Goal: Task Accomplishment & Management: Manage account settings

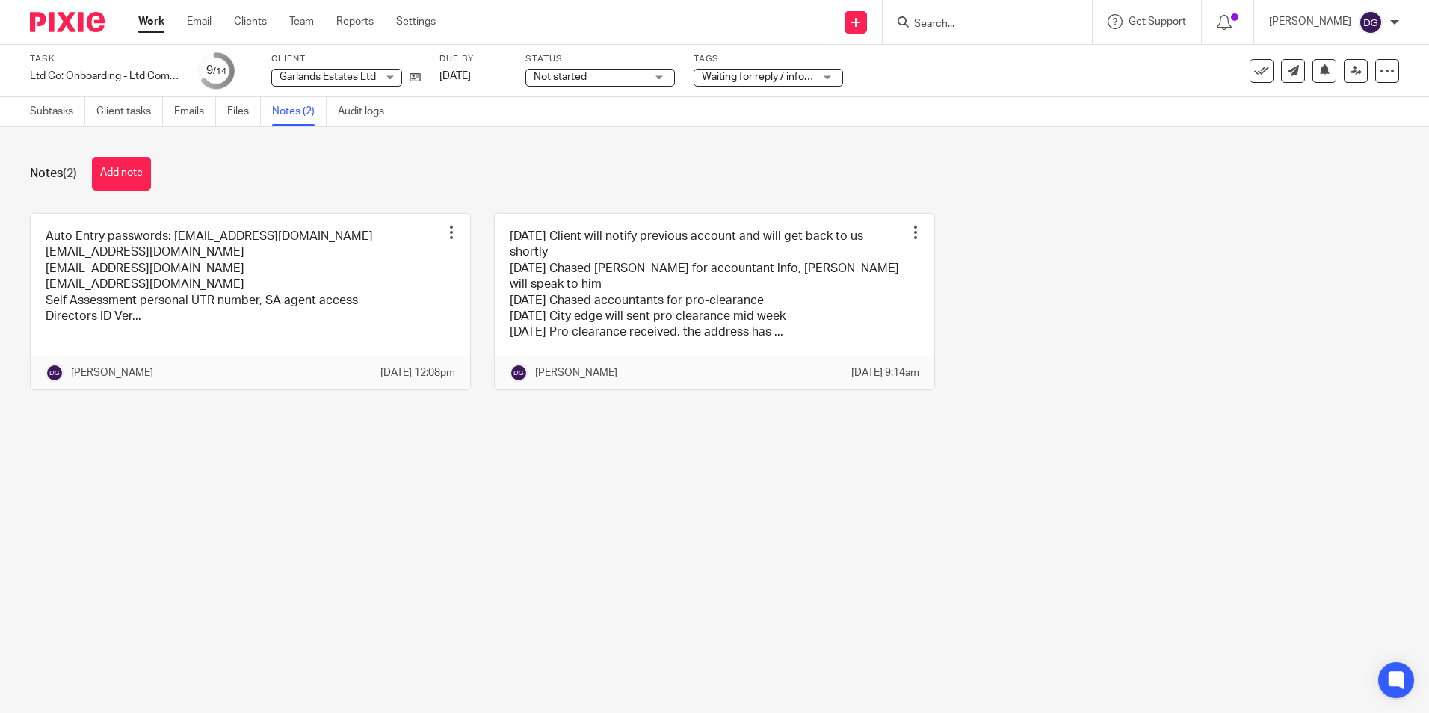
click at [941, 25] on input "Search" at bounding box center [979, 24] width 134 height 13
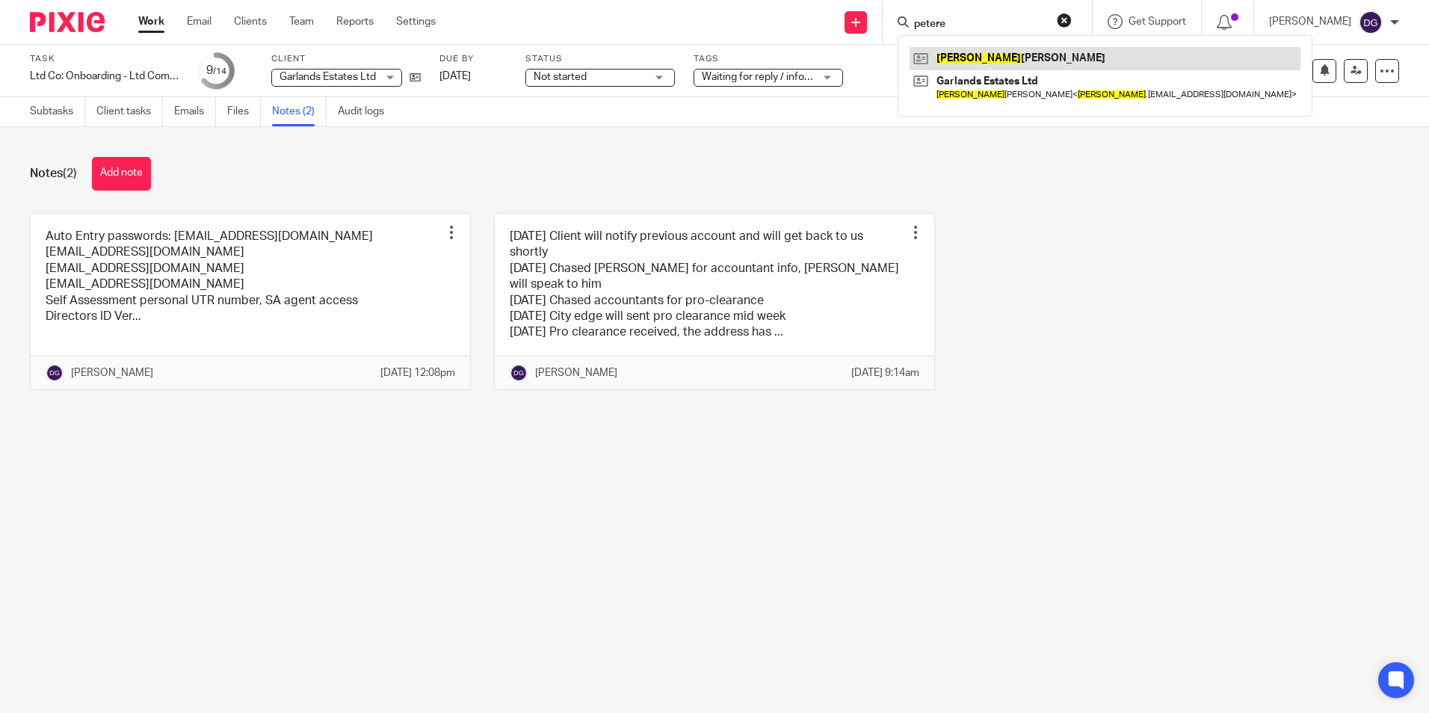
type input "petere"
click at [1068, 47] on link at bounding box center [1104, 58] width 391 height 22
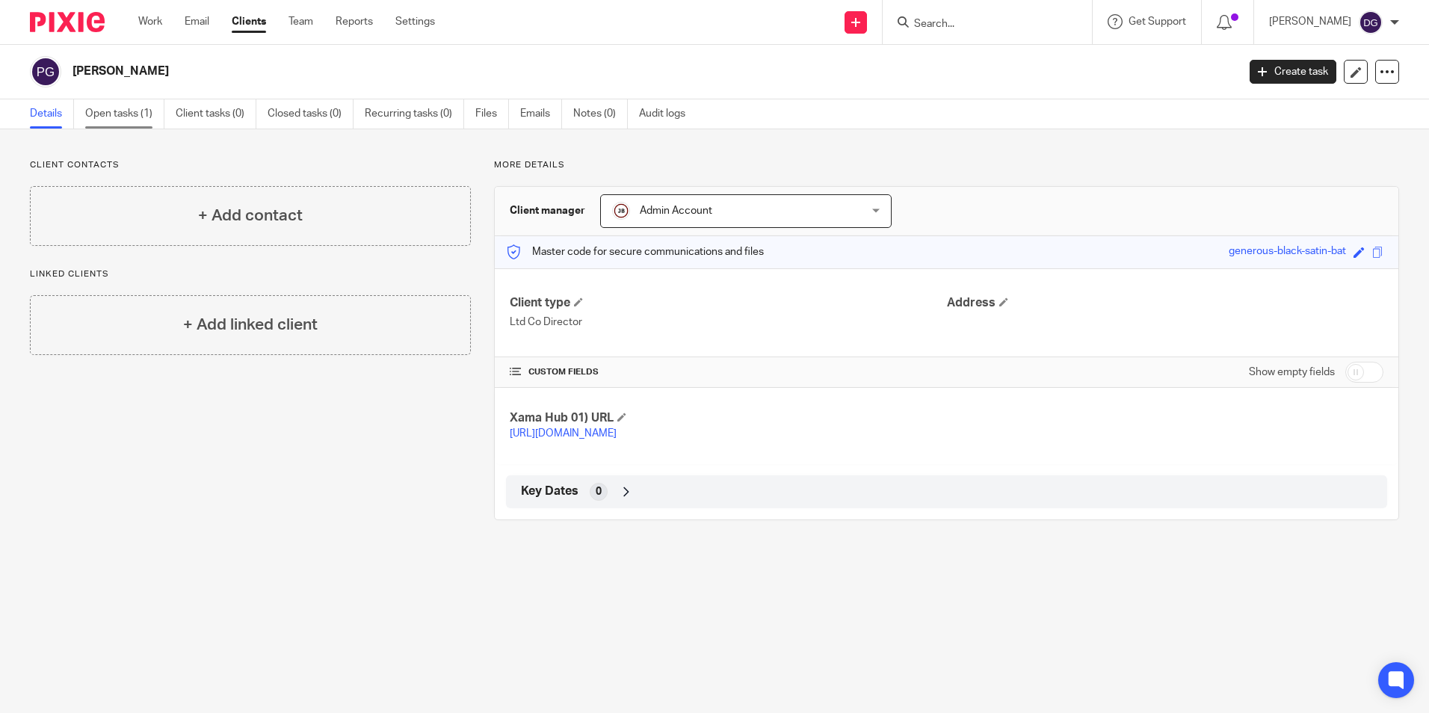
click at [134, 106] on link "Open tasks (1)" at bounding box center [124, 113] width 79 height 29
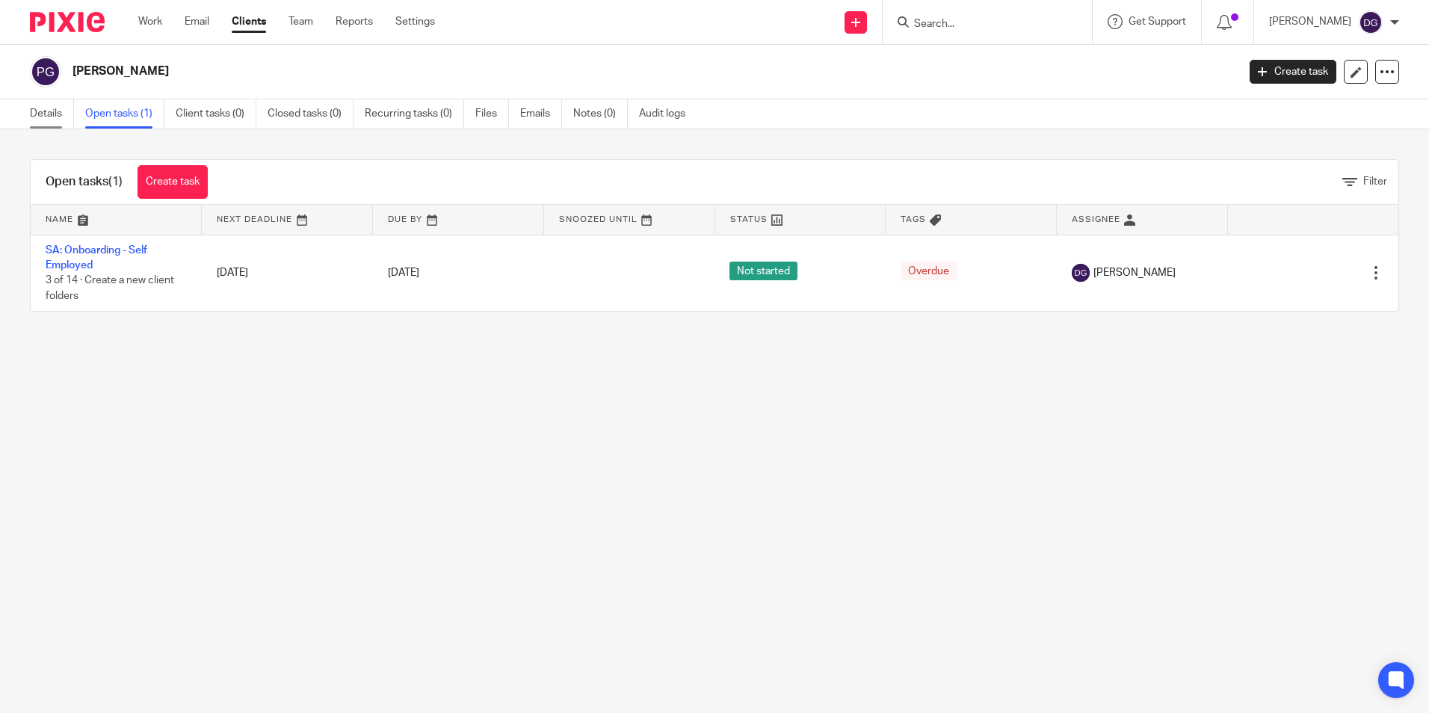
click at [52, 111] on link "Details" at bounding box center [52, 113] width 44 height 29
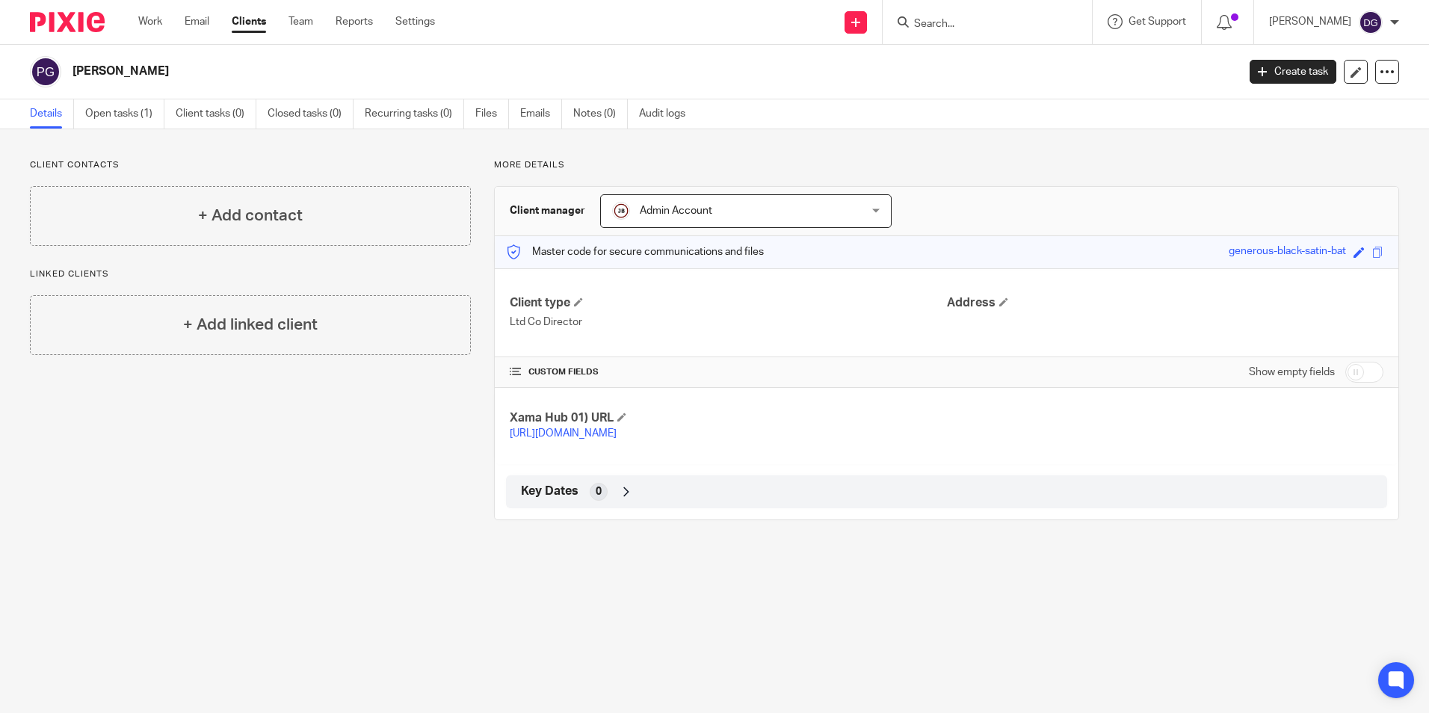
click at [38, 114] on link "Details" at bounding box center [52, 113] width 44 height 29
click at [968, 32] on div at bounding box center [986, 22] width 209 height 44
click at [970, 28] on input "Search" at bounding box center [979, 24] width 134 height 13
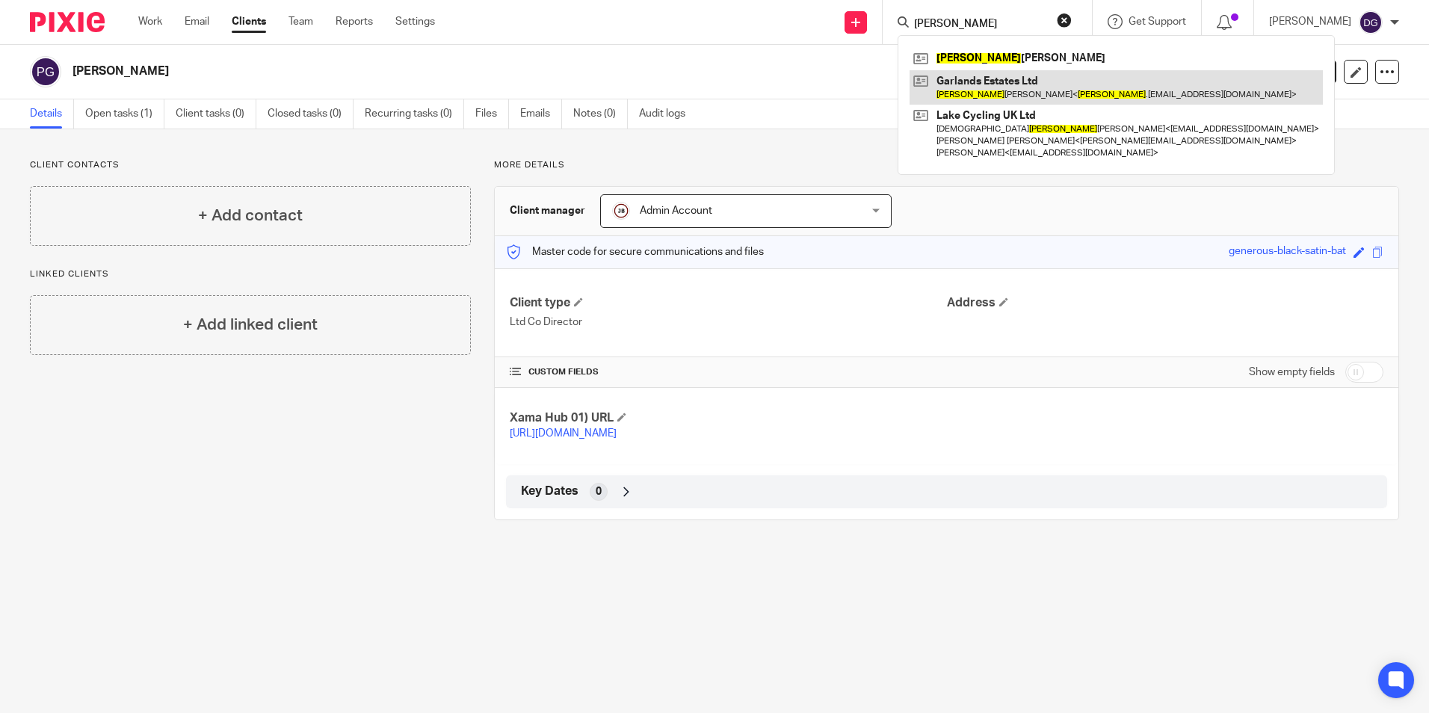
type input "[PERSON_NAME]"
click at [994, 93] on link at bounding box center [1115, 87] width 413 height 34
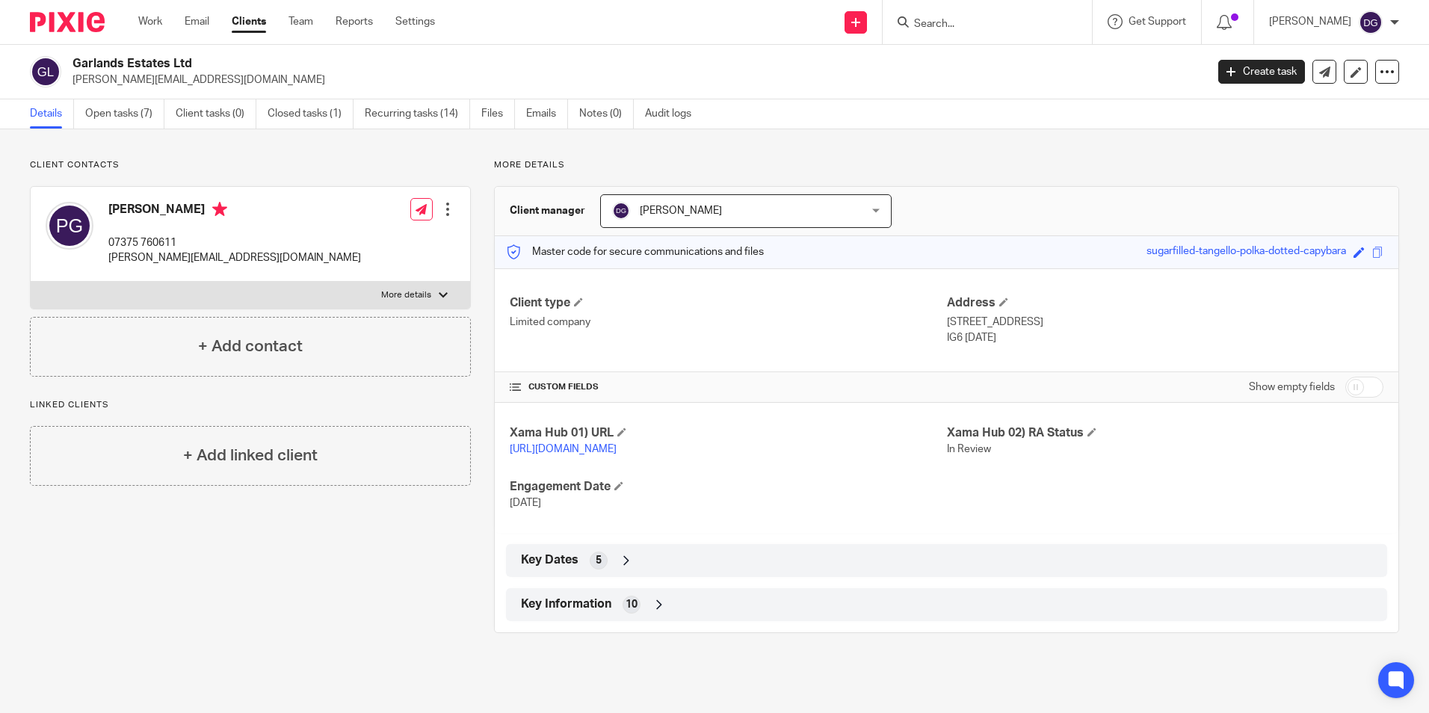
click at [303, 285] on label "More details" at bounding box center [250, 295] width 439 height 27
click at [31, 282] on input "More details" at bounding box center [30, 281] width 1 height 1
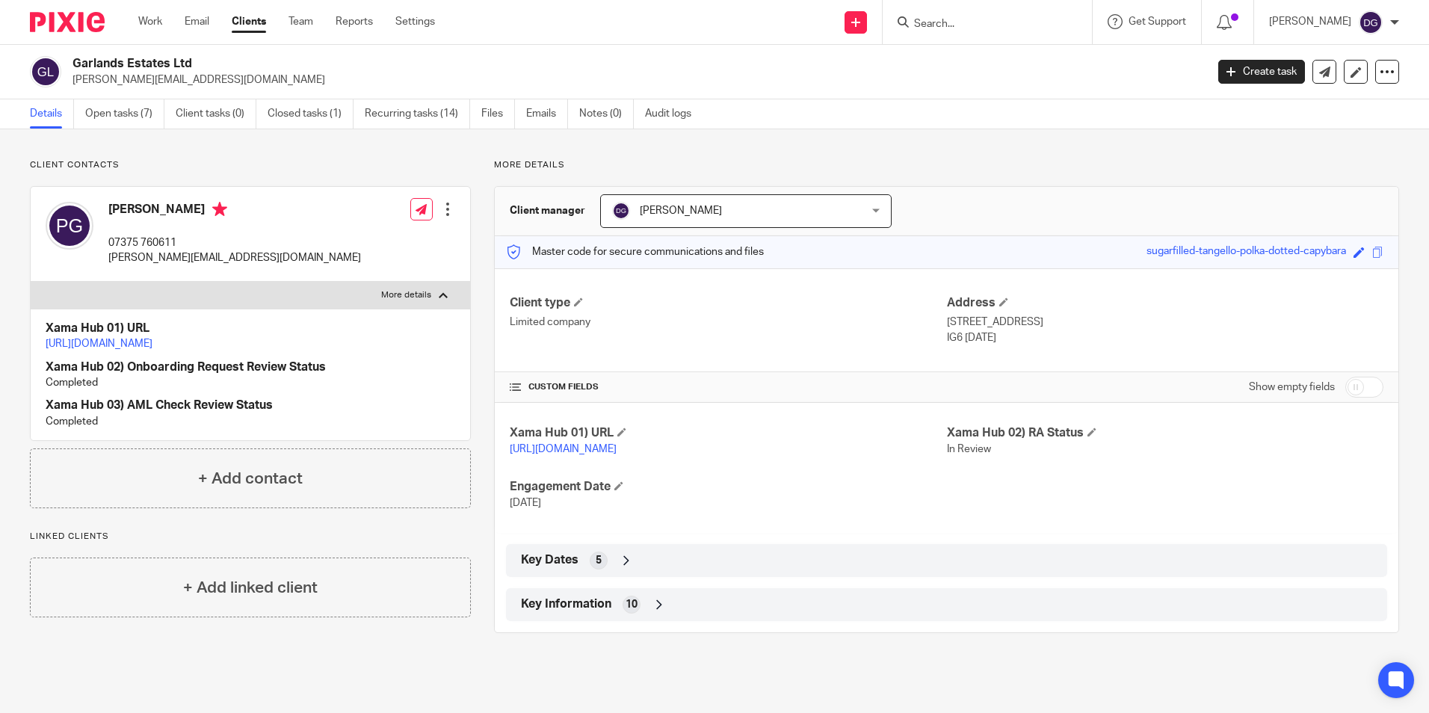
click at [7, 169] on div "Client contacts Peter Garland-Collins 07375 760611 peter.garlandcollins@kwuk.co…" at bounding box center [239, 396] width 464 height 474
click at [734, 683] on main "Garlands Estates Ltd peter.garlandcollins@kwuk.com Create task Update from Comp…" at bounding box center [714, 356] width 1429 height 713
click at [250, 293] on label "More details" at bounding box center [250, 295] width 439 height 27
click at [31, 282] on input "More details" at bounding box center [30, 281] width 1 height 1
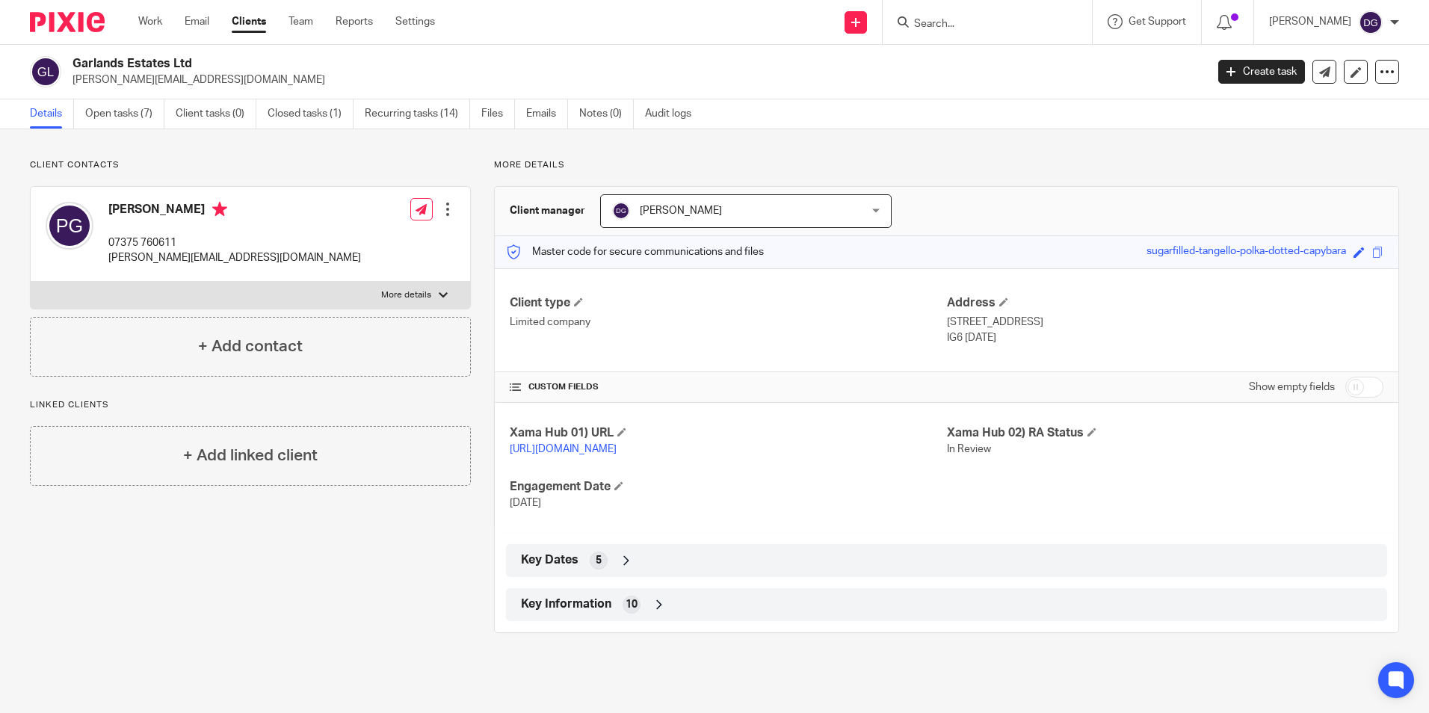
click at [243, 288] on label "More details" at bounding box center [250, 295] width 439 height 27
click at [31, 282] on input "More details" at bounding box center [30, 281] width 1 height 1
checkbox input "true"
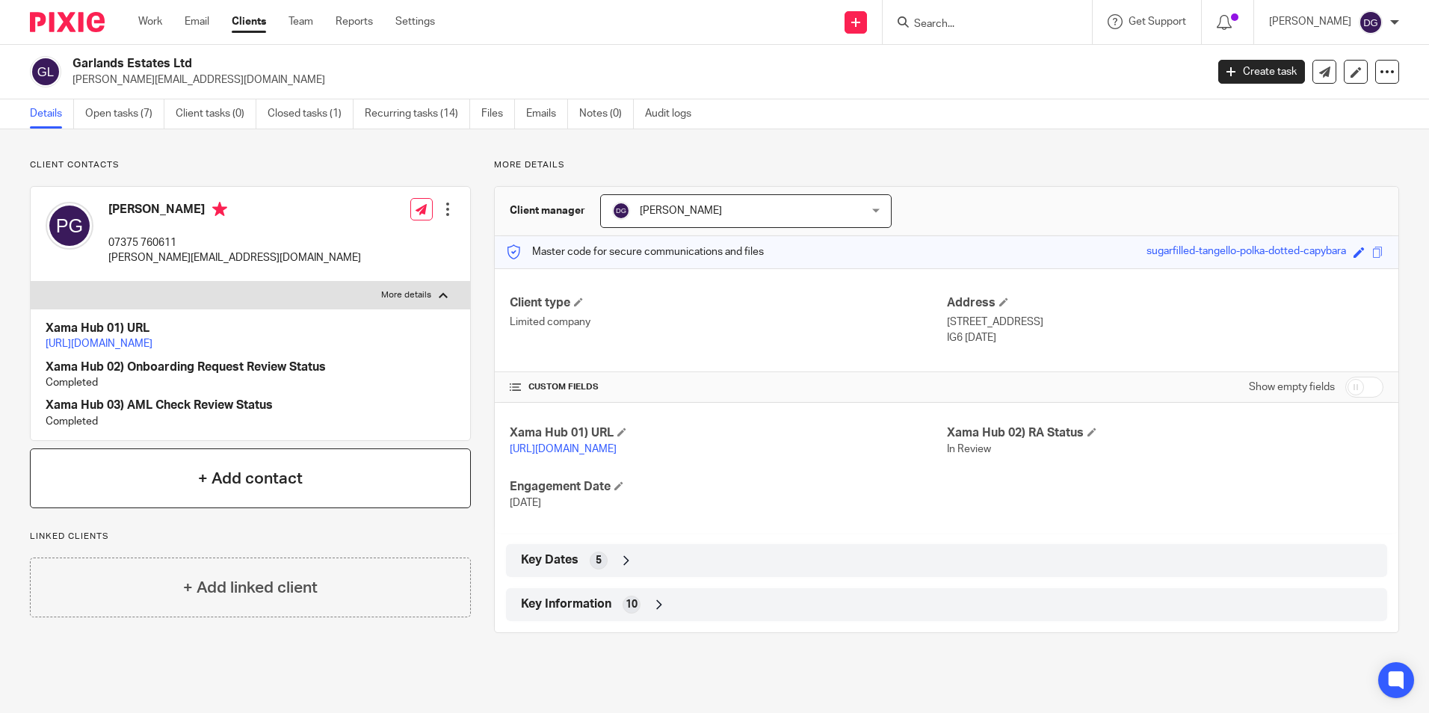
click at [271, 490] on h4 "+ Add contact" at bounding box center [250, 478] width 105 height 23
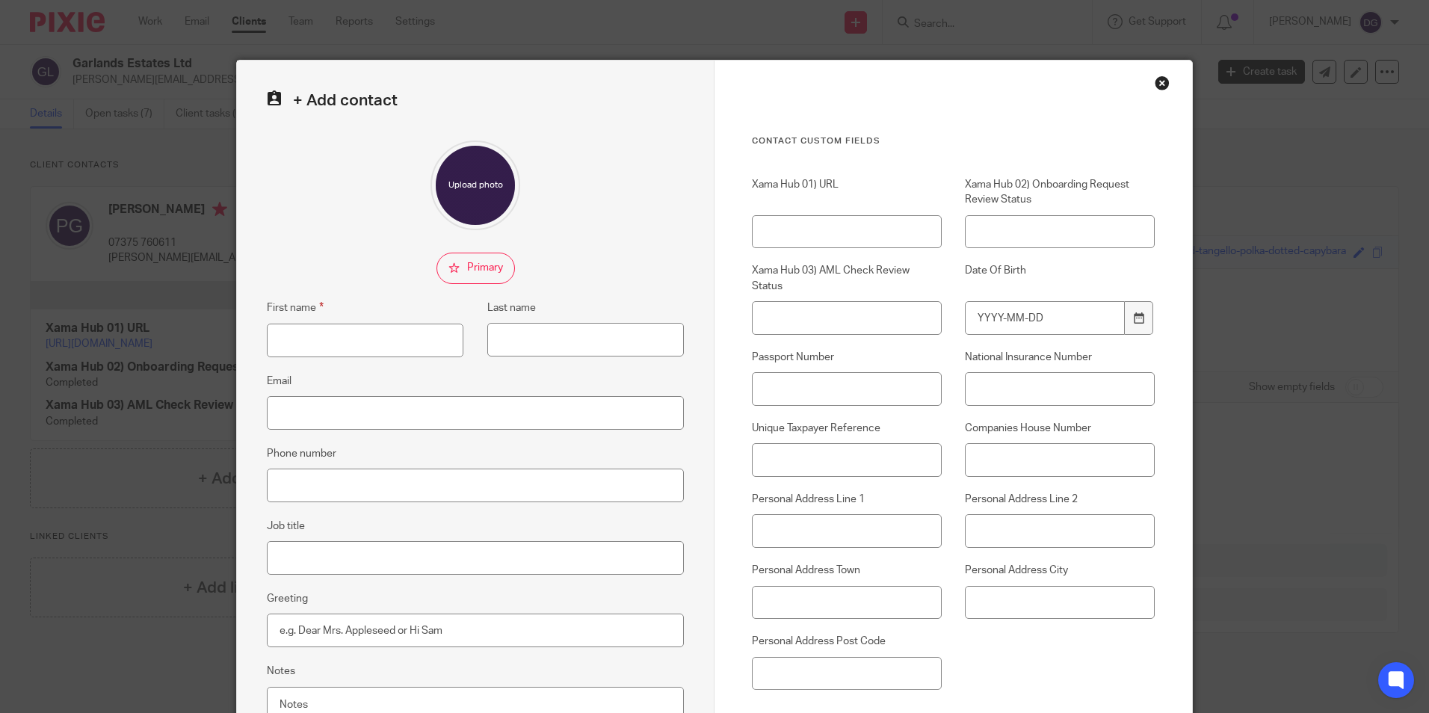
click at [1154, 75] on div "Close this dialog window" at bounding box center [1161, 82] width 15 height 15
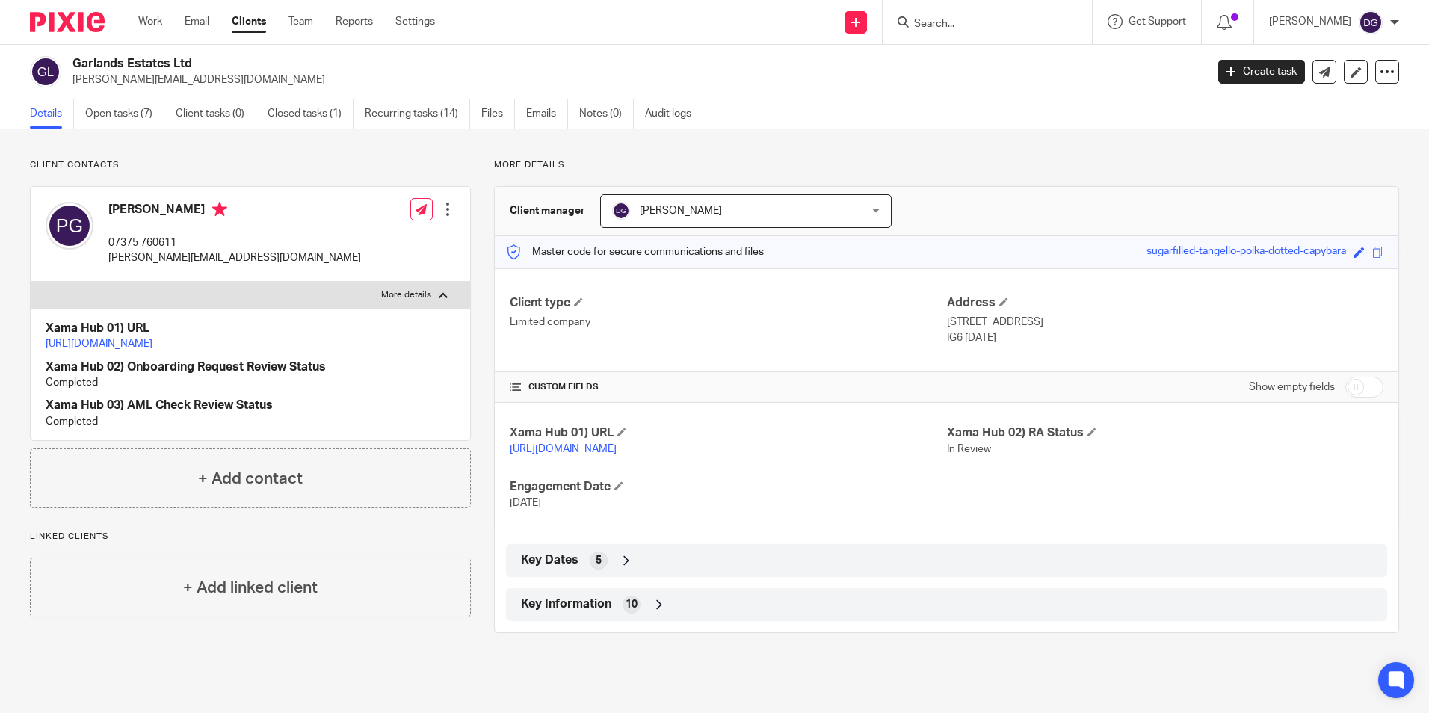
click at [1028, 25] on input "Search" at bounding box center [979, 24] width 134 height 13
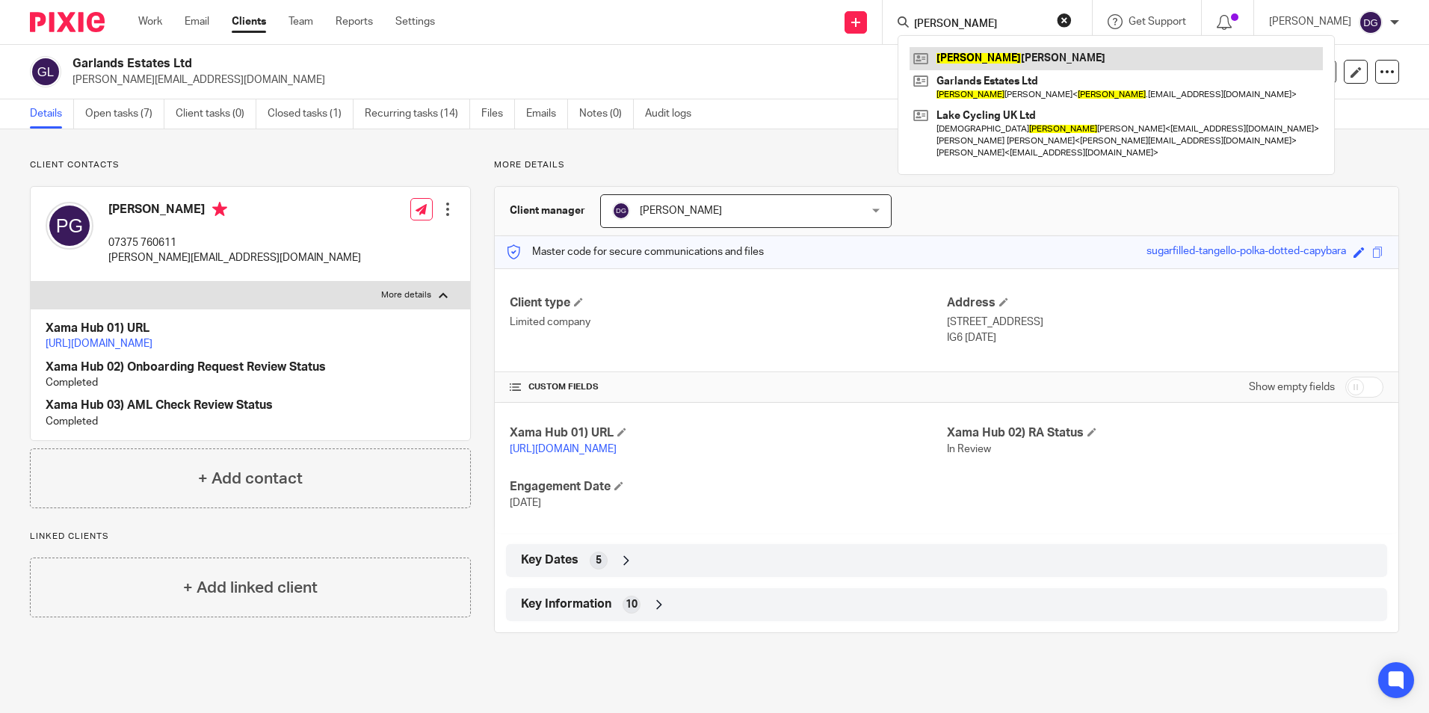
type input "peter"
click at [1030, 63] on link at bounding box center [1115, 58] width 413 height 22
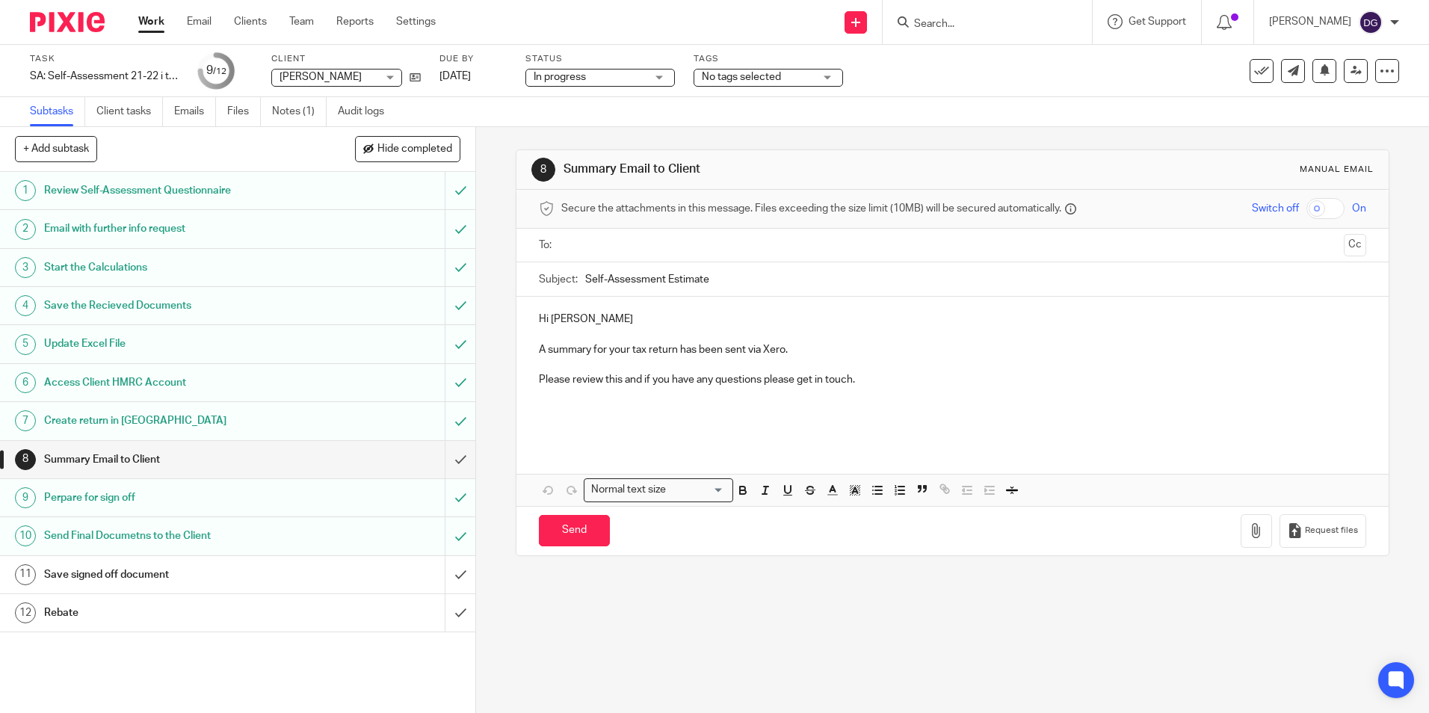
click at [1225, 636] on div "8 Summary Email to Client Manual email Secure the attachments in this message. …" at bounding box center [952, 420] width 953 height 586
click at [988, 16] on form at bounding box center [991, 22] width 159 height 19
click at [989, 20] on input "Search" at bounding box center [979, 24] width 134 height 13
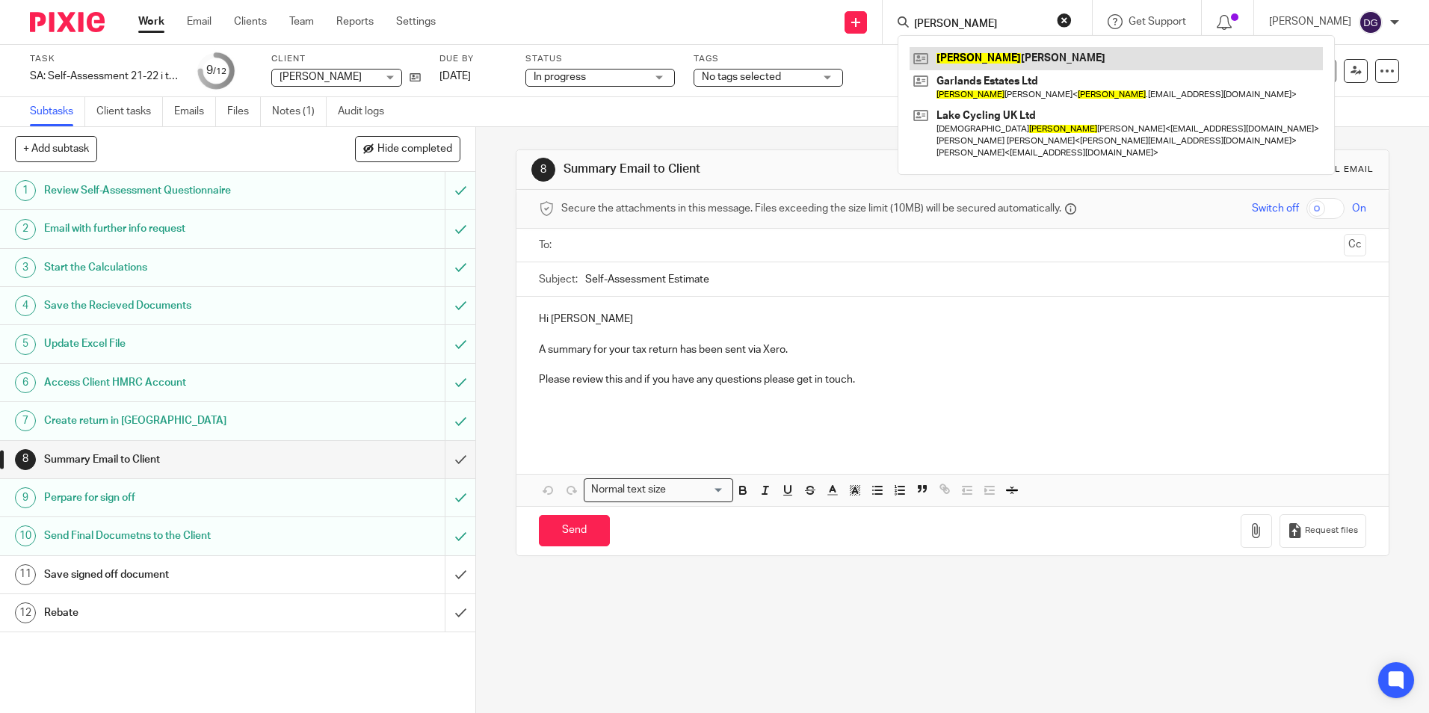
type input "peter"
click at [983, 61] on link at bounding box center [1115, 58] width 413 height 22
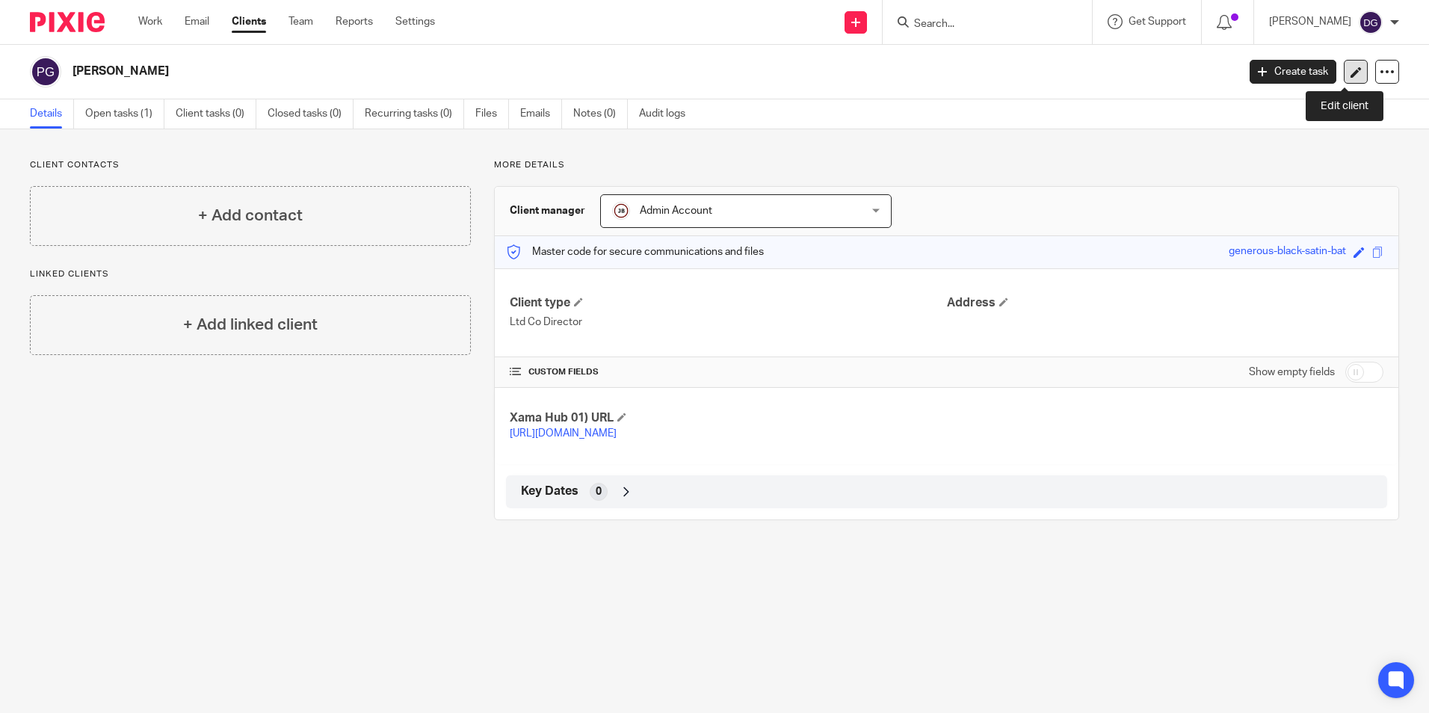
click at [1350, 75] on icon at bounding box center [1355, 71] width 11 height 11
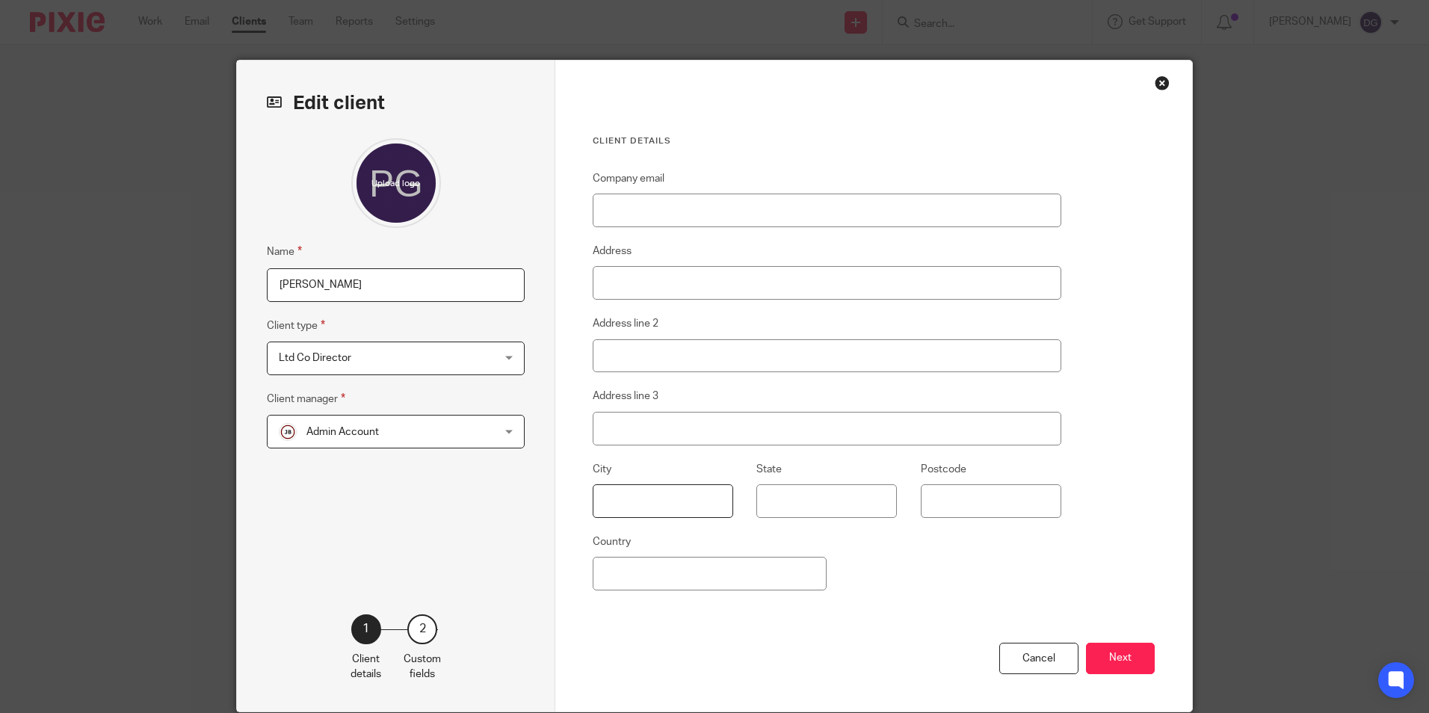
click at [634, 501] on input "text" at bounding box center [663, 501] width 140 height 34
click at [628, 588] on input "Country" at bounding box center [710, 574] width 234 height 34
click at [389, 525] on div "Name Peter Garland-Collins Client type Ltd Co Director Ltd Co Director Limited …" at bounding box center [396, 353] width 258 height 430
click at [421, 442] on span "Admin Account" at bounding box center [377, 430] width 196 height 31
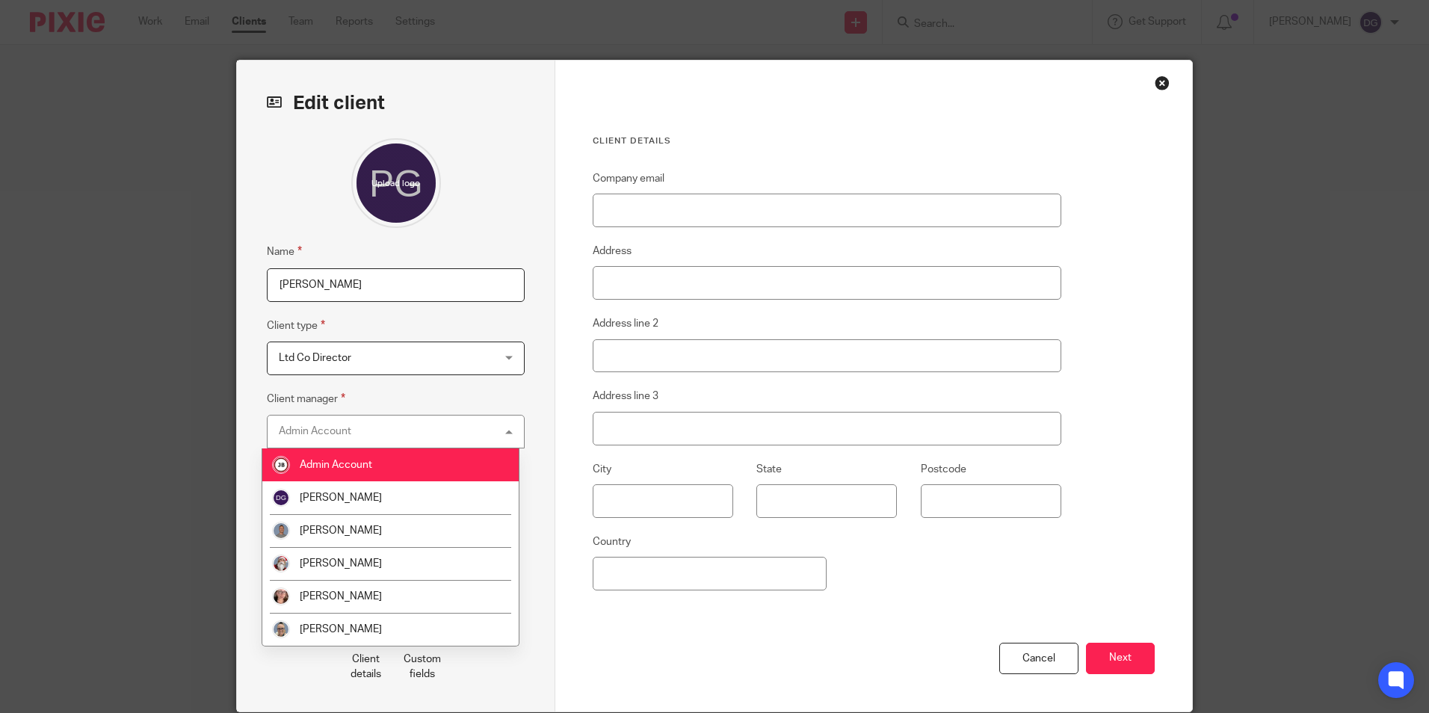
click at [421, 442] on div "Admin Account Admin Account" at bounding box center [396, 432] width 258 height 34
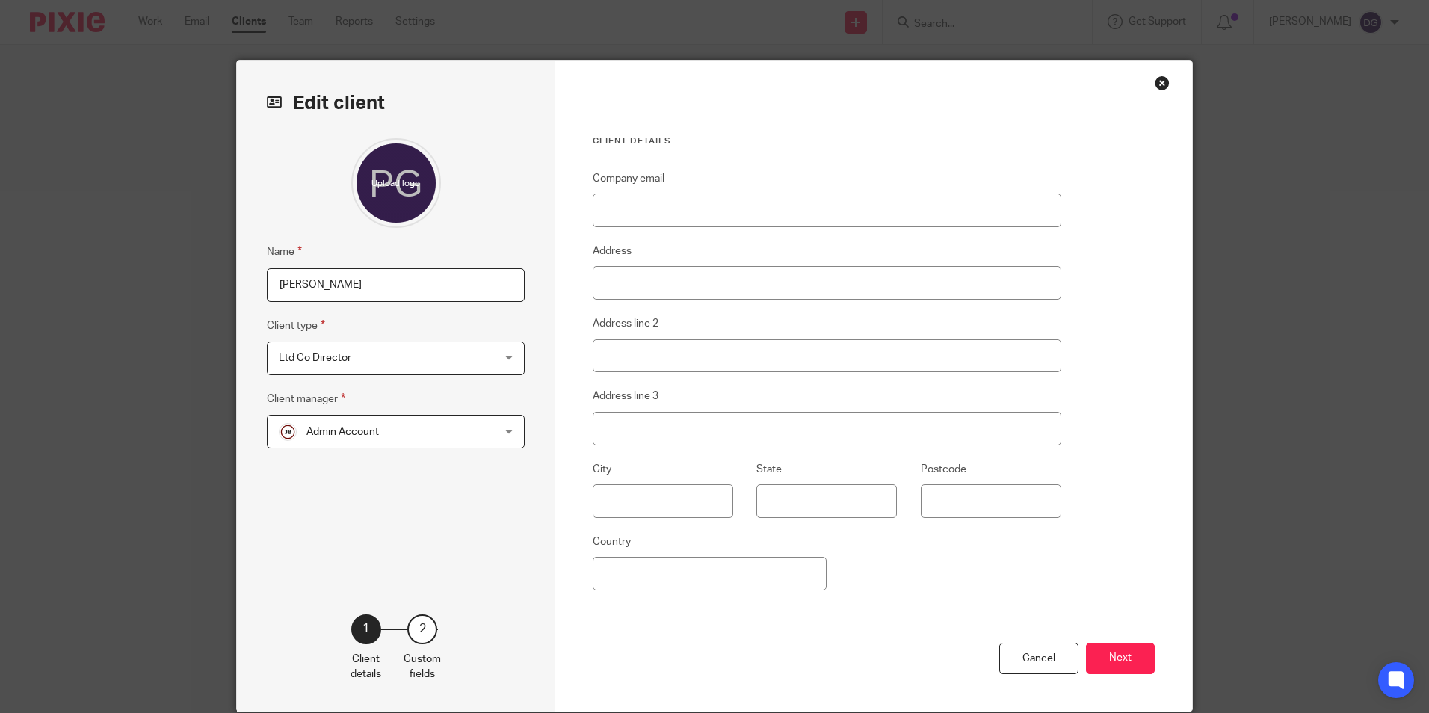
click at [421, 442] on span "Admin Account" at bounding box center [377, 430] width 196 height 31
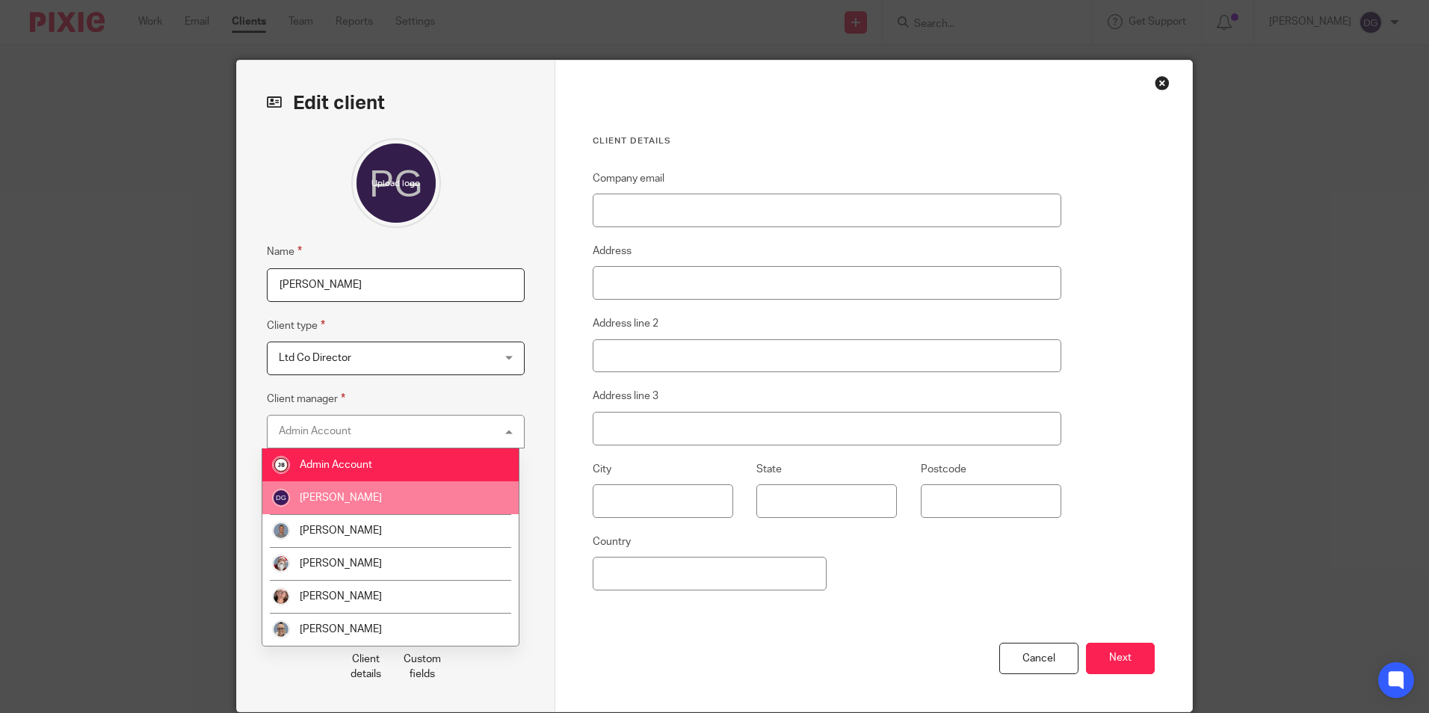
click at [359, 504] on li "[PERSON_NAME]" at bounding box center [390, 497] width 256 height 33
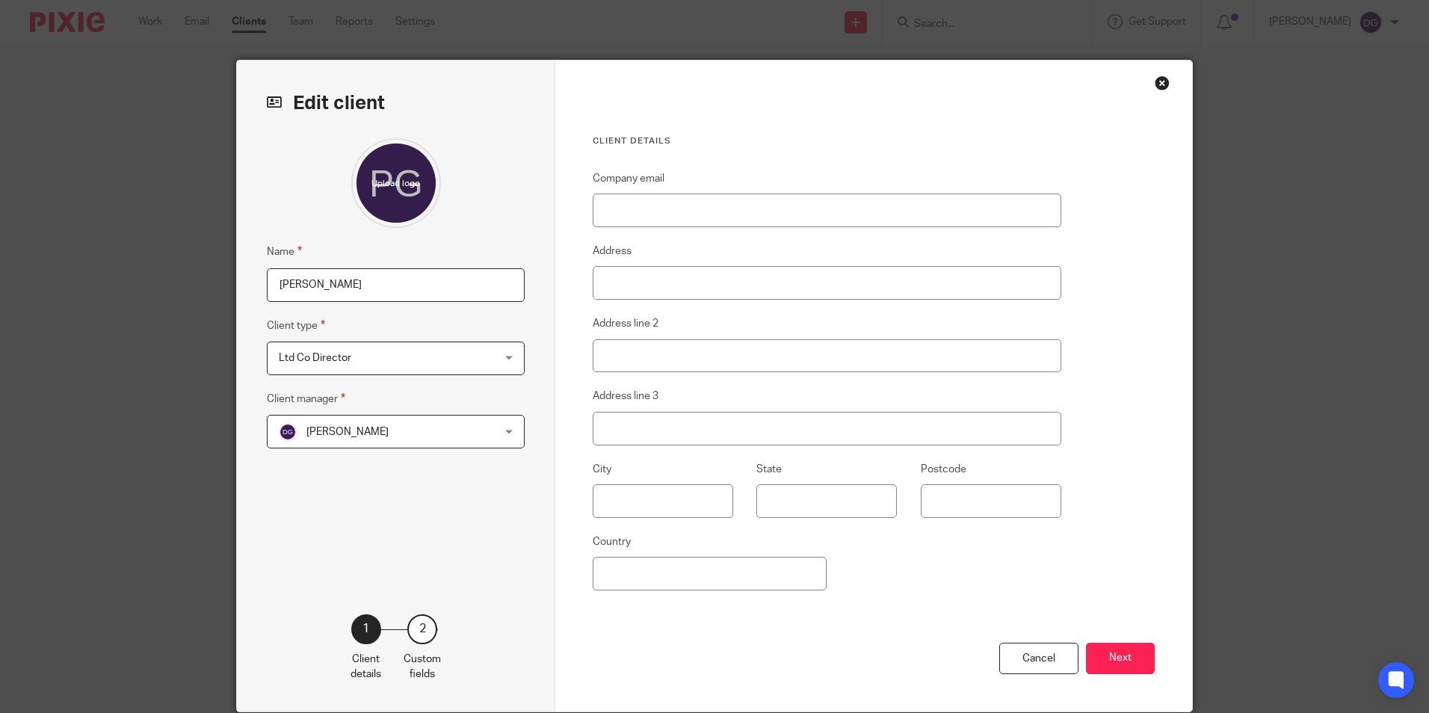
click at [424, 455] on div "Name Peter Garland-Collins Client type Ltd Co Director Ltd Co Director Limited …" at bounding box center [396, 353] width 258 height 430
click at [1119, 652] on button "Next" at bounding box center [1120, 659] width 69 height 32
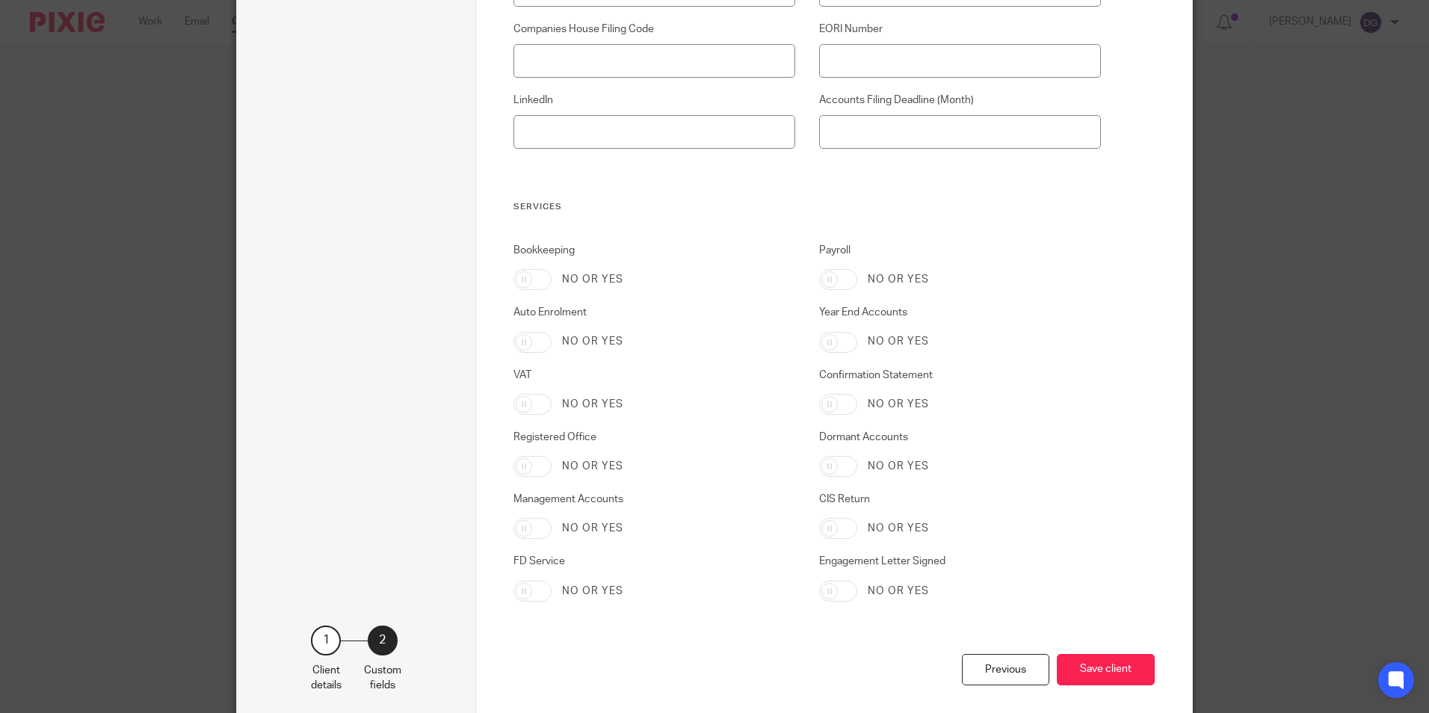
scroll to position [1338, 0]
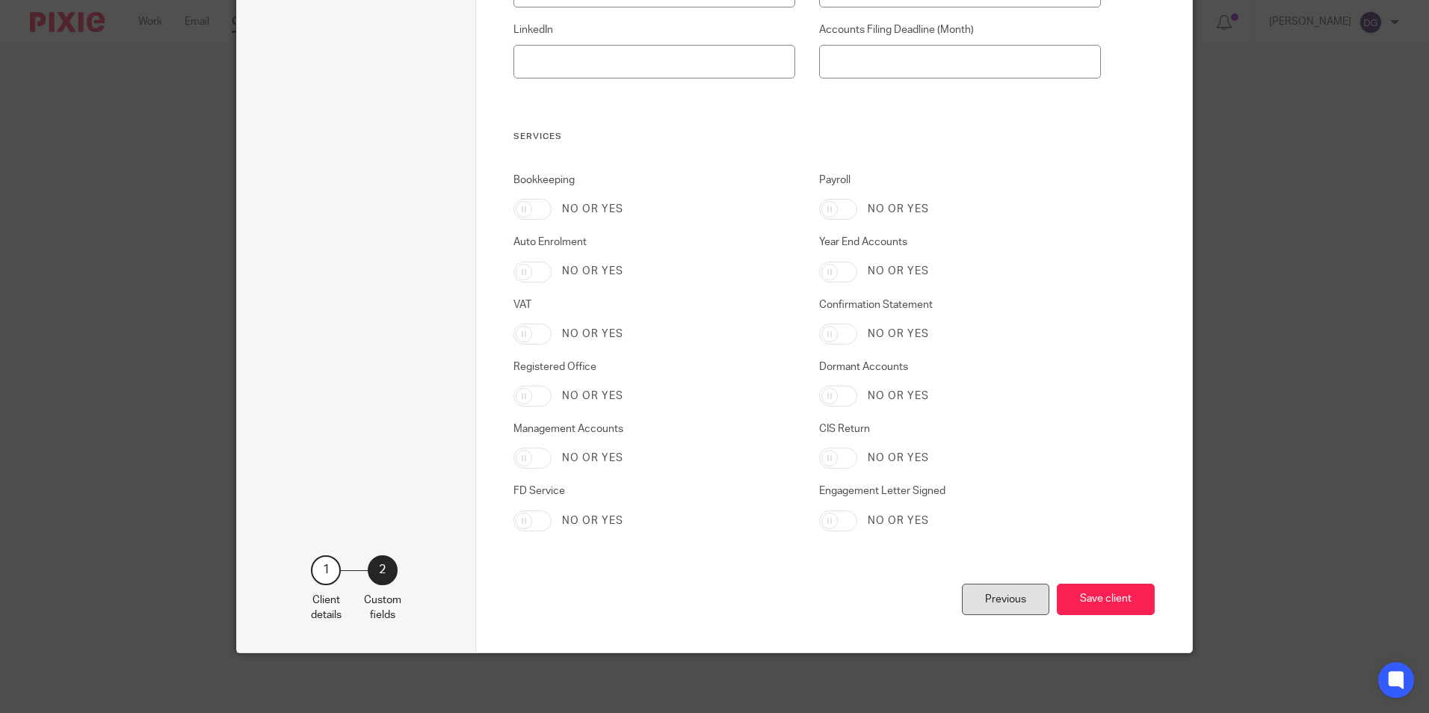
click at [989, 589] on div "Previous" at bounding box center [1005, 600] width 87 height 32
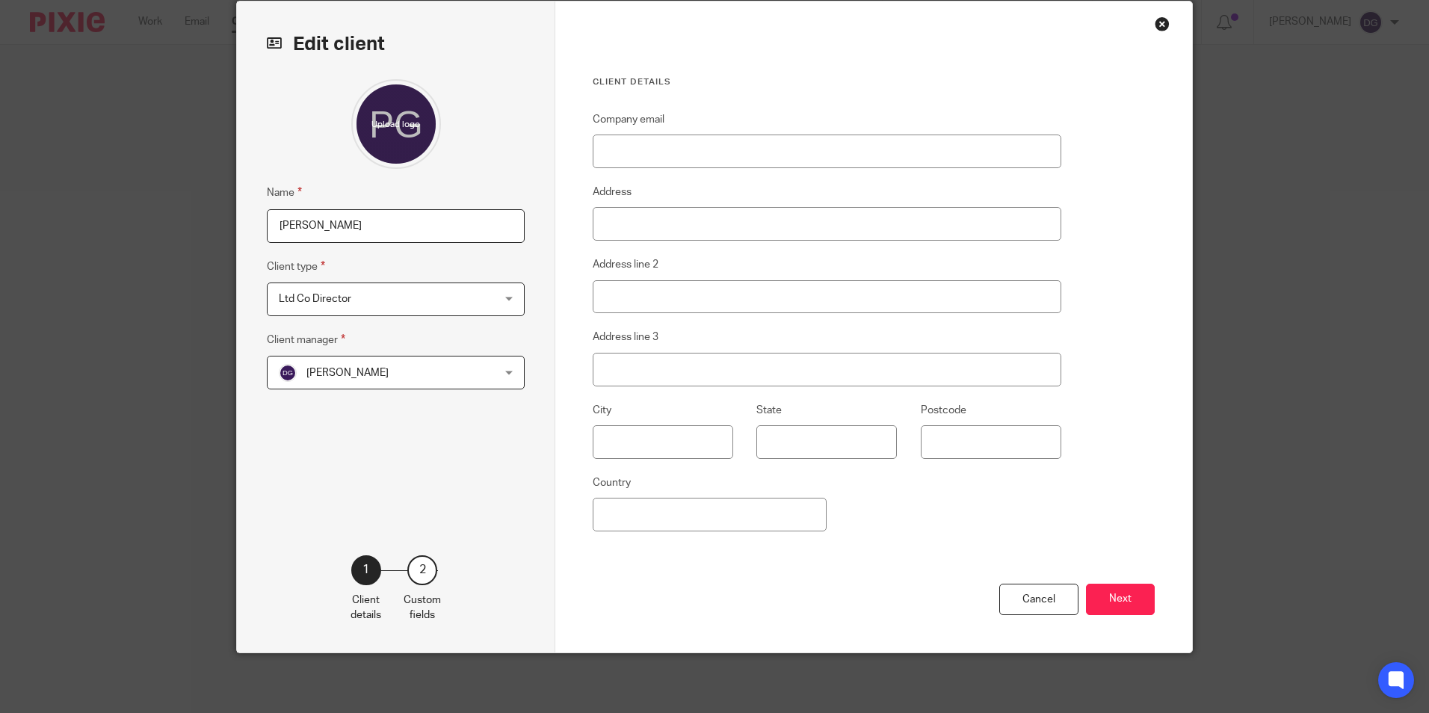
click at [415, 303] on span "Ltd Co Director" at bounding box center [377, 298] width 196 height 31
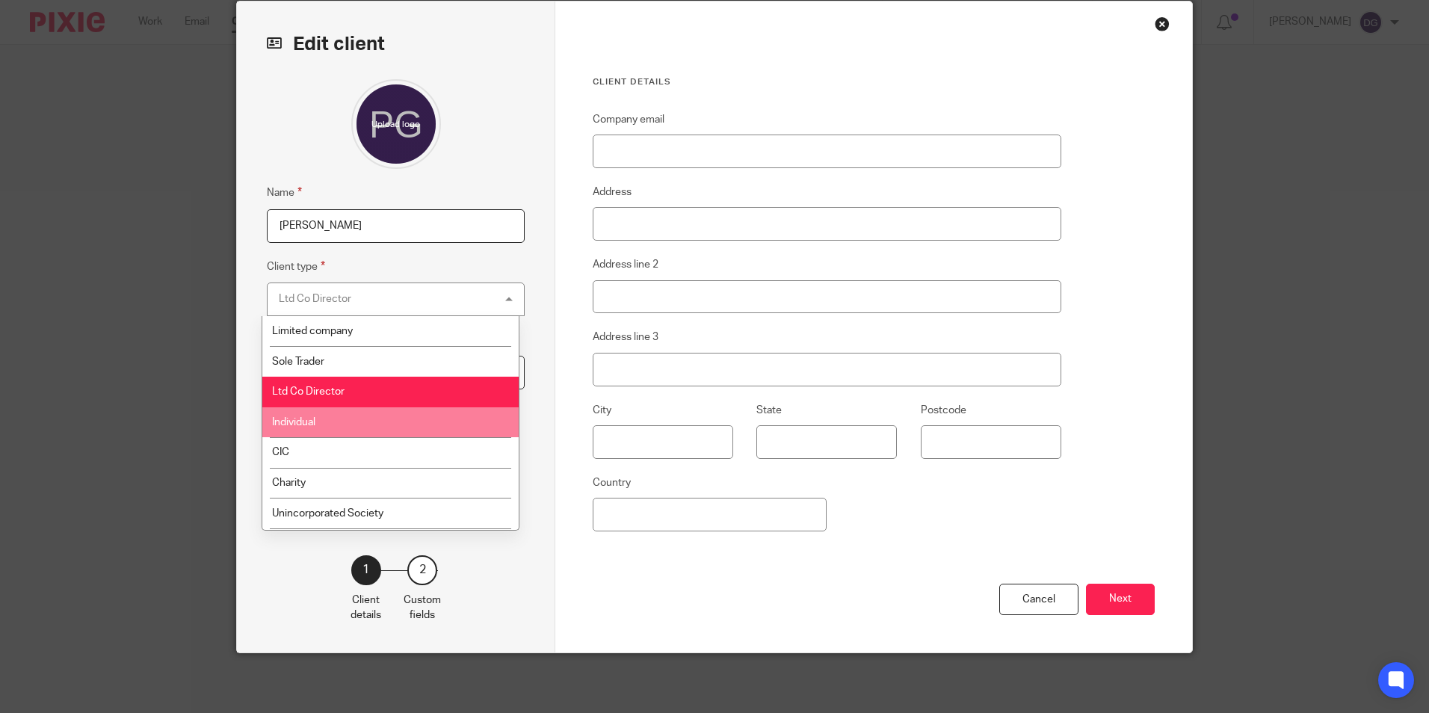
click at [400, 427] on li "Individual" at bounding box center [390, 422] width 256 height 31
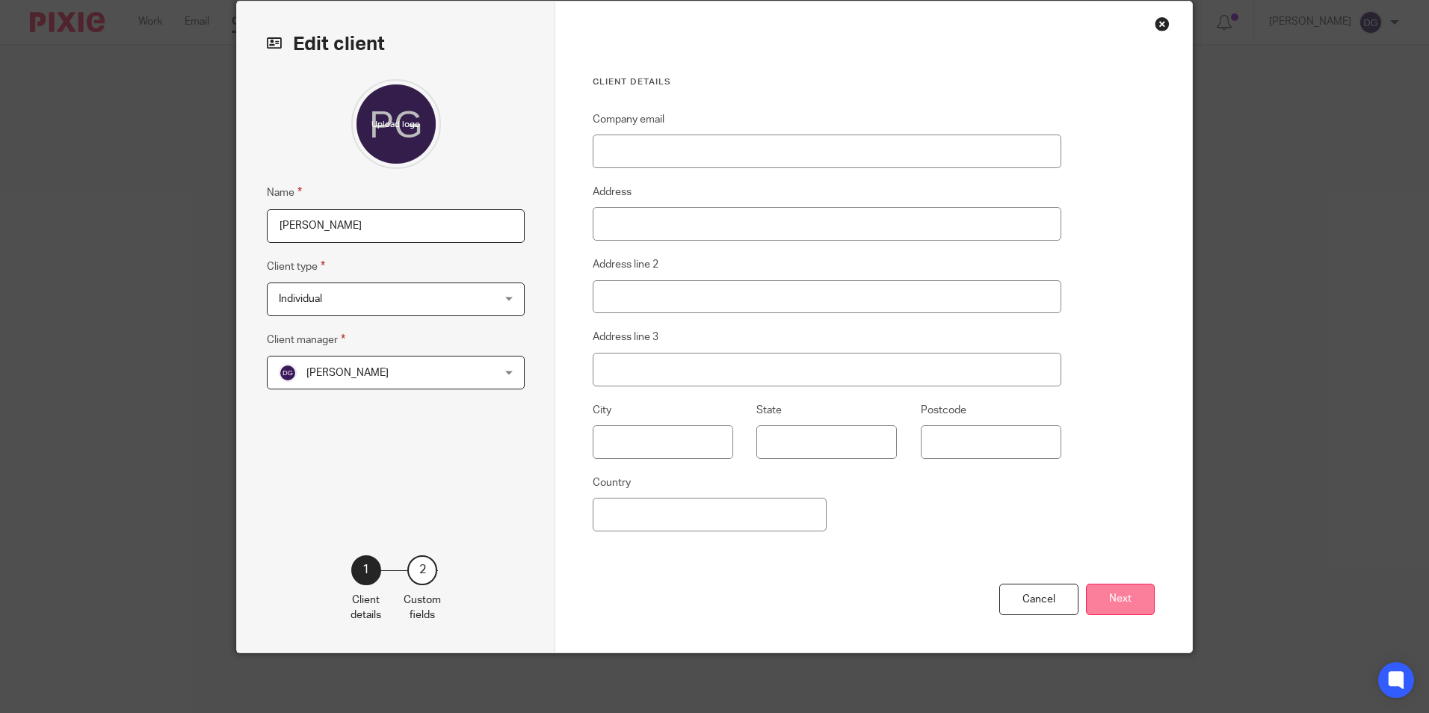
click at [1116, 590] on button "Next" at bounding box center [1120, 600] width 69 height 32
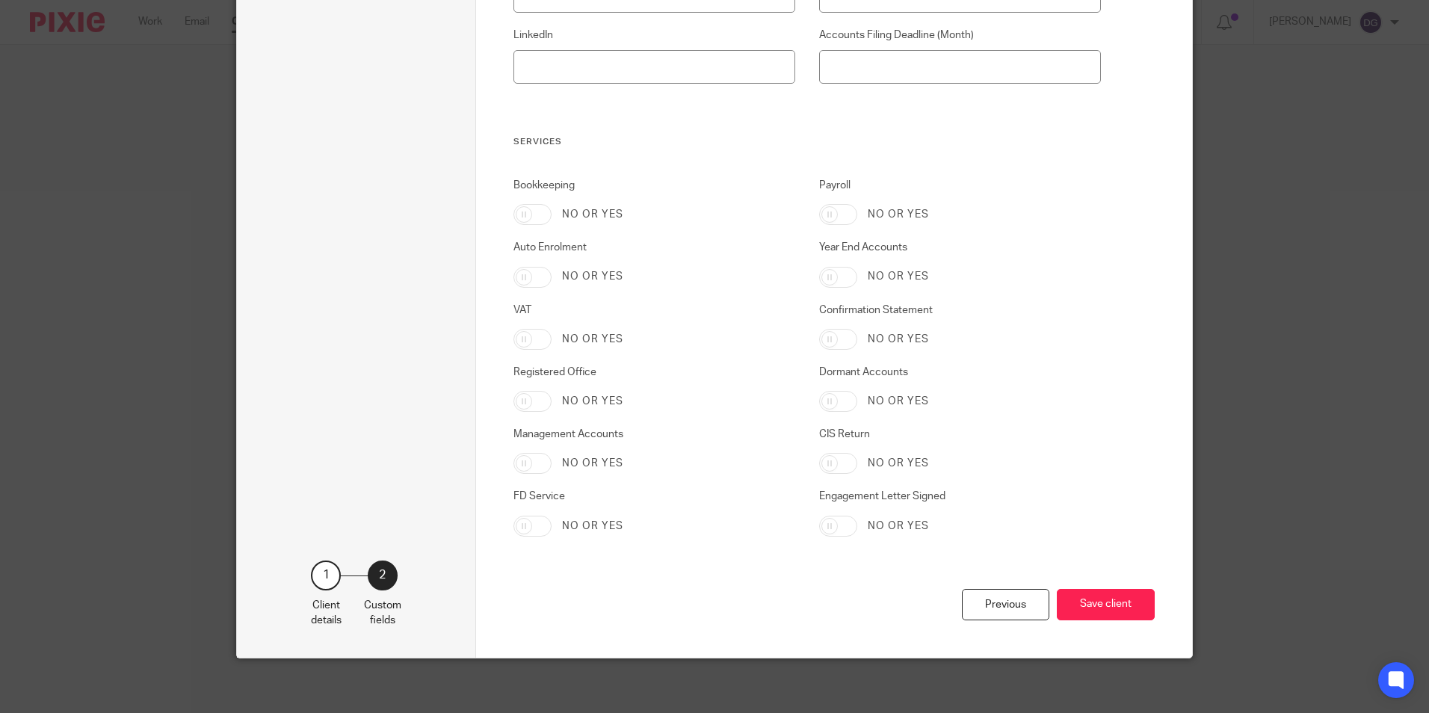
scroll to position [1338, 0]
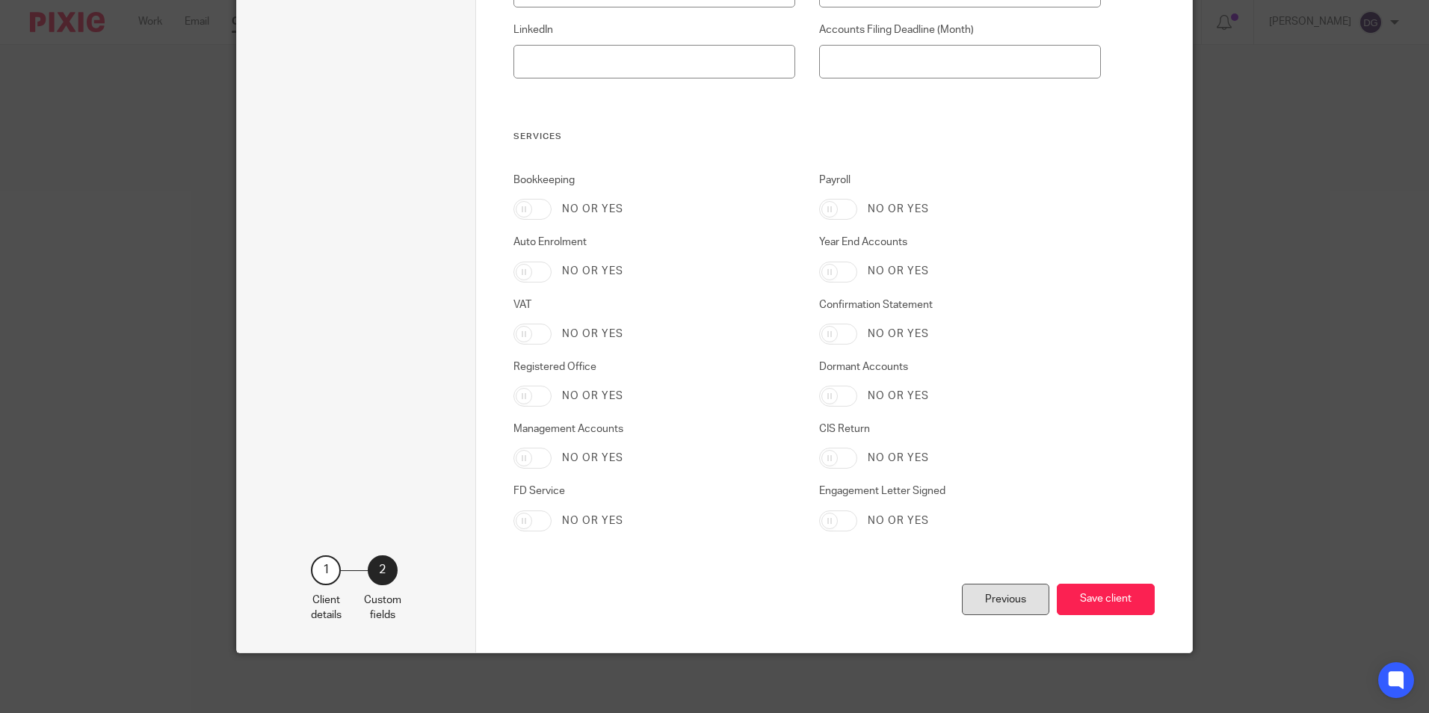
click at [983, 605] on div "Previous" at bounding box center [1005, 600] width 87 height 32
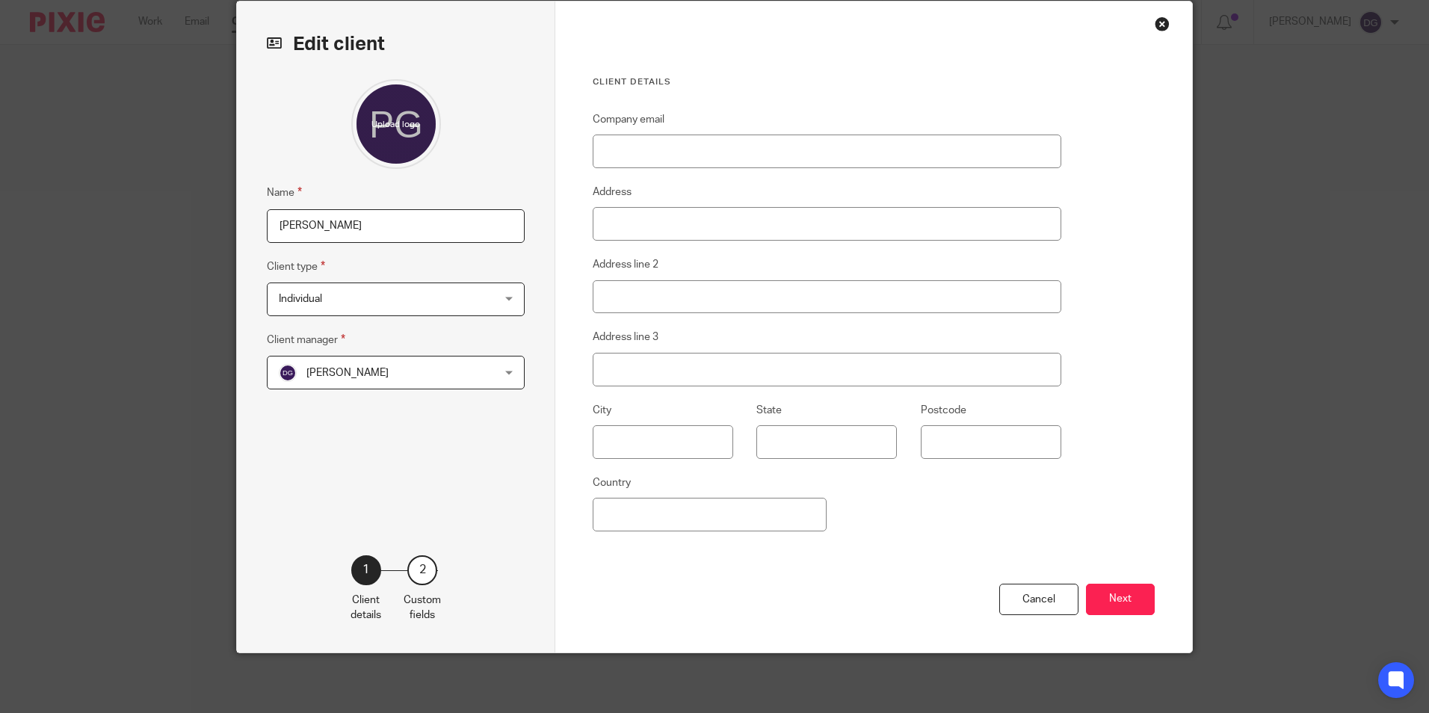
scroll to position [0, 0]
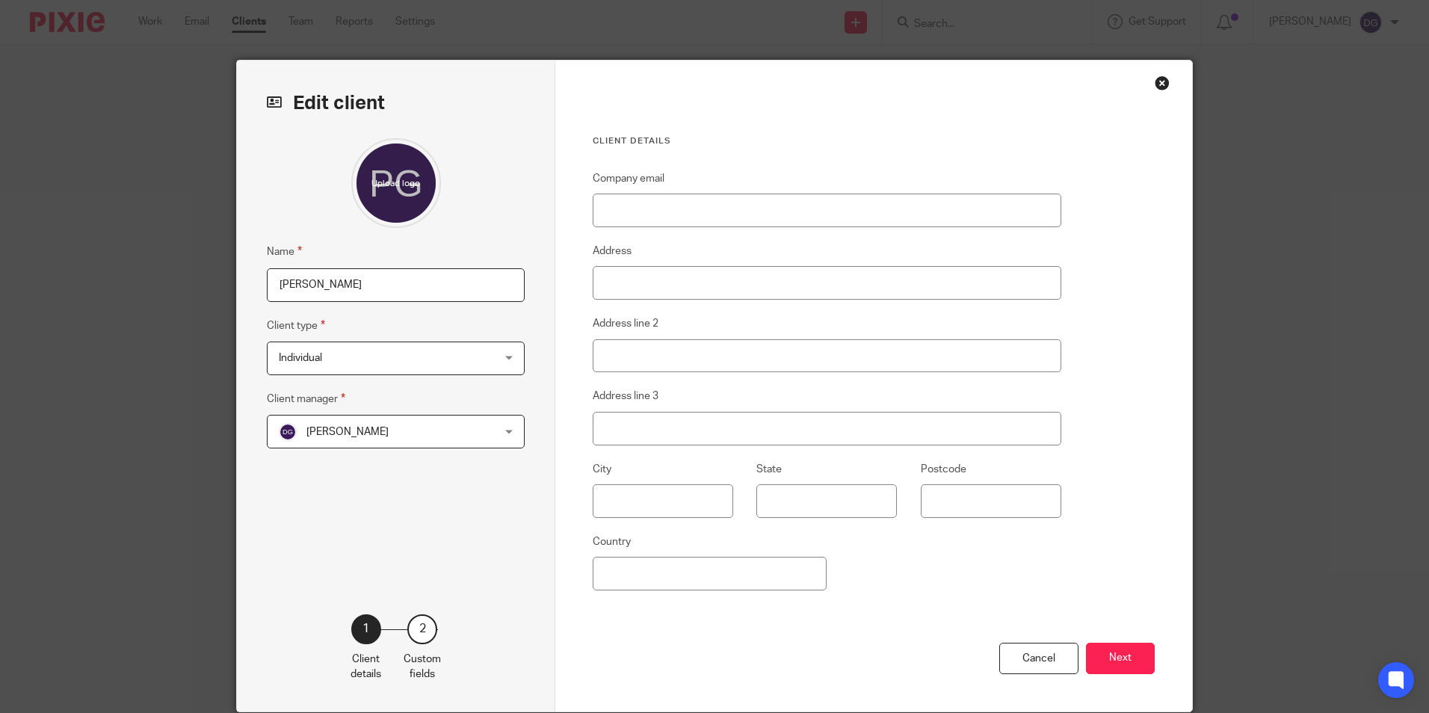
click at [1158, 78] on div "Close this dialog window" at bounding box center [1161, 82] width 15 height 15
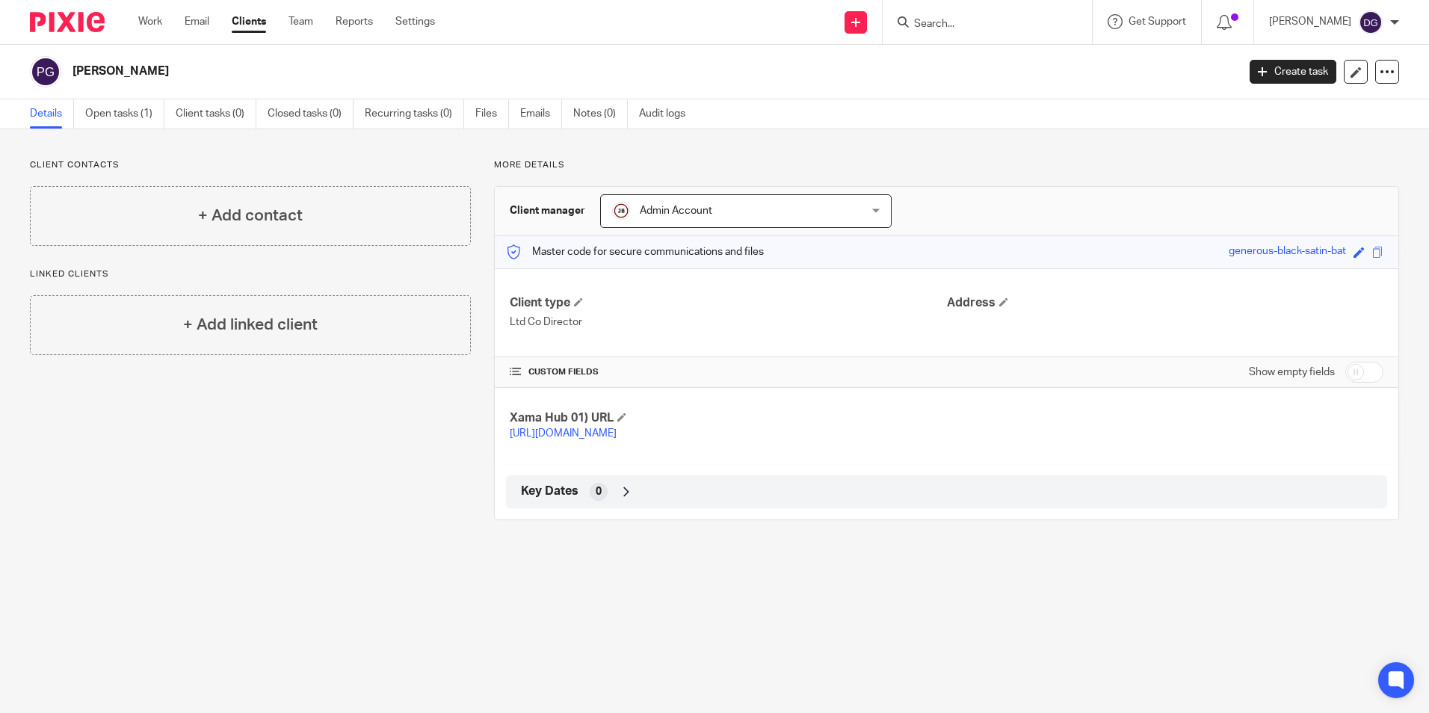
click at [1345, 368] on input "checkbox" at bounding box center [1364, 372] width 38 height 21
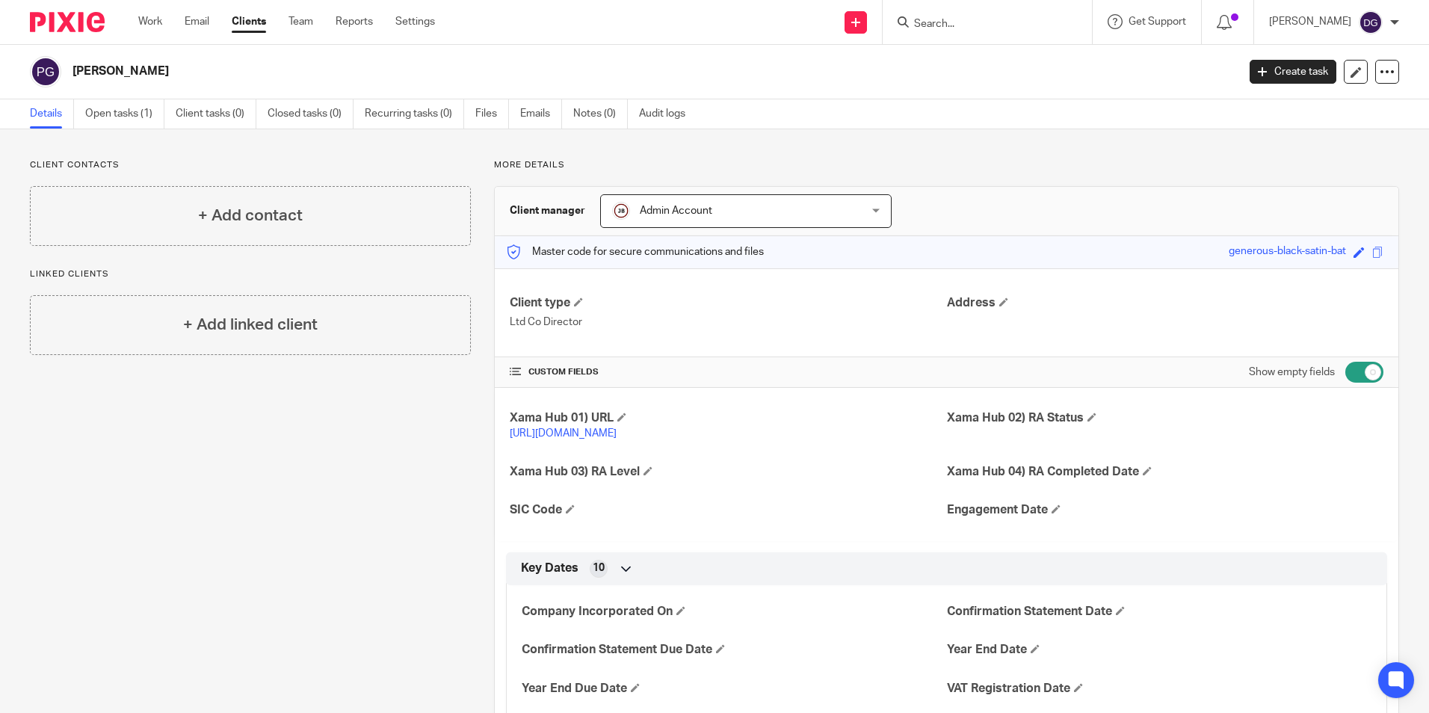
click at [1345, 368] on input "checkbox" at bounding box center [1364, 372] width 38 height 21
checkbox input "false"
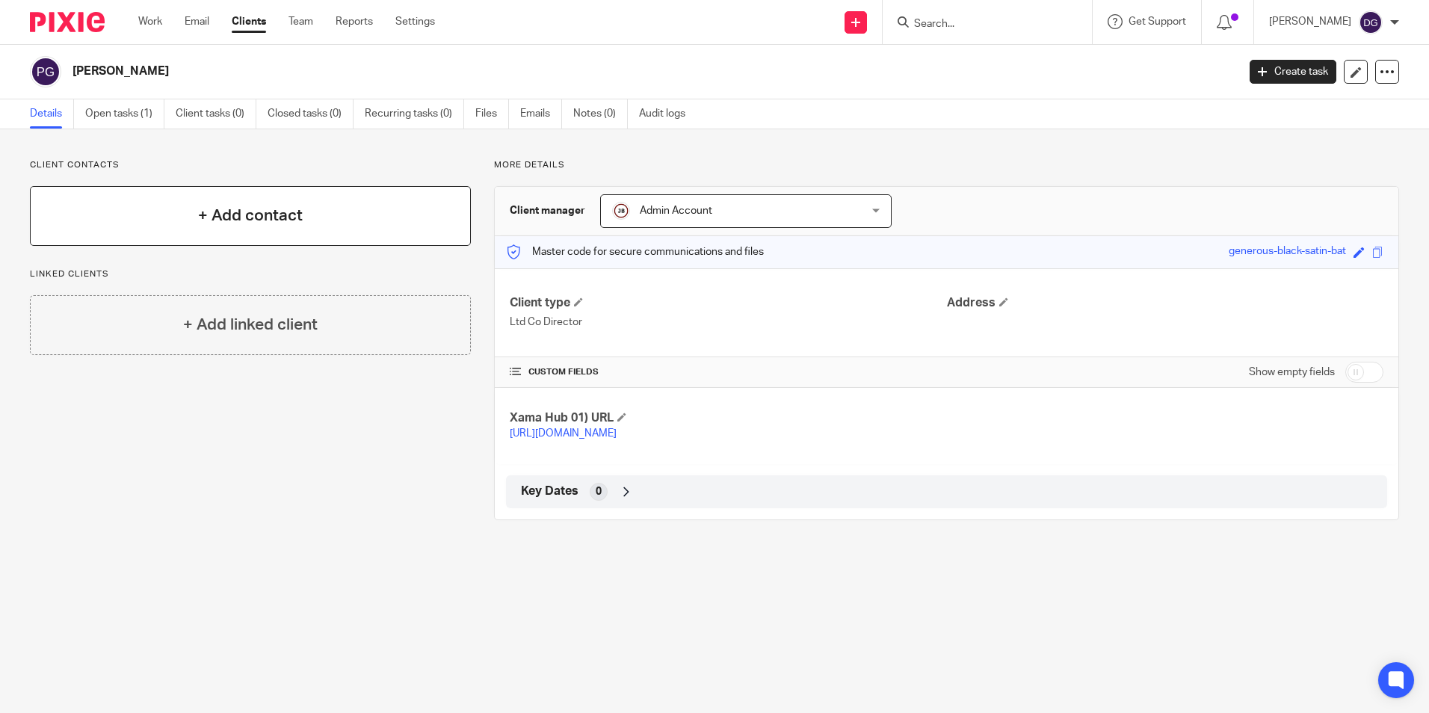
click at [291, 225] on h4 "+ Add contact" at bounding box center [250, 215] width 105 height 23
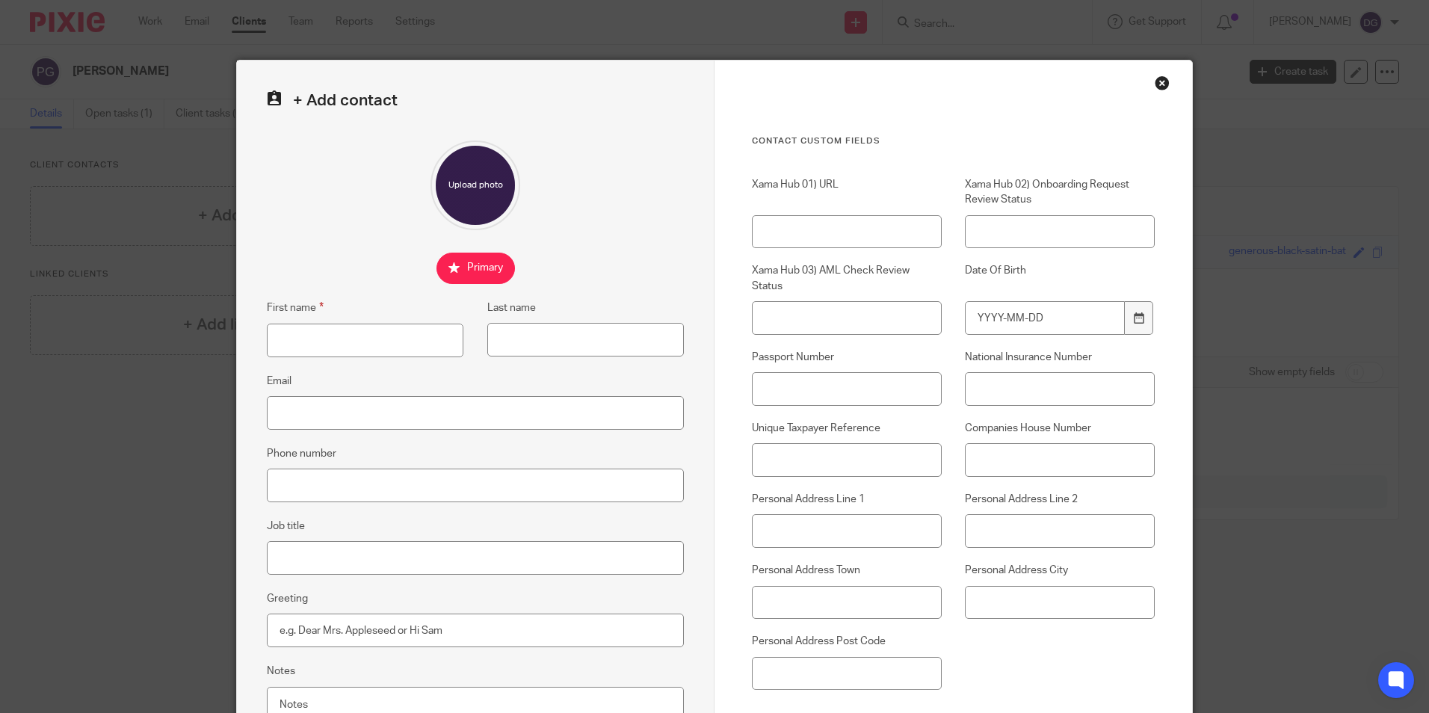
click at [1154, 88] on div "Close this dialog window" at bounding box center [1161, 82] width 15 height 15
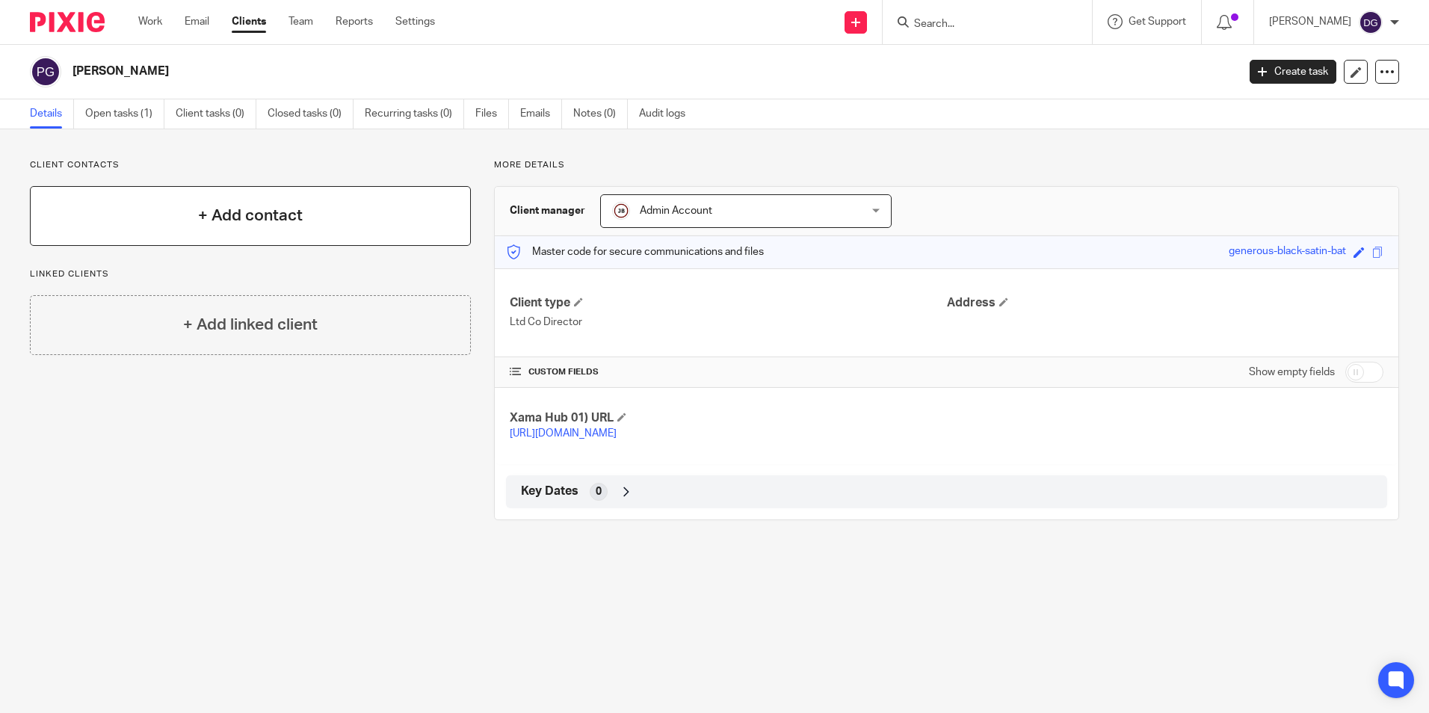
click at [316, 231] on div "+ Add contact" at bounding box center [250, 216] width 441 height 60
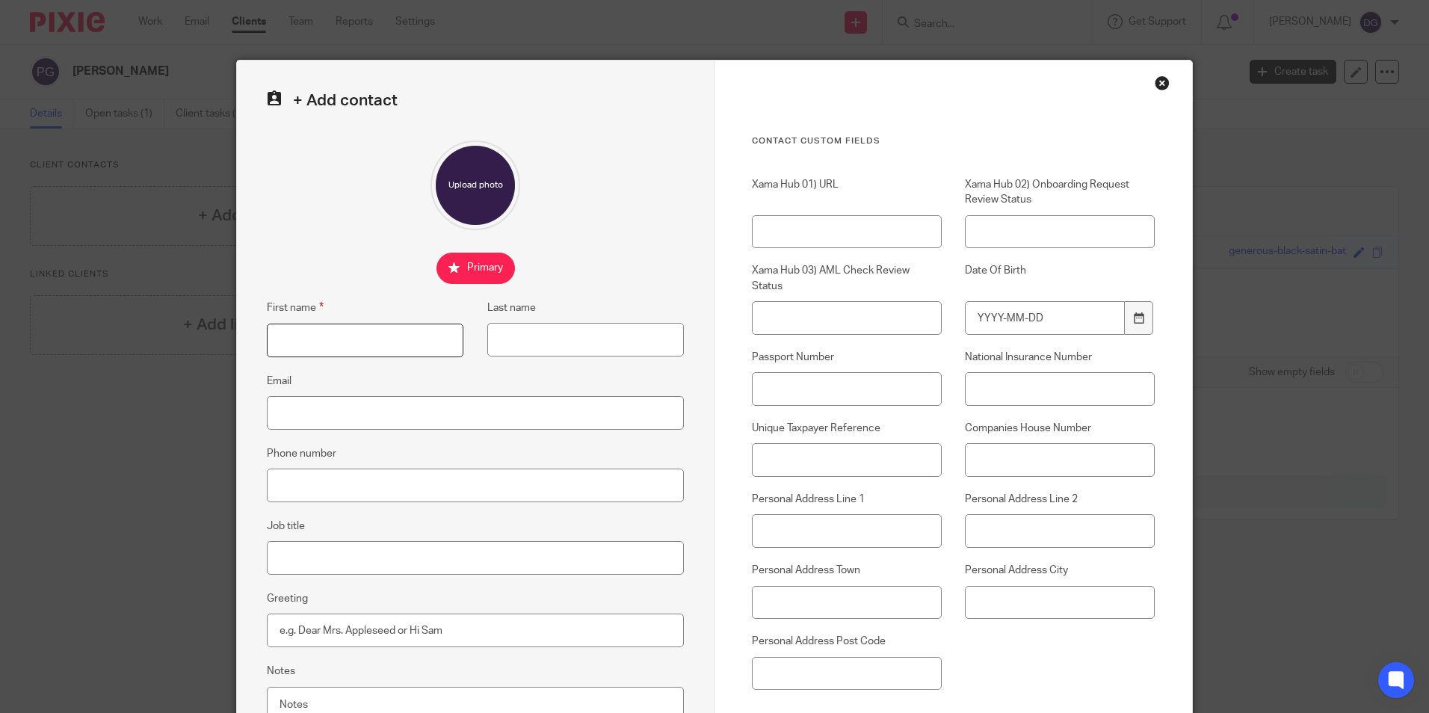
click at [344, 339] on input "First name" at bounding box center [365, 341] width 197 height 34
type input "Peter"
type input "Garland-Collins"
type input "Flat 1, Joseph Court, Kipling Close, Warley, Brentwood"
click at [1026, 229] on input "Xama Hub 02) Onboarding Request Review Status" at bounding box center [1060, 232] width 190 height 34
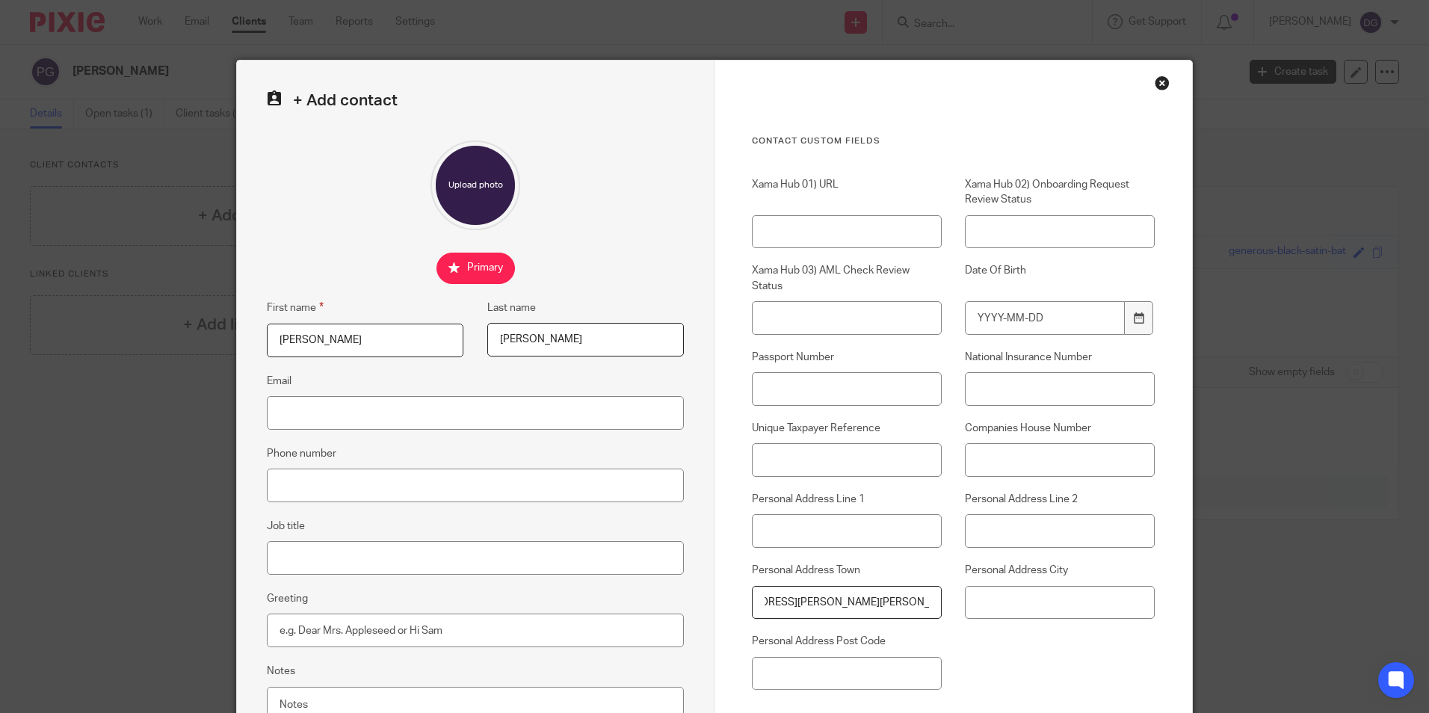
scroll to position [0, 89]
drag, startPoint x: 885, startPoint y: 611, endPoint x: 958, endPoint y: 613, distance: 72.5
click at [958, 613] on div "Xama Hub 01) URL Xama Hub 02) Onboarding Request Review Status Xama Hub 03) AML…" at bounding box center [942, 441] width 426 height 528
click at [875, 669] on input "Personal Address Post Code" at bounding box center [847, 674] width 190 height 34
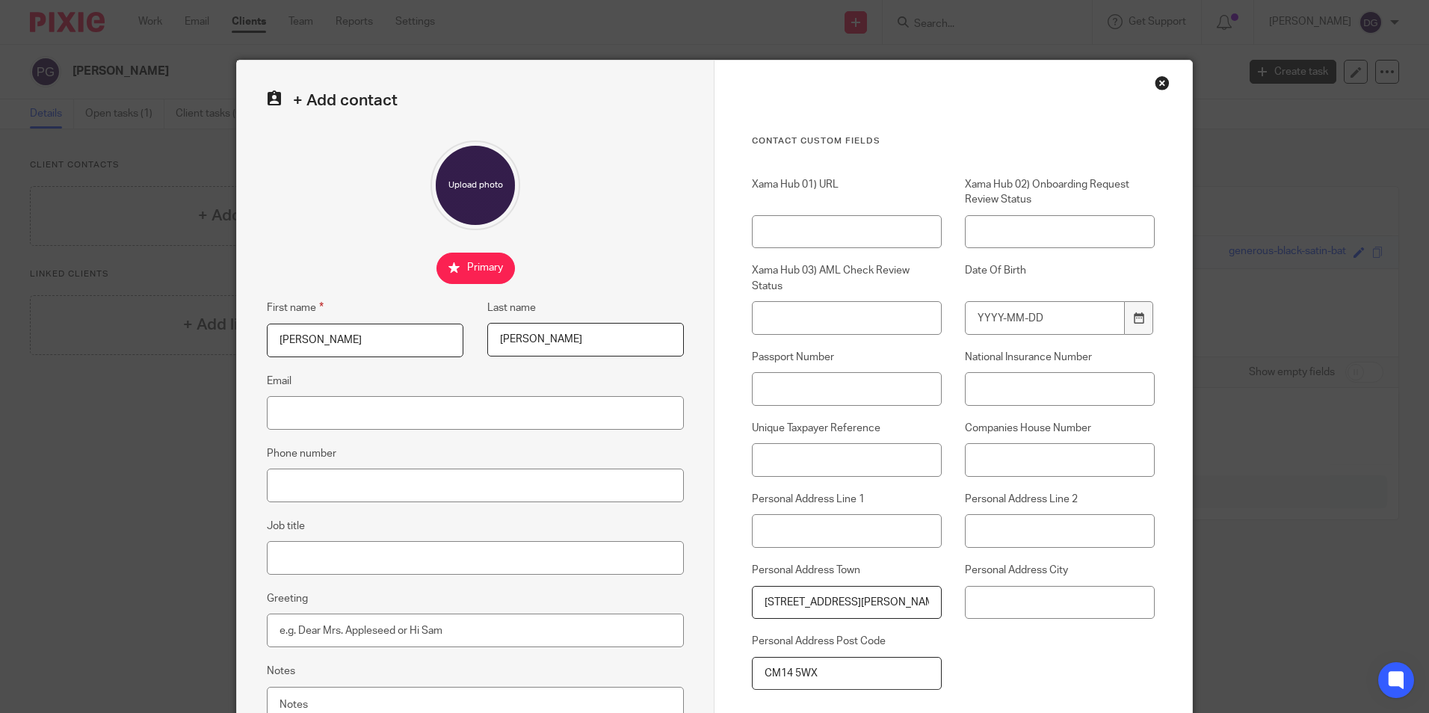
type input "CM14 5WX"
click at [1065, 667] on div "Xama Hub 01) URL Xama Hub 02) Onboarding Request Review Status Xama Hub 03) AML…" at bounding box center [942, 441] width 426 height 528
click at [1003, 308] on input "Date Of Birth" at bounding box center [1045, 318] width 160 height 34
type input "2"
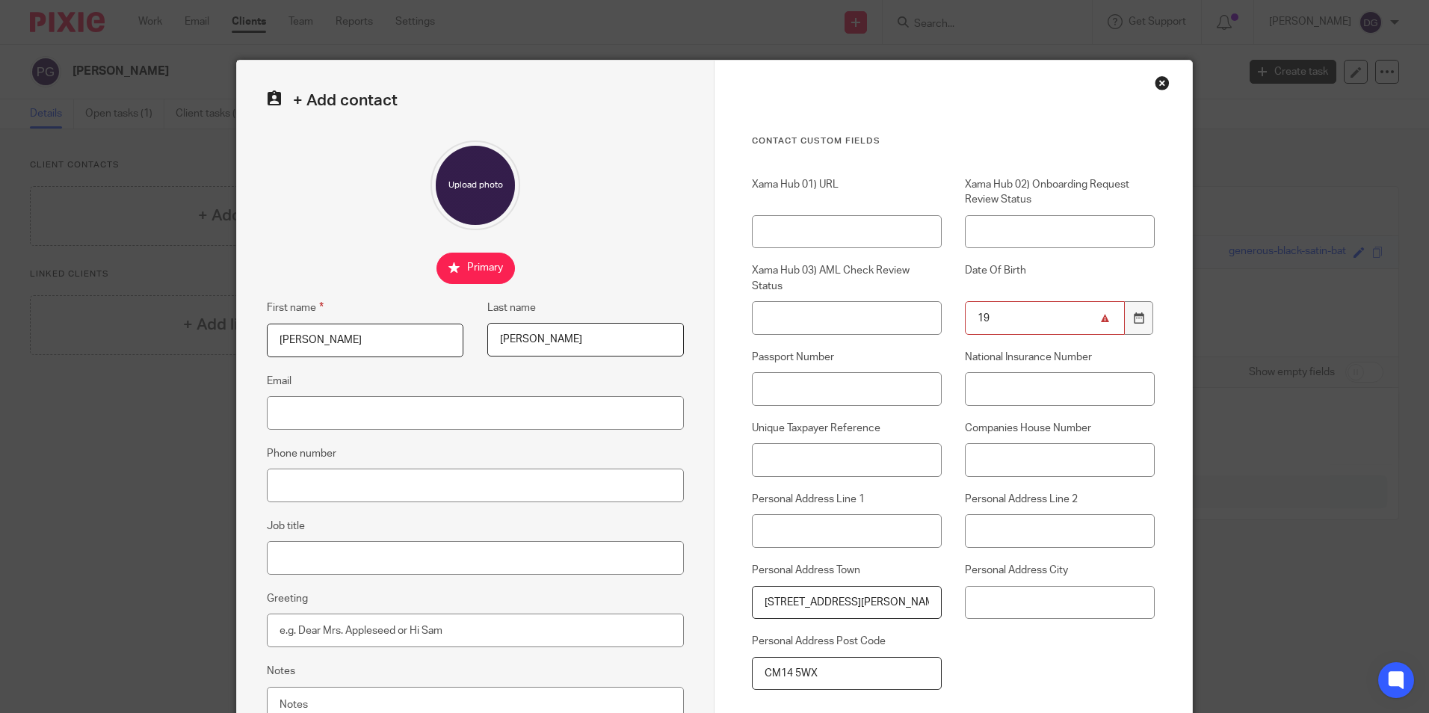
type input "1"
type input "1970-01-30"
click at [1136, 313] on icon at bounding box center [1138, 317] width 11 height 11
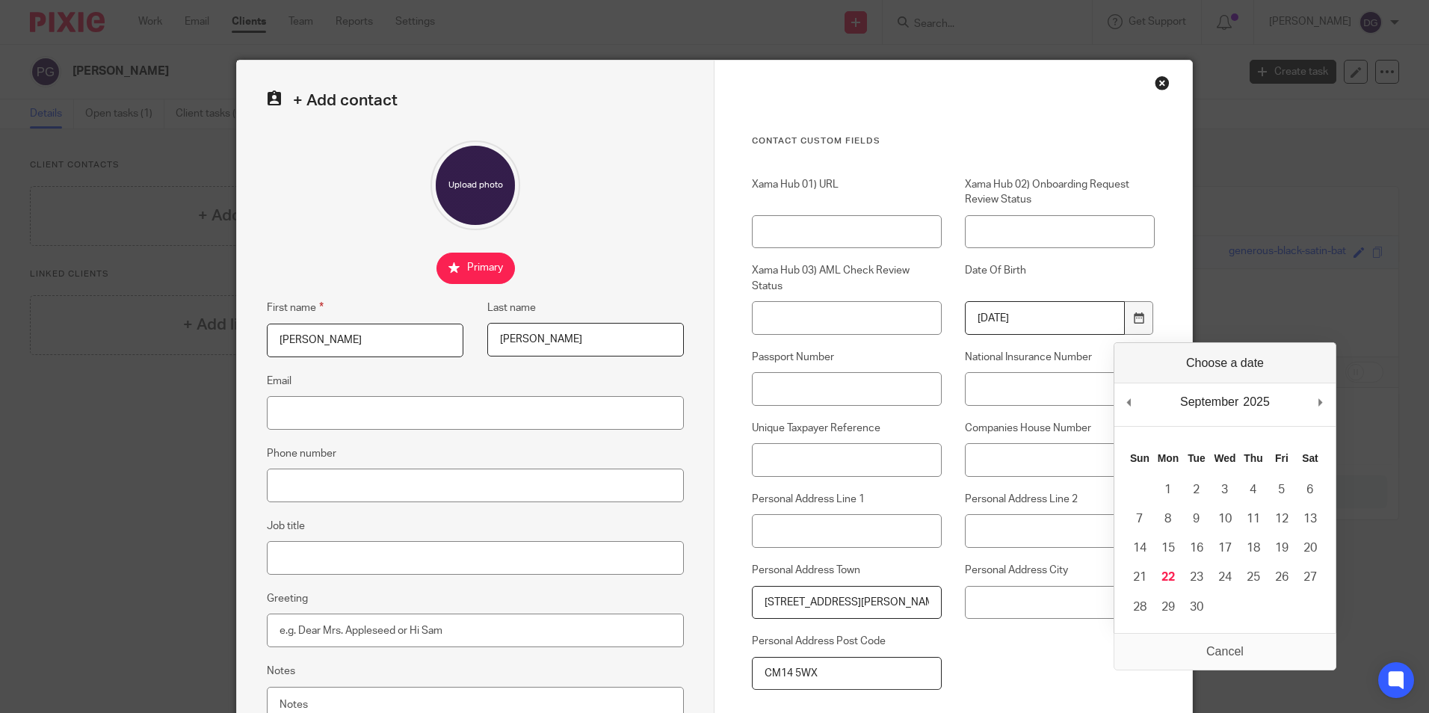
click at [1044, 656] on div "Xama Hub 01) URL Xama Hub 02) Onboarding Request Review Status Xama Hub 03) AML…" at bounding box center [942, 441] width 426 height 528
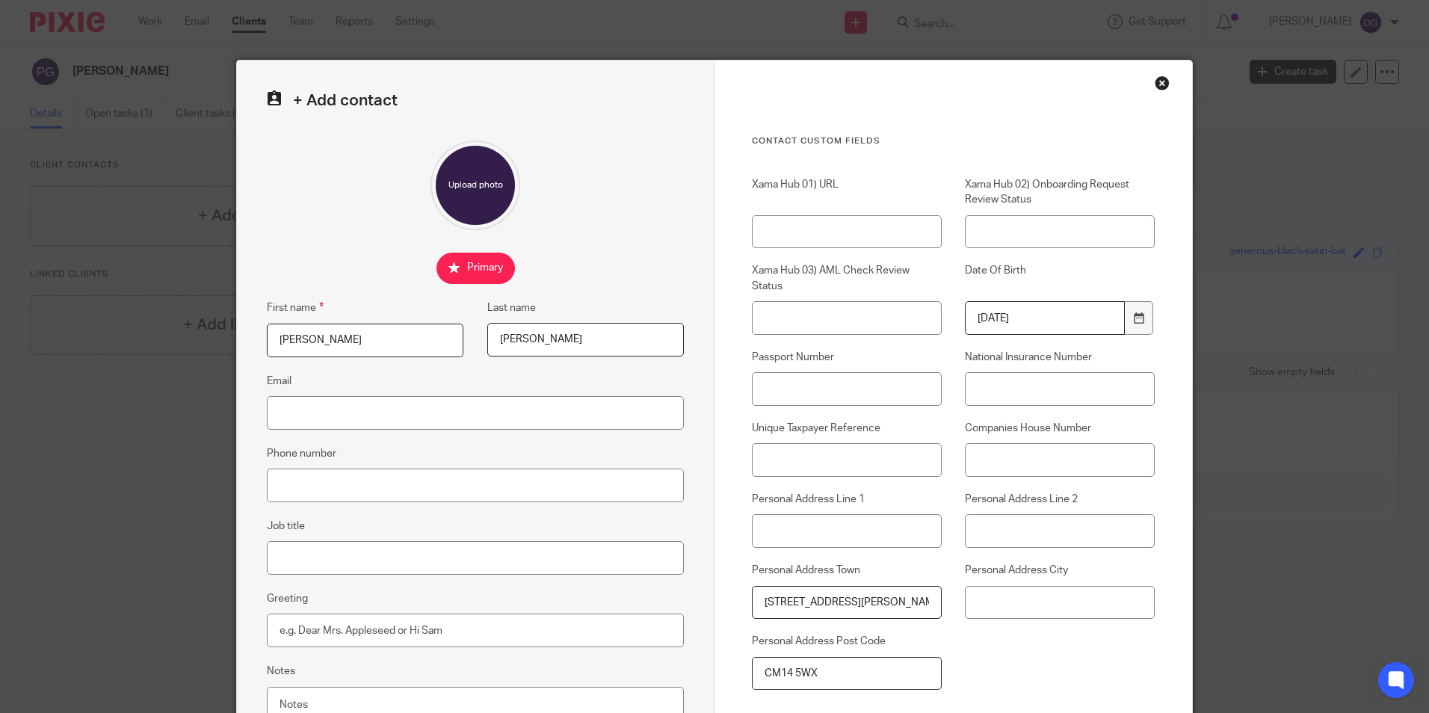
drag, startPoint x: 1049, startPoint y: 315, endPoint x: 822, endPoint y: 324, distance: 227.3
click at [822, 324] on div "Xama Hub 01) URL Xama Hub 02) Onboarding Request Review Status Xama Hub 03) AML…" at bounding box center [942, 441] width 426 height 528
type input "1970-01-30"
click at [1067, 673] on div "Xama Hub 01) URL Xama Hub 02) Onboarding Request Review Status Xama Hub 03) AML…" at bounding box center [942, 441] width 426 height 528
click at [1021, 395] on input "National Insurance Number" at bounding box center [1060, 389] width 190 height 34
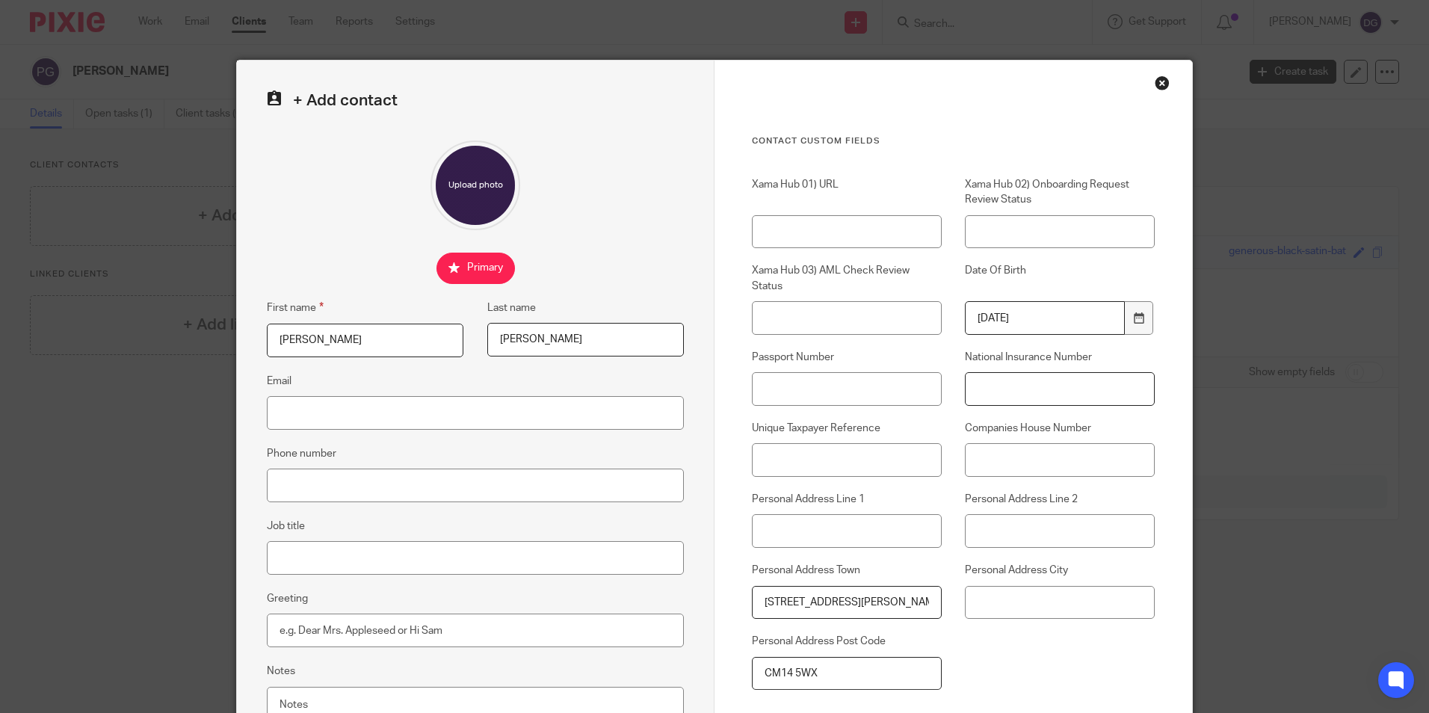
paste input "NS 61 29 33 A"
type input "NS 61 29 33 A"
click at [322, 401] on input "Email" at bounding box center [475, 413] width 417 height 34
paste input "peter.garlandcollins@kwuk.com"
type input "peter.garlandcollins@kwuk.com"
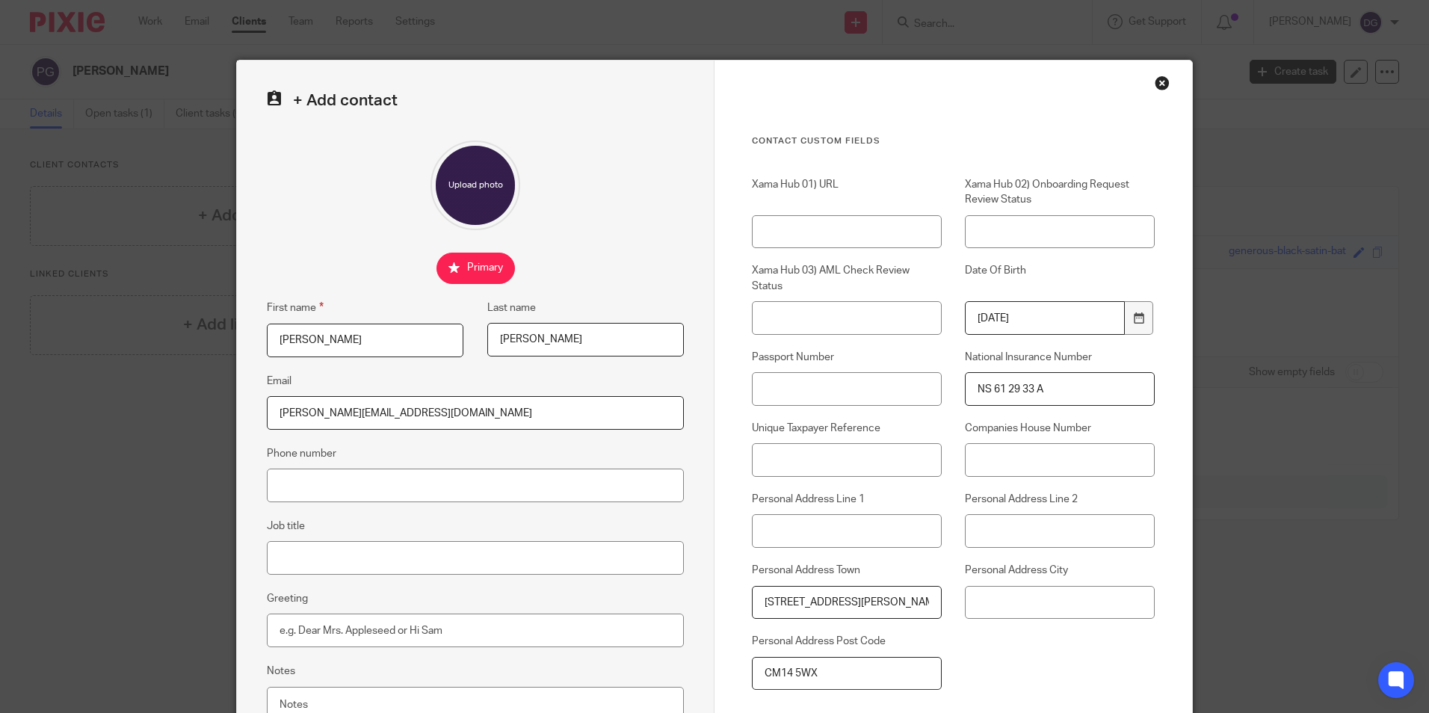
click at [1092, 655] on div "Xama Hub 01) URL Xama Hub 02) Onboarding Request Review Status Xama Hub 03) AML…" at bounding box center [942, 441] width 426 height 528
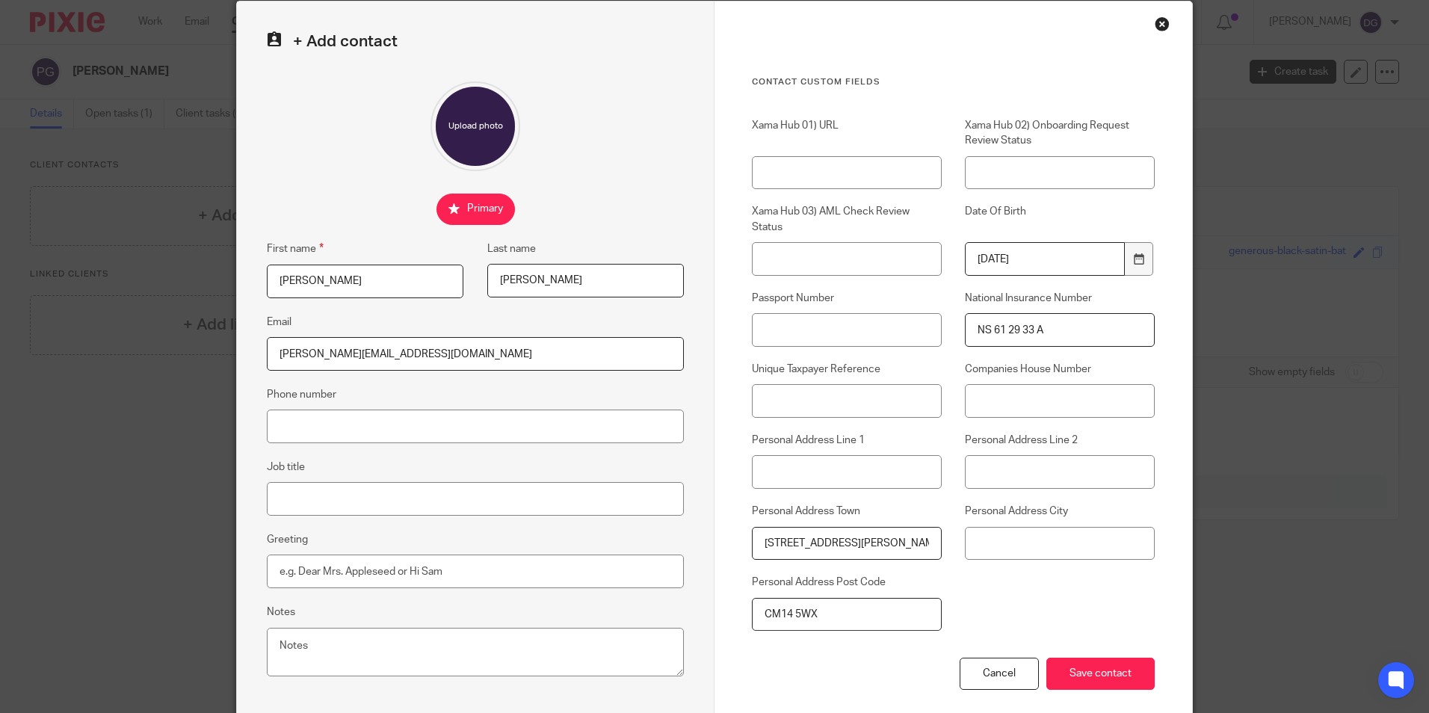
scroll to position [134, 0]
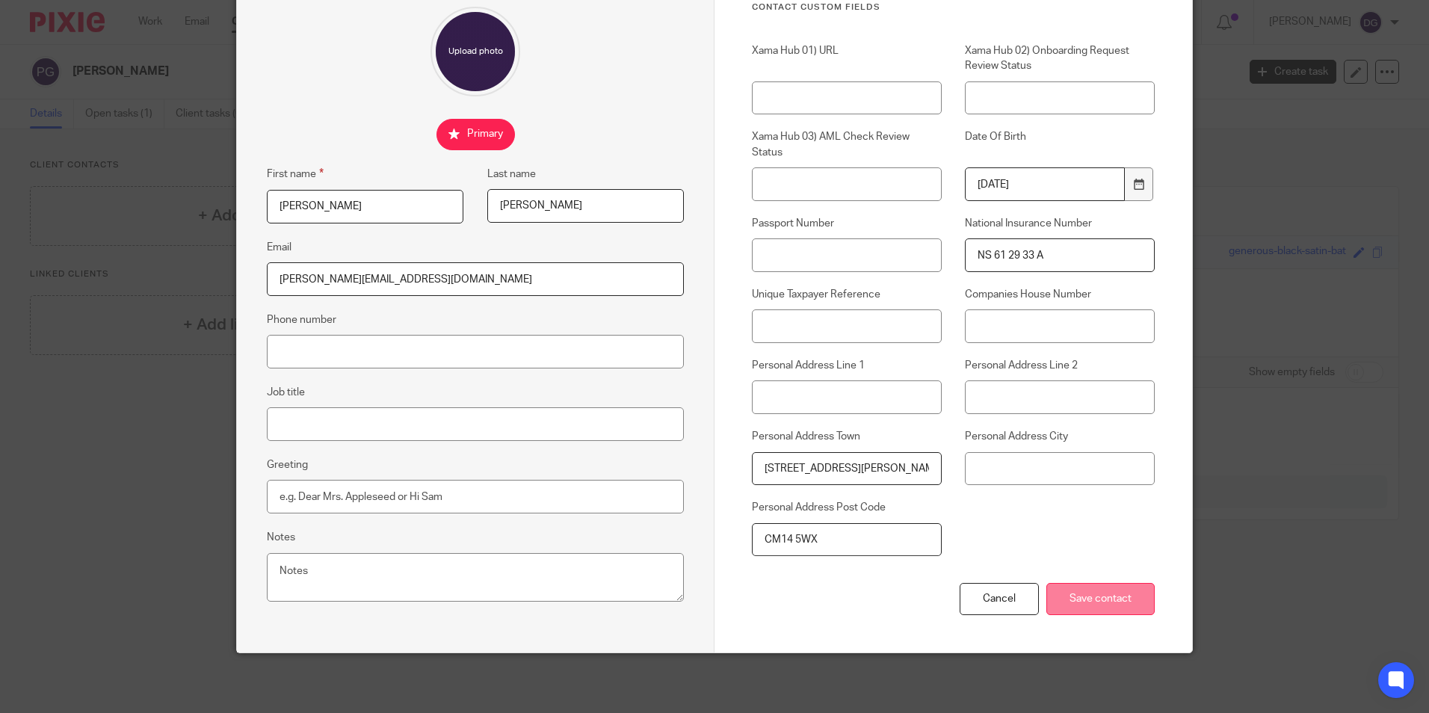
click at [1111, 607] on input "Save contact" at bounding box center [1100, 599] width 108 height 32
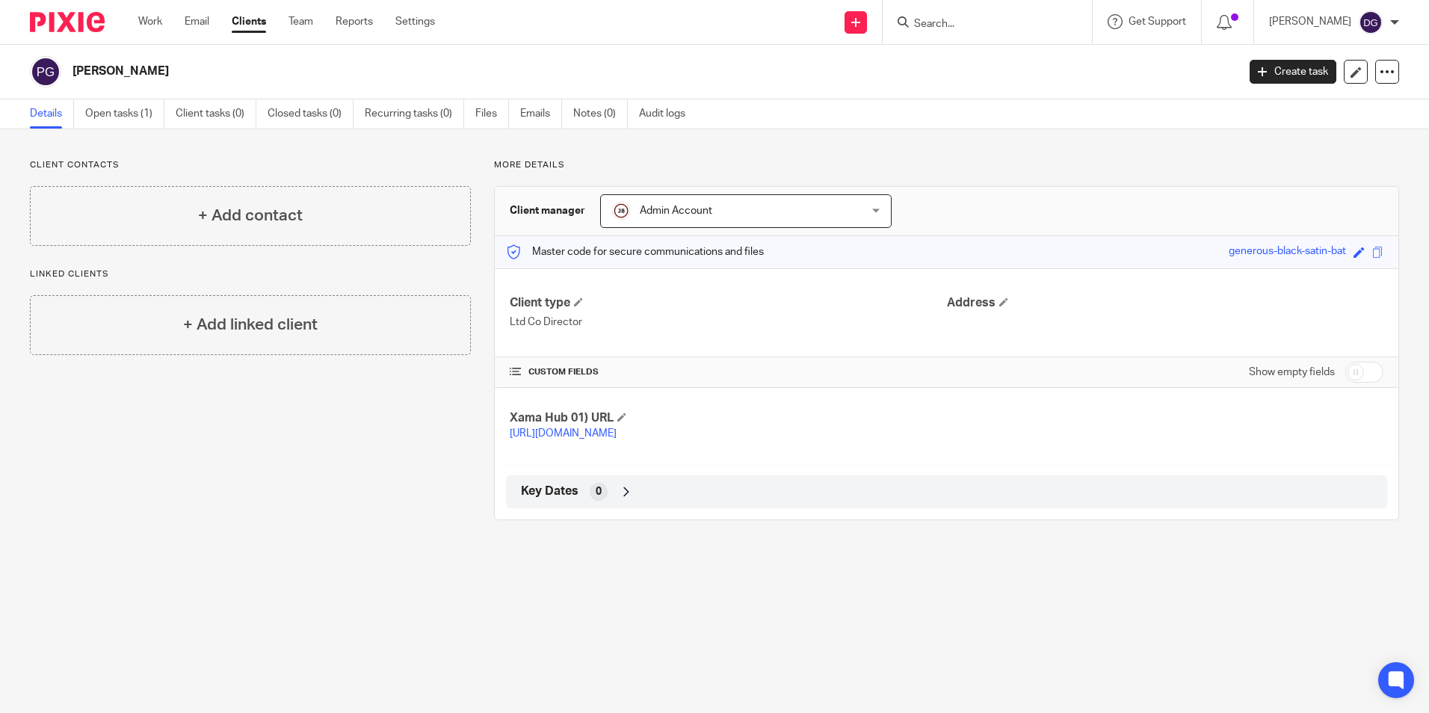
click at [977, 23] on input "Search" at bounding box center [979, 24] width 134 height 13
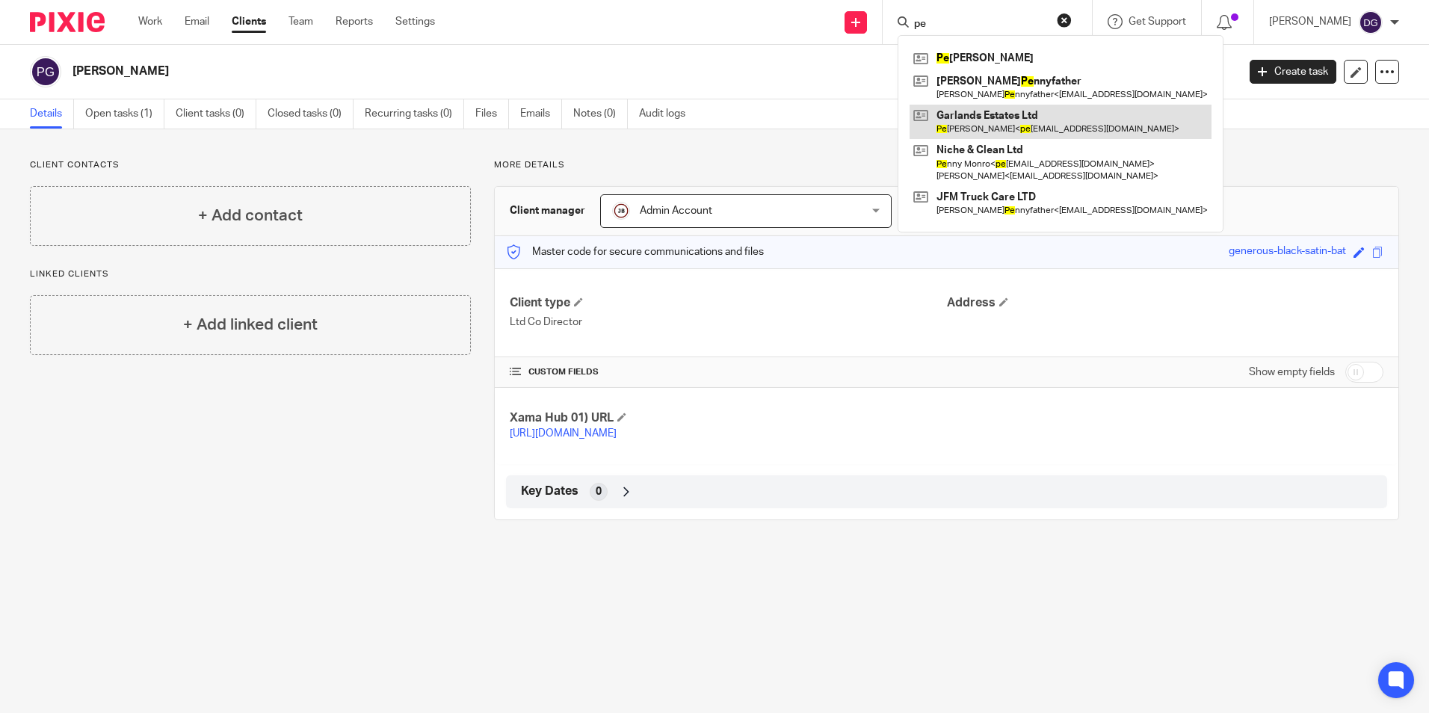
type input "pe"
click at [978, 120] on link at bounding box center [1060, 122] width 302 height 34
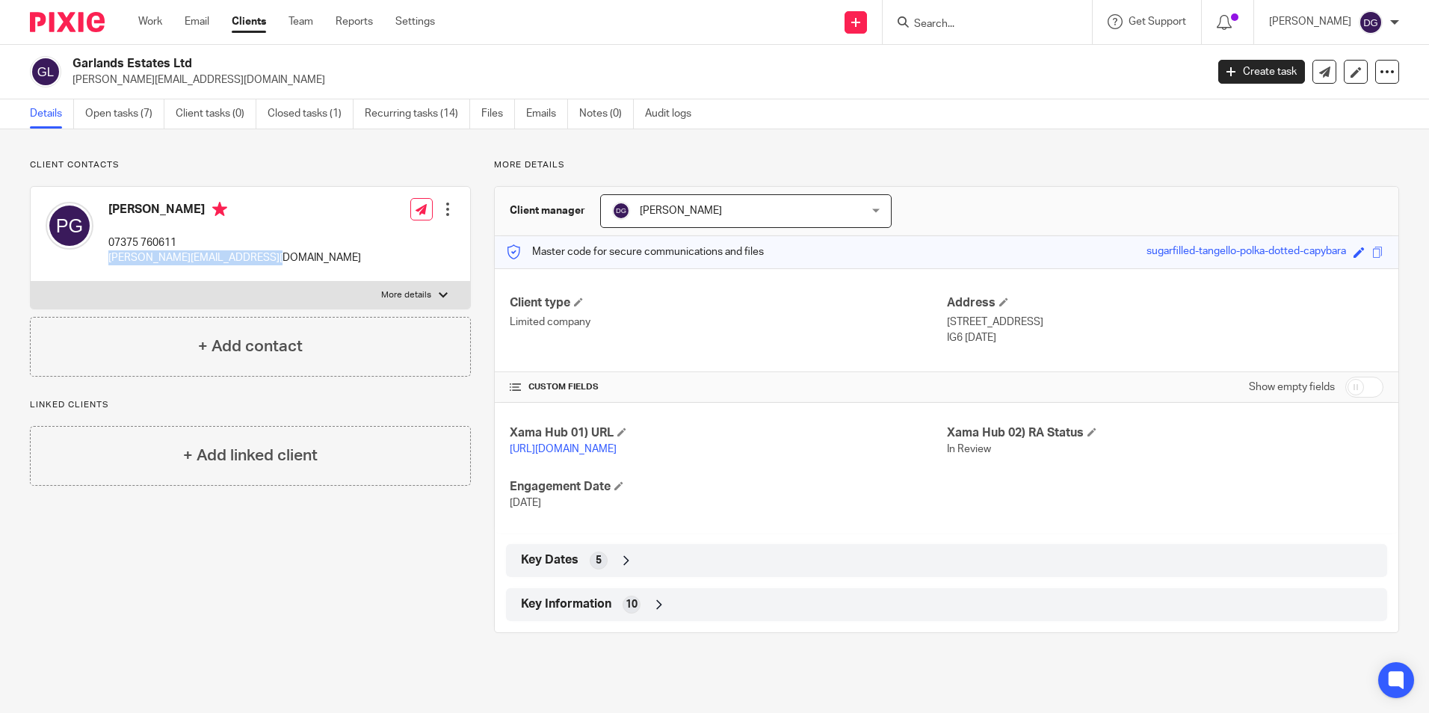
drag, startPoint x: 277, startPoint y: 264, endPoint x: 107, endPoint y: 263, distance: 170.4
click at [107, 263] on div "[PERSON_NAME] 07375 760611 [PERSON_NAME][EMAIL_ADDRESS][DOMAIN_NAME] Edit conta…" at bounding box center [250, 234] width 439 height 95
copy p "[PERSON_NAME][EMAIL_ADDRESS][DOMAIN_NAME]"
click at [664, 617] on div "Key Information 10" at bounding box center [946, 604] width 859 height 25
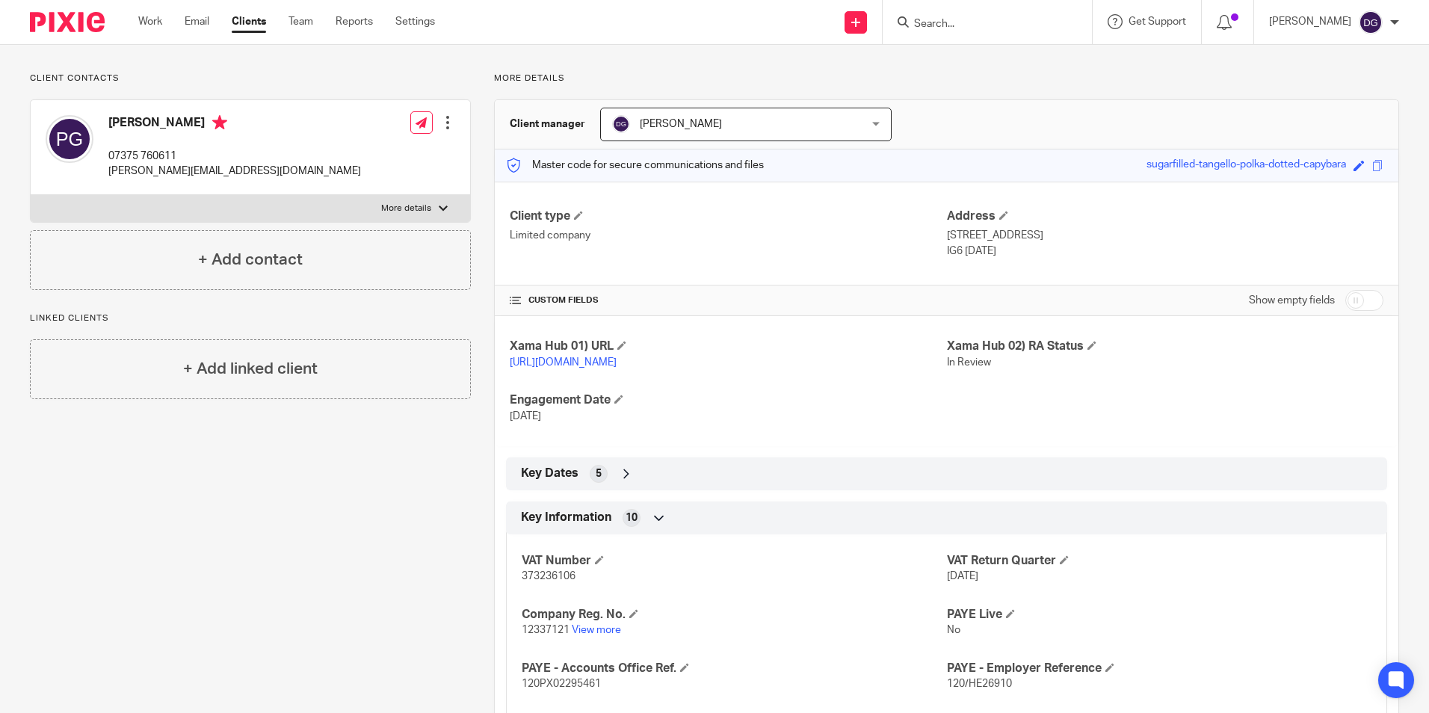
scroll to position [224, 0]
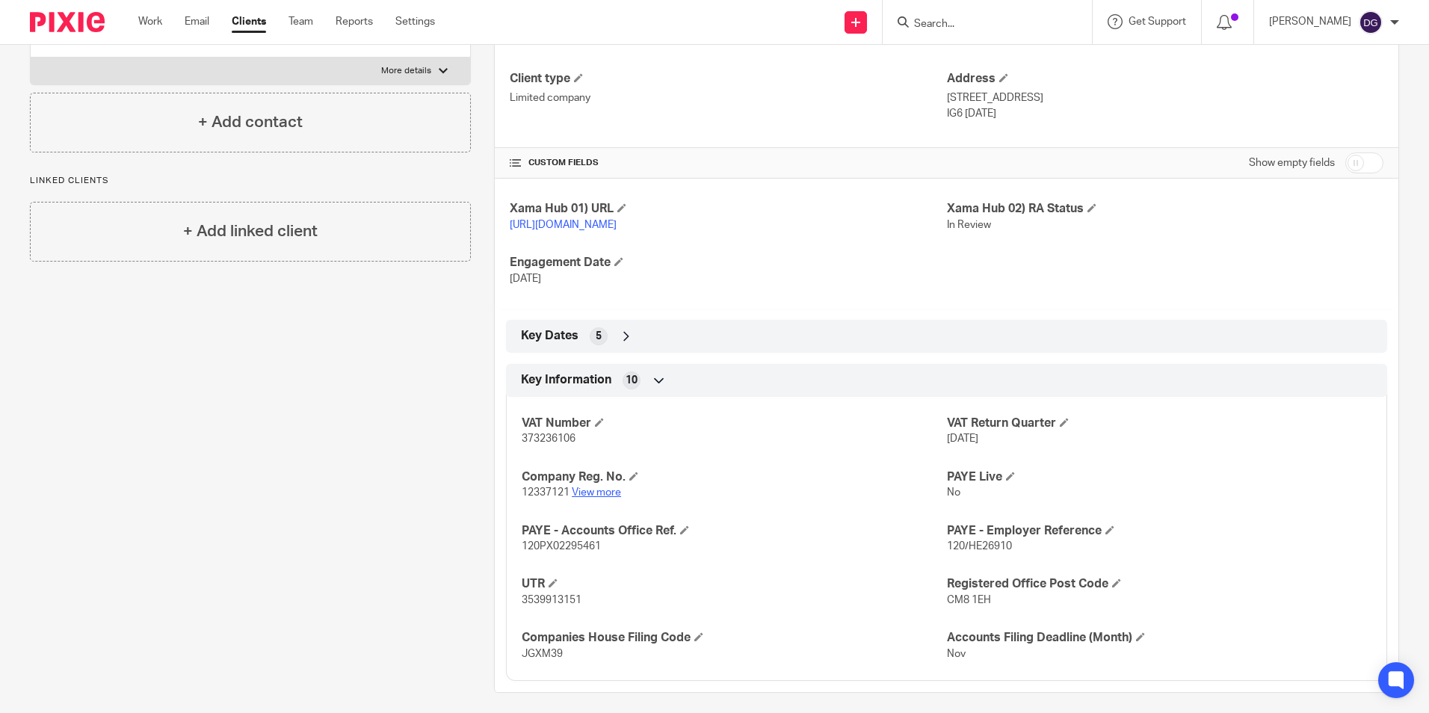
click at [582, 498] on link "View more" at bounding box center [596, 492] width 49 height 10
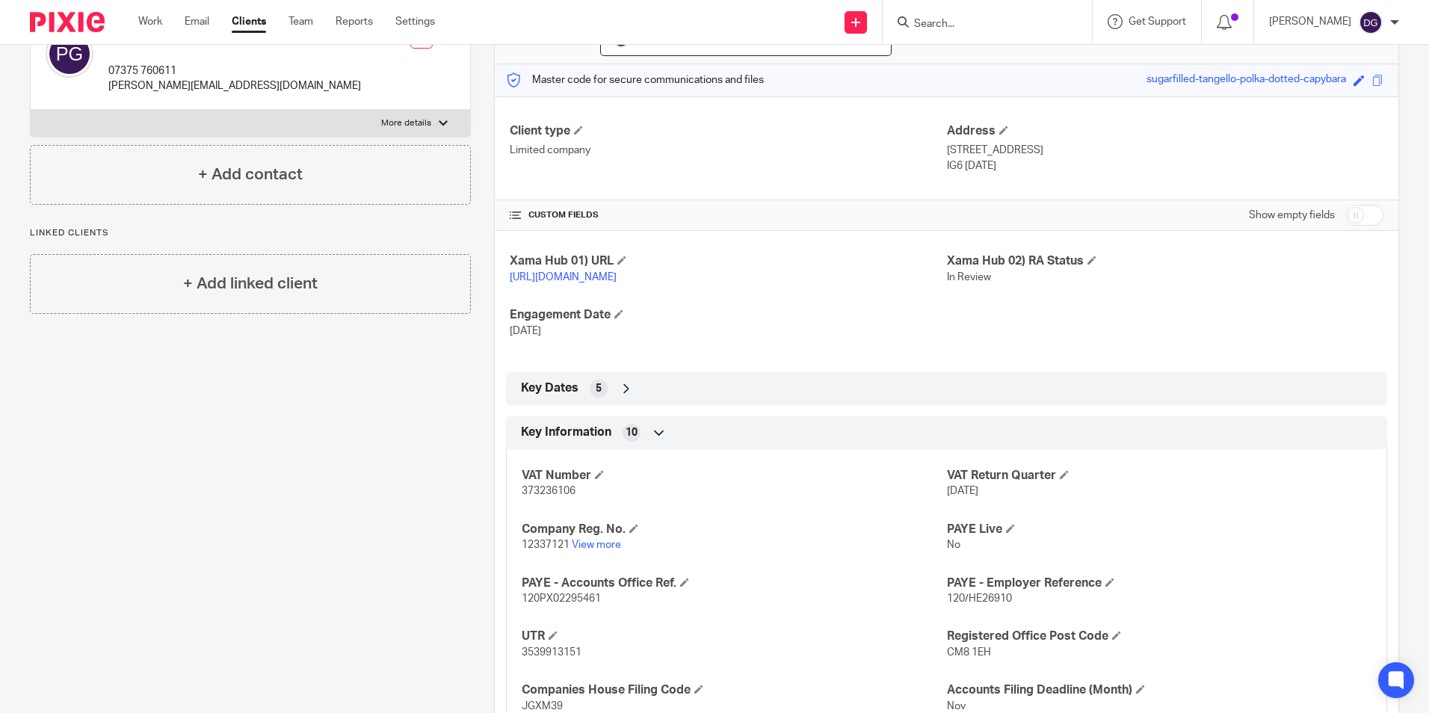
scroll to position [0, 0]
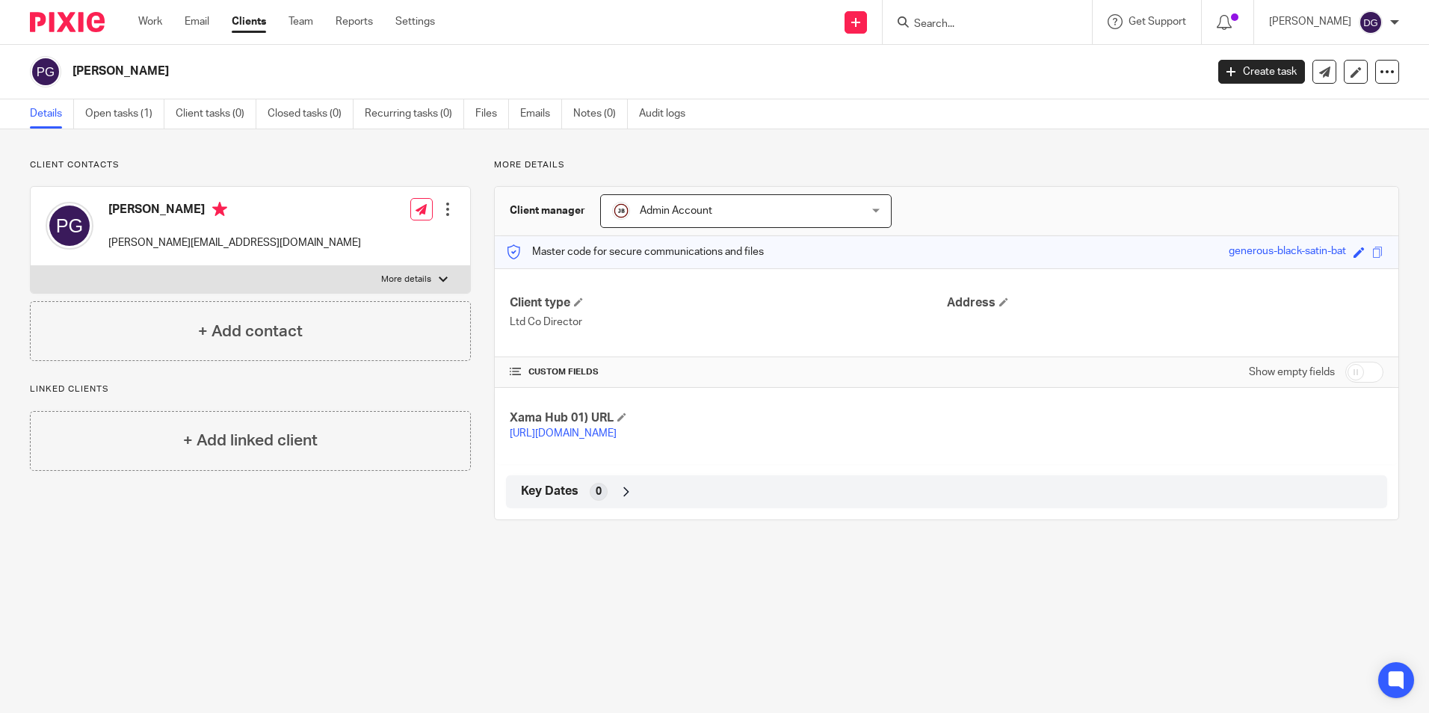
click at [421, 278] on p "More details" at bounding box center [406, 279] width 50 height 12
click at [31, 266] on input "More details" at bounding box center [30, 265] width 1 height 1
checkbox input "true"
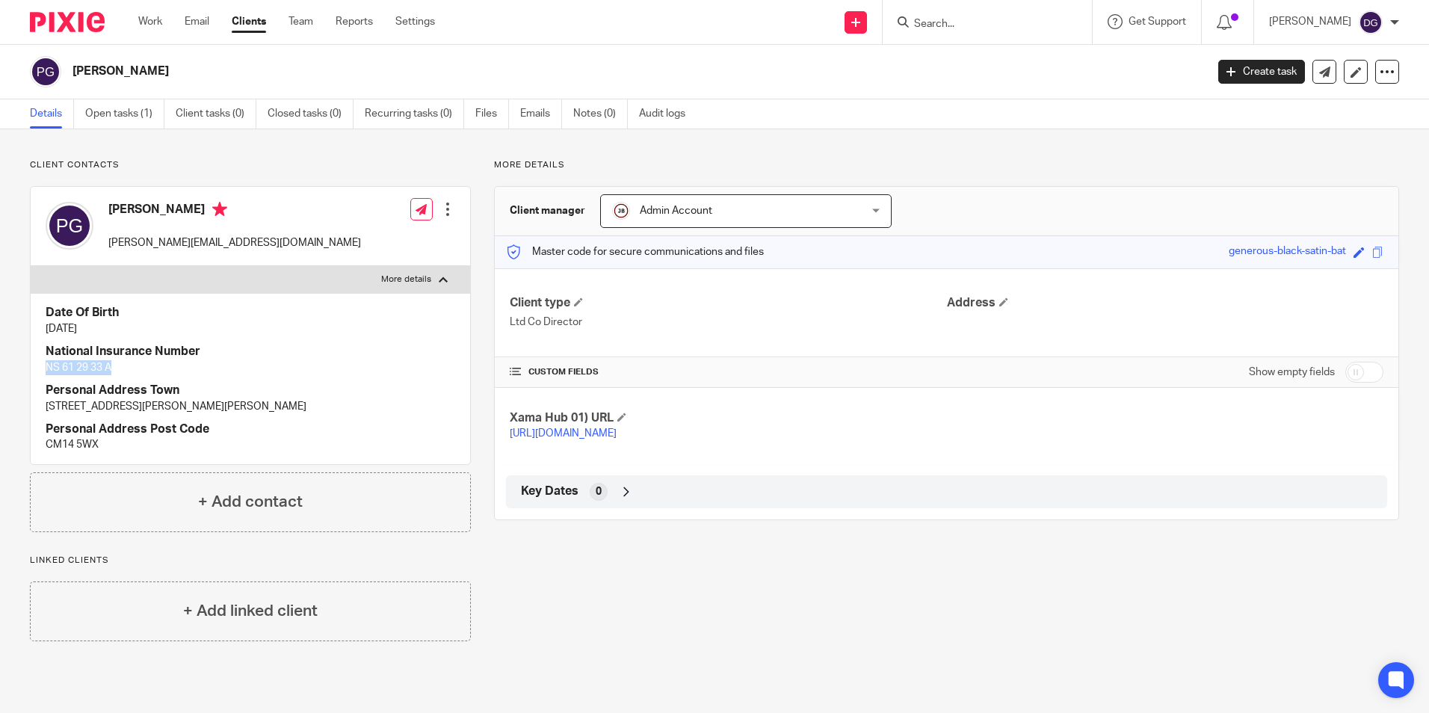
drag, startPoint x: 43, startPoint y: 362, endPoint x: 119, endPoint y: 368, distance: 75.7
click at [119, 368] on div "Date Of Birth [DATE] National Insurance Number NS 61 29 33 A Personal Address […" at bounding box center [250, 378] width 439 height 170
copy p "NS 61 29 33 A"
click at [249, 161] on p "Client contacts" at bounding box center [250, 165] width 441 height 12
click at [146, 18] on link "Work" at bounding box center [150, 21] width 24 height 15
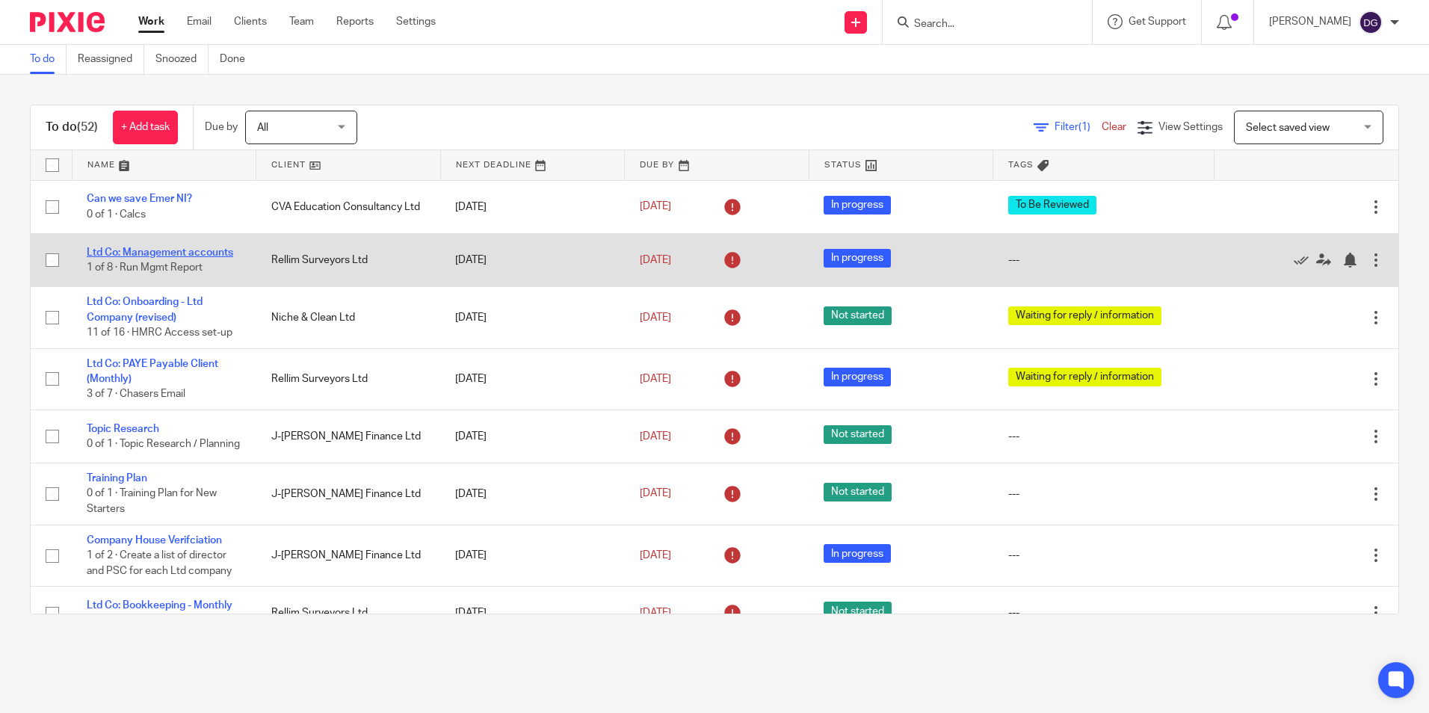
click at [205, 251] on link "Ltd Co: Management accounts" at bounding box center [160, 252] width 146 height 10
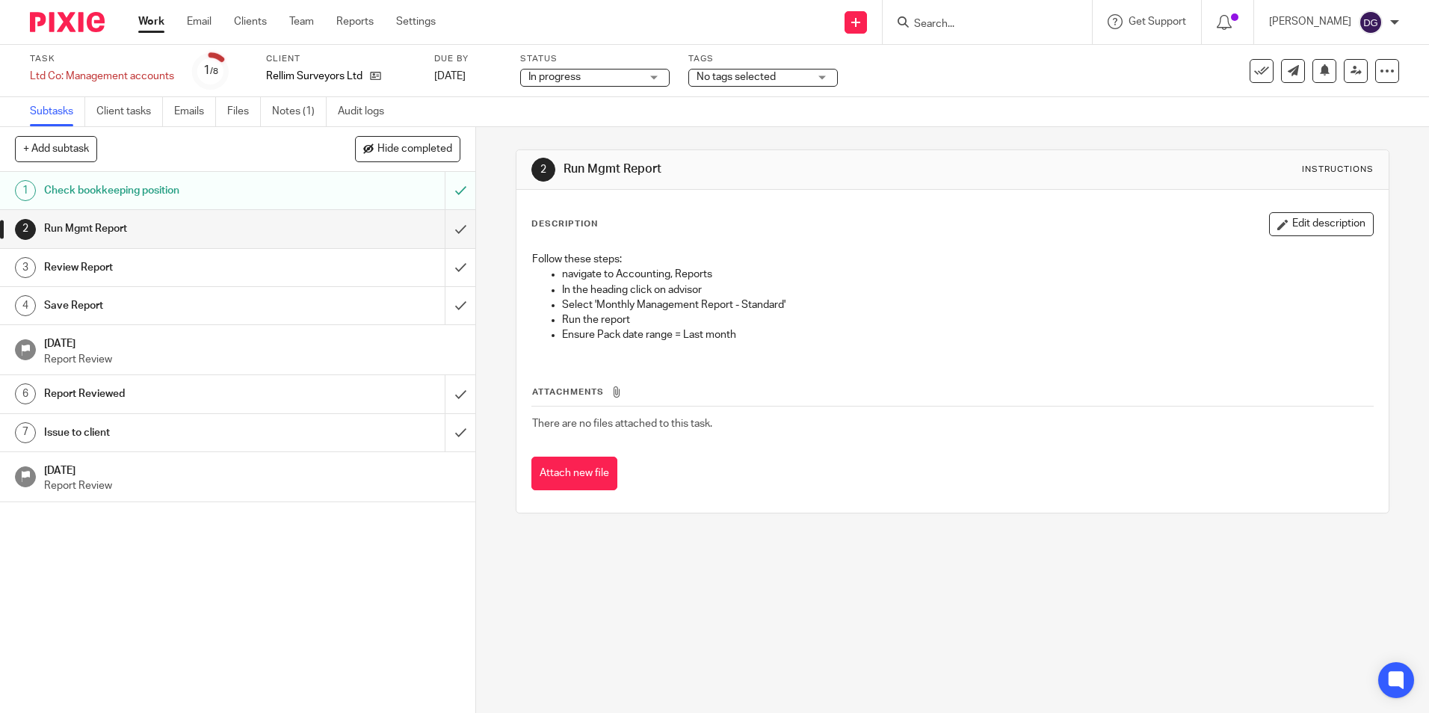
click at [148, 29] on link "Work" at bounding box center [151, 21] width 26 height 15
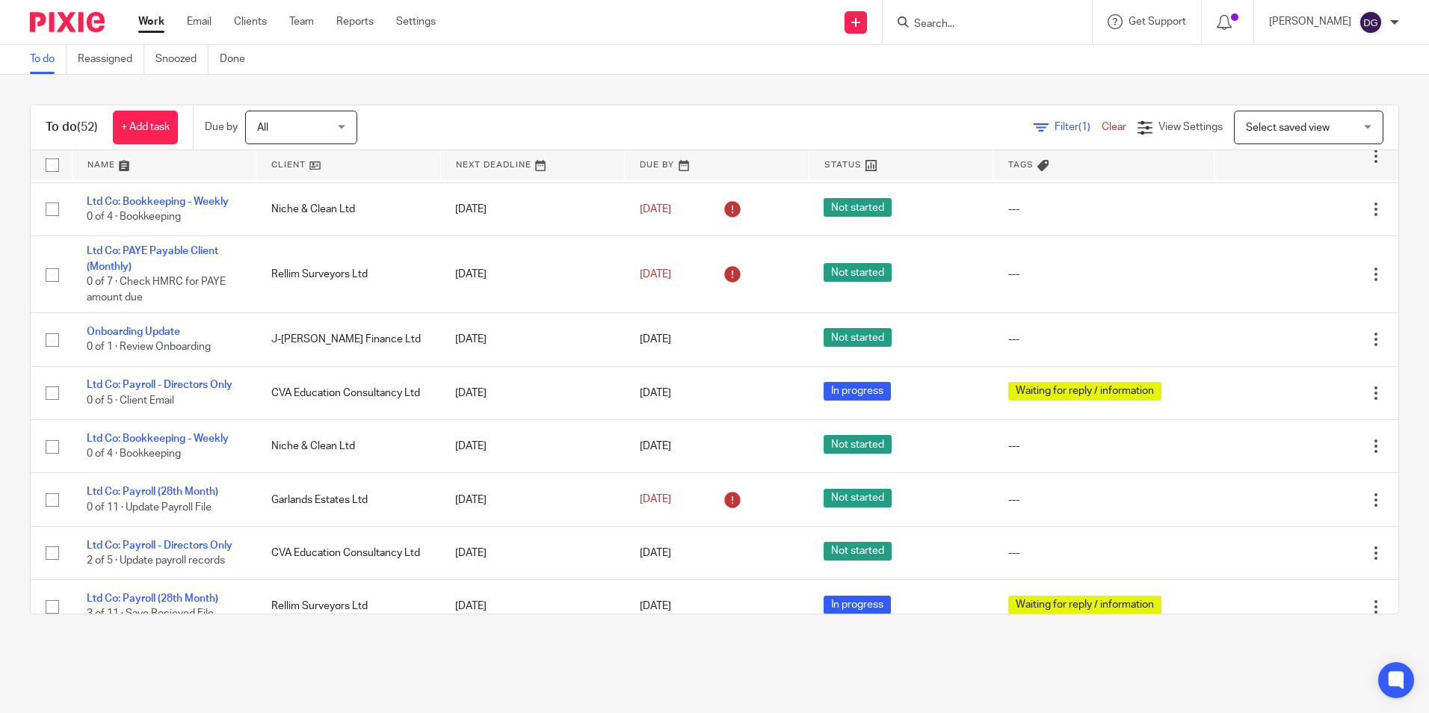
scroll to position [822, 0]
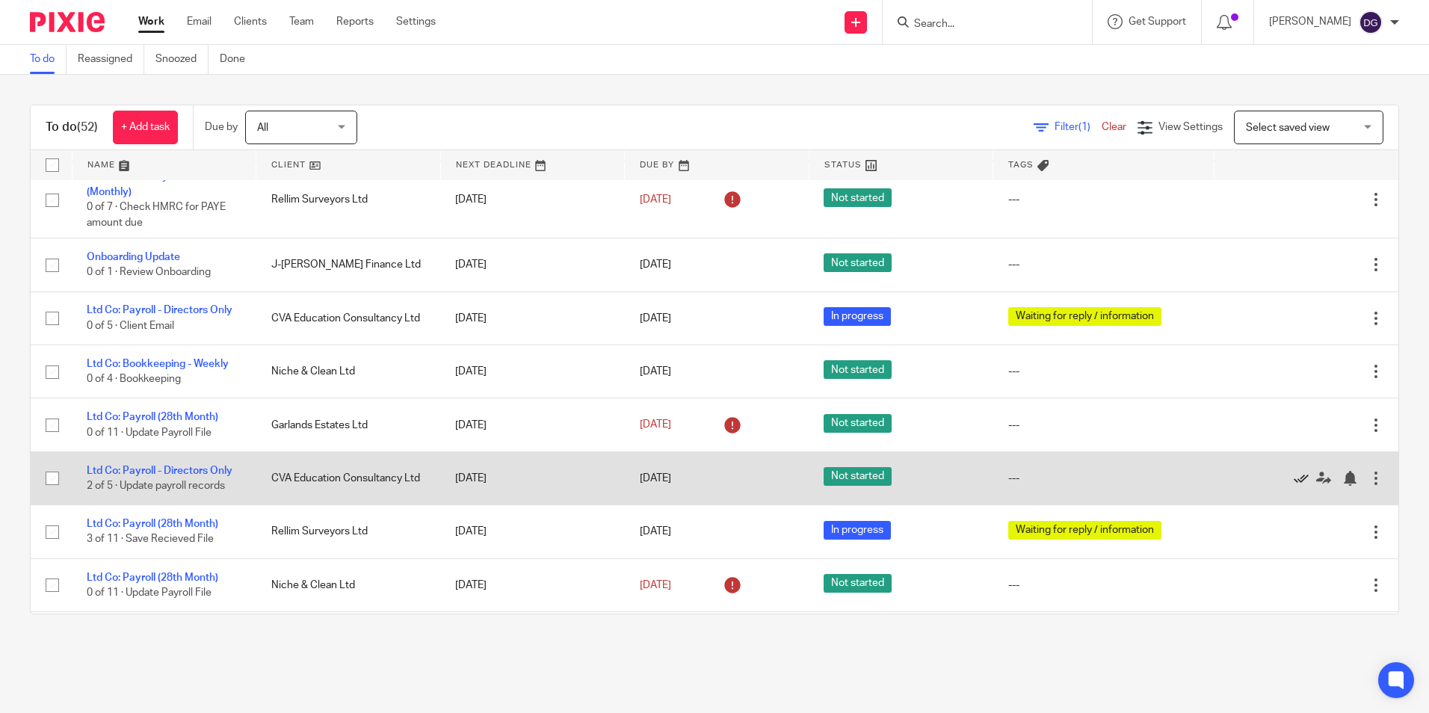
click at [1293, 486] on icon at bounding box center [1300, 478] width 15 height 15
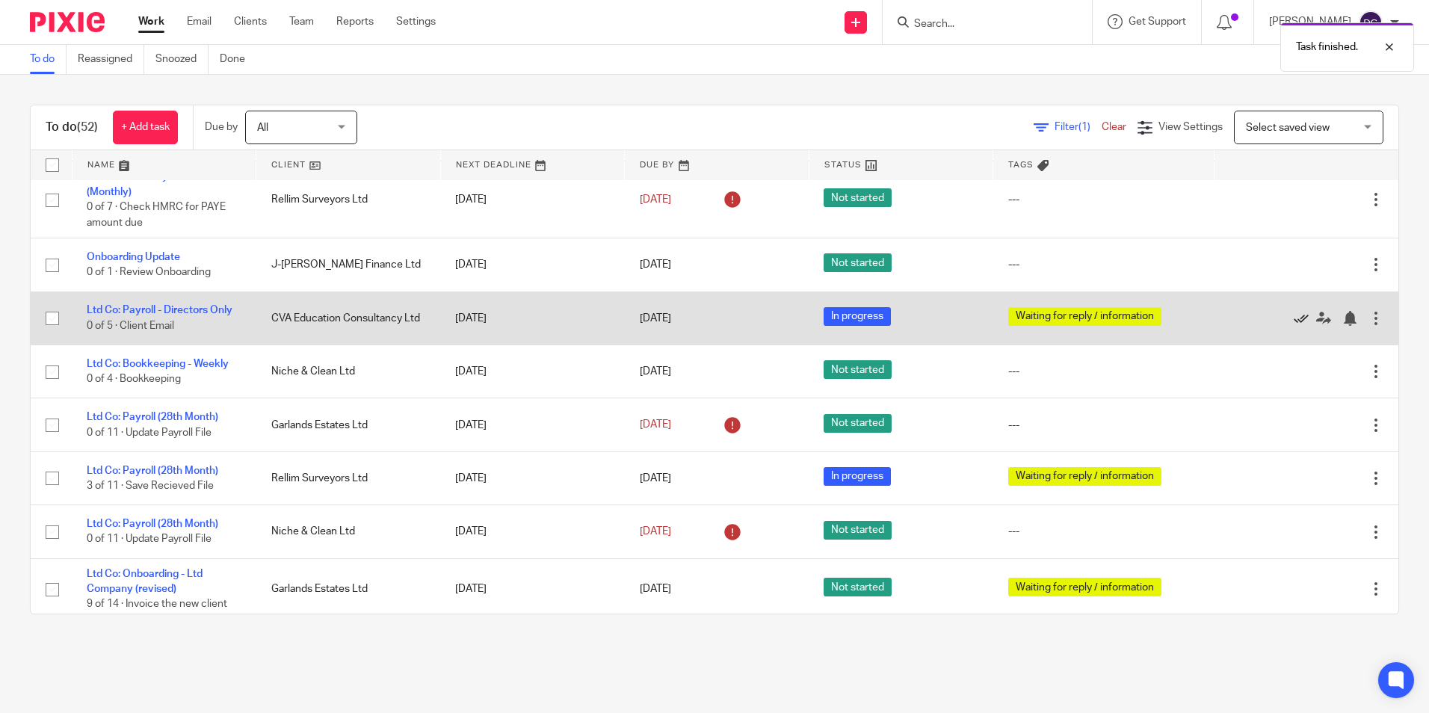
click at [1293, 326] on icon at bounding box center [1300, 318] width 15 height 15
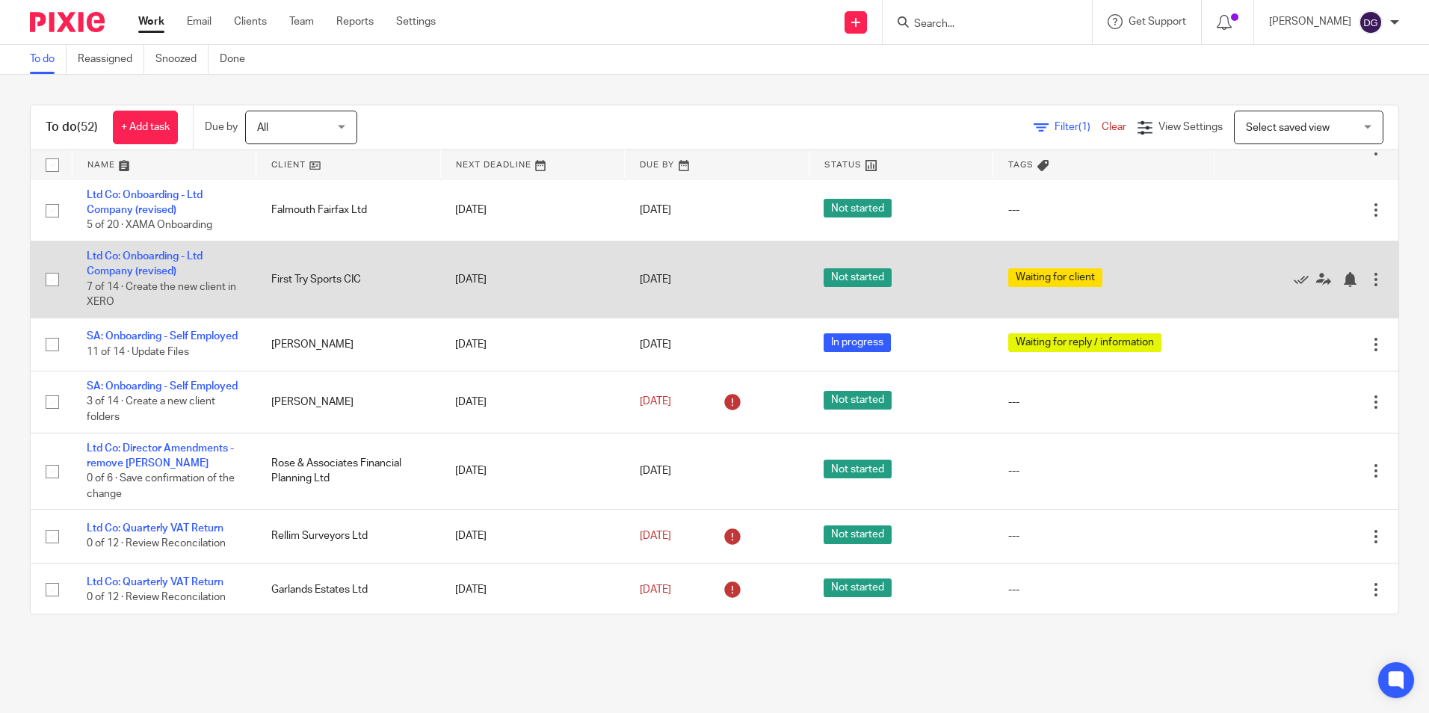
scroll to position [1196, 0]
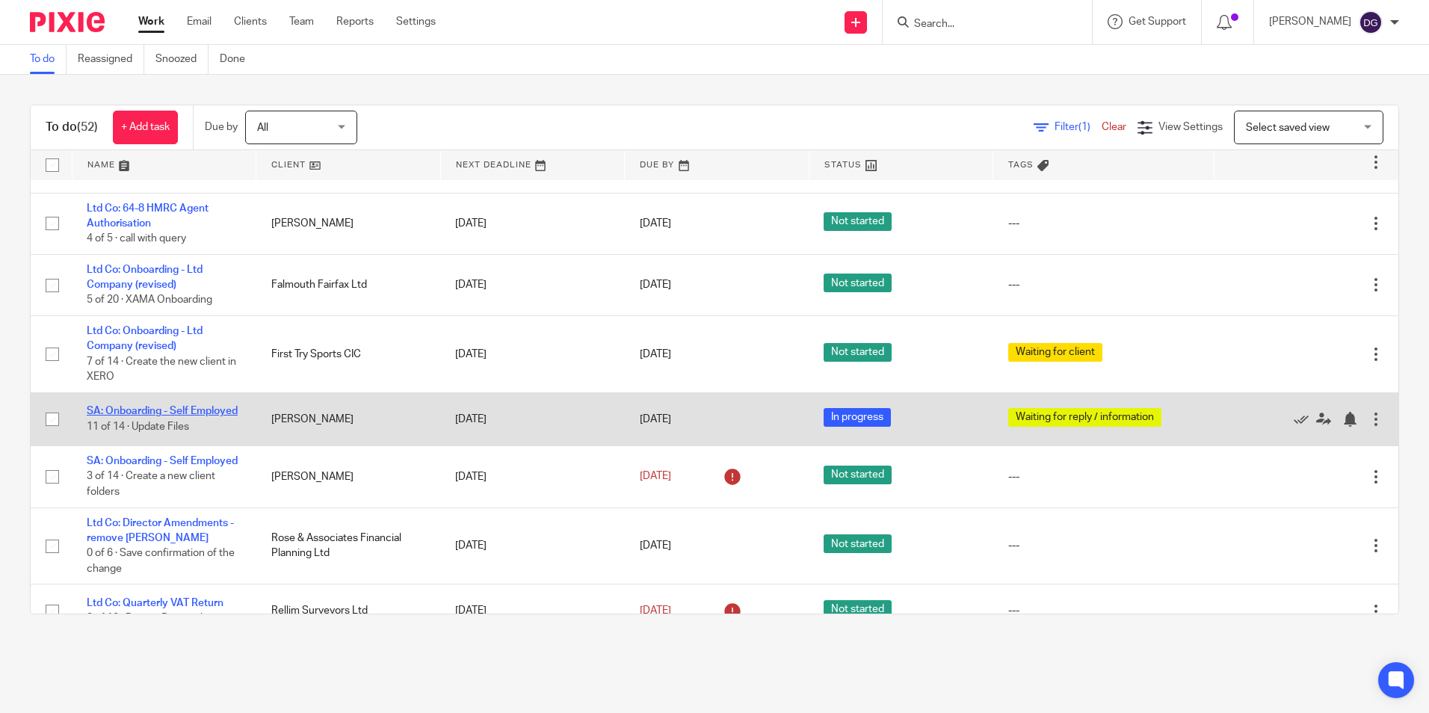
click at [150, 416] on link "SA: Onboarding - Self Employed" at bounding box center [162, 411] width 151 height 10
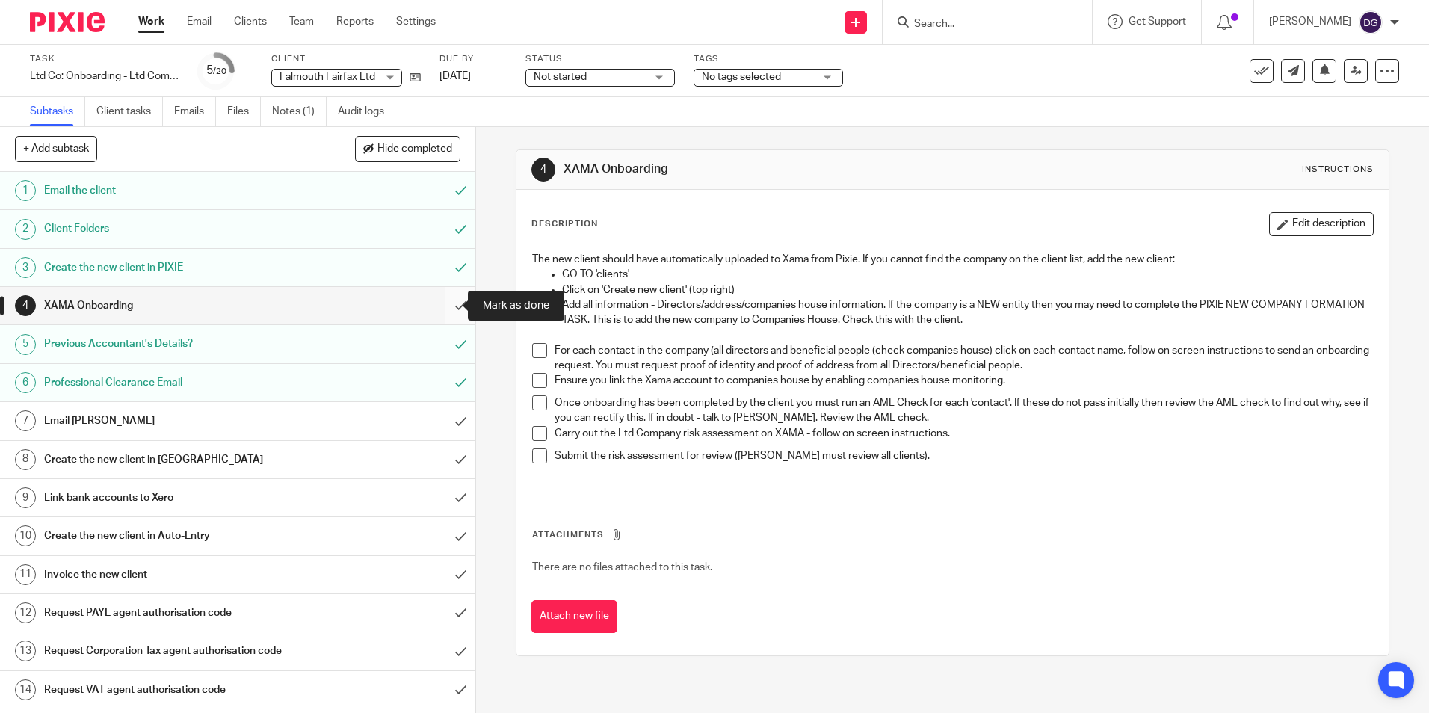
click at [450, 302] on input "submit" at bounding box center [237, 305] width 475 height 37
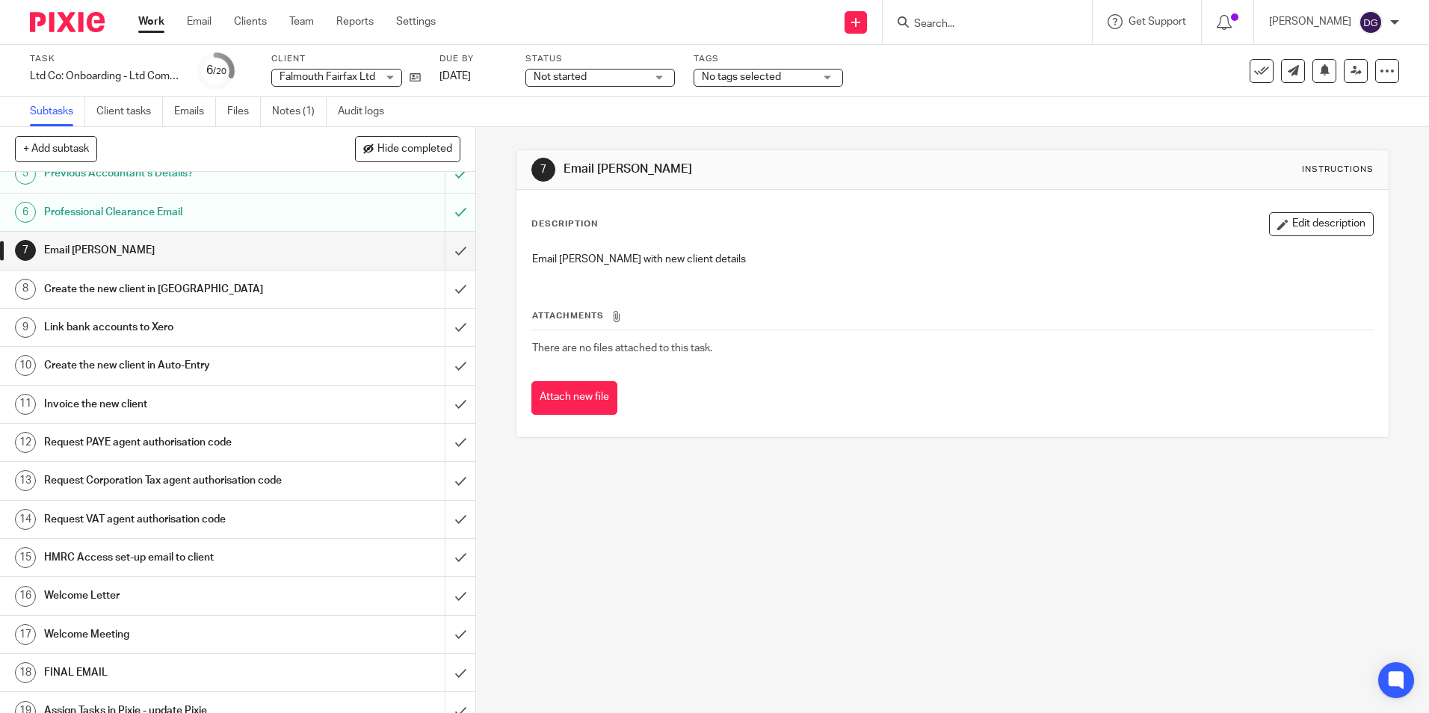
scroll to position [77, 0]
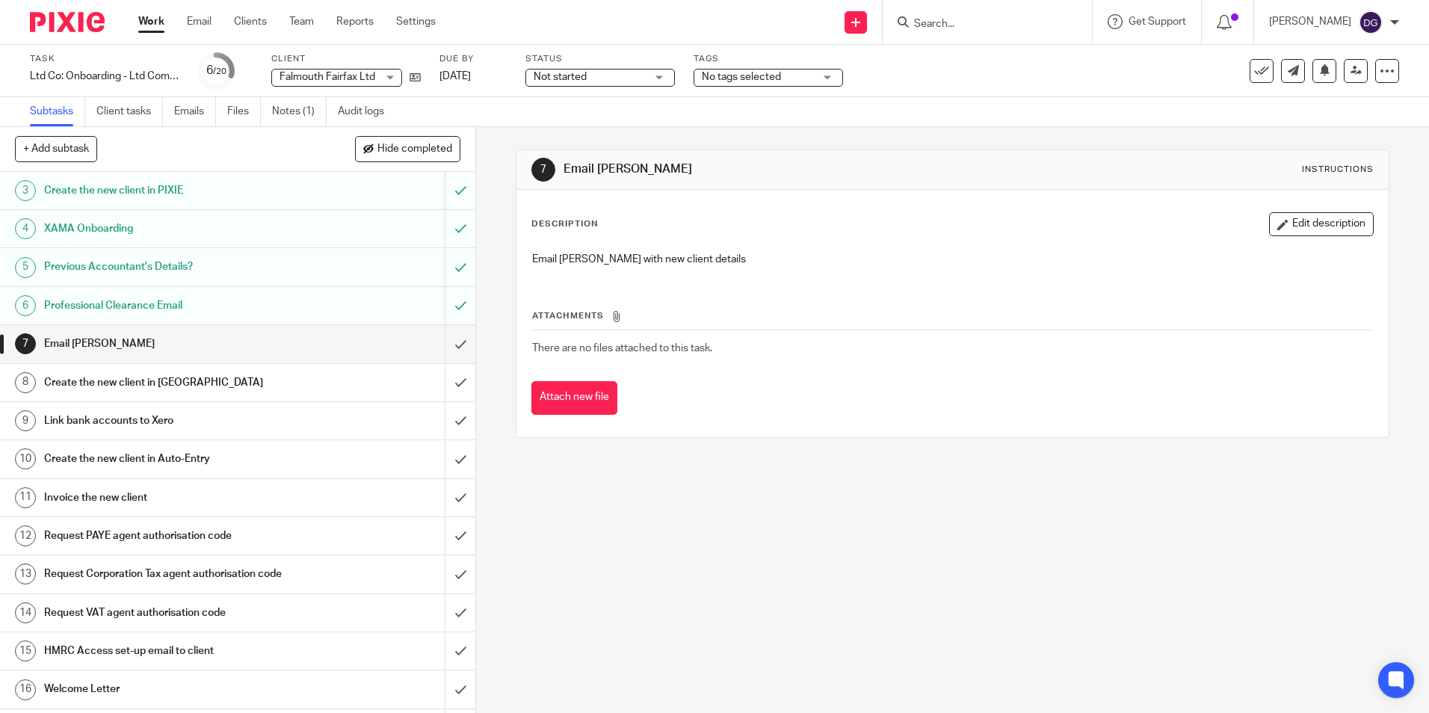
click at [123, 377] on h1 "Create the new client in [GEOGRAPHIC_DATA]" at bounding box center [172, 382] width 257 height 22
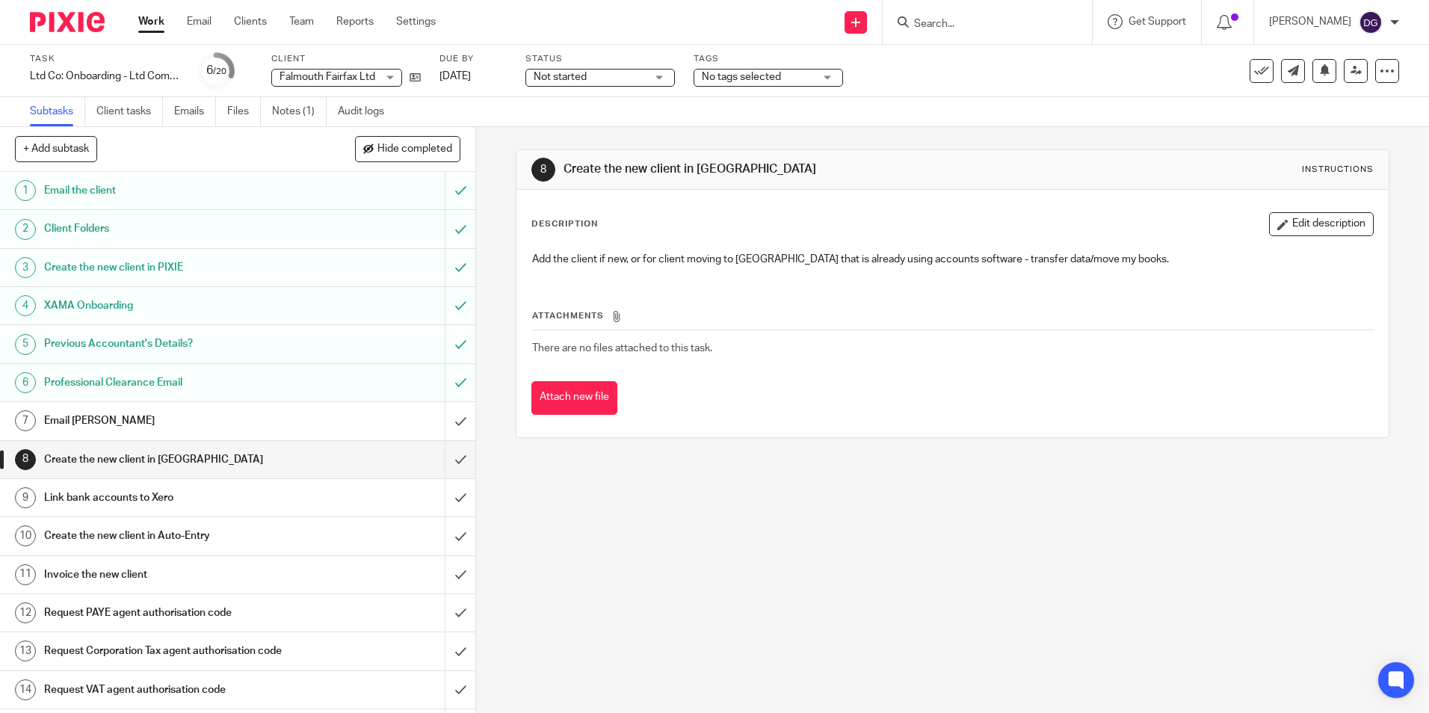
click at [170, 509] on h1 "Link bank accounts to Xero" at bounding box center [172, 497] width 257 height 22
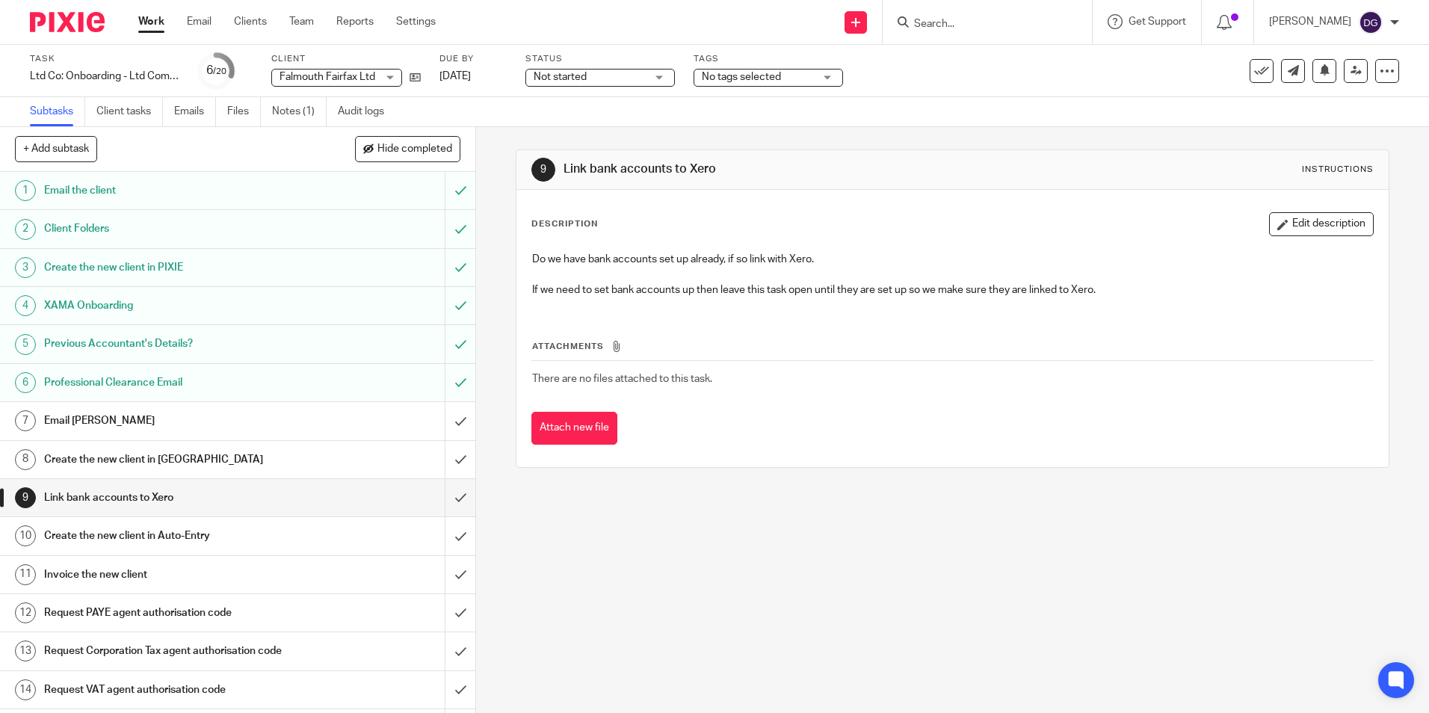
click at [193, 449] on h1 "Create the new client in XERO" at bounding box center [172, 459] width 257 height 22
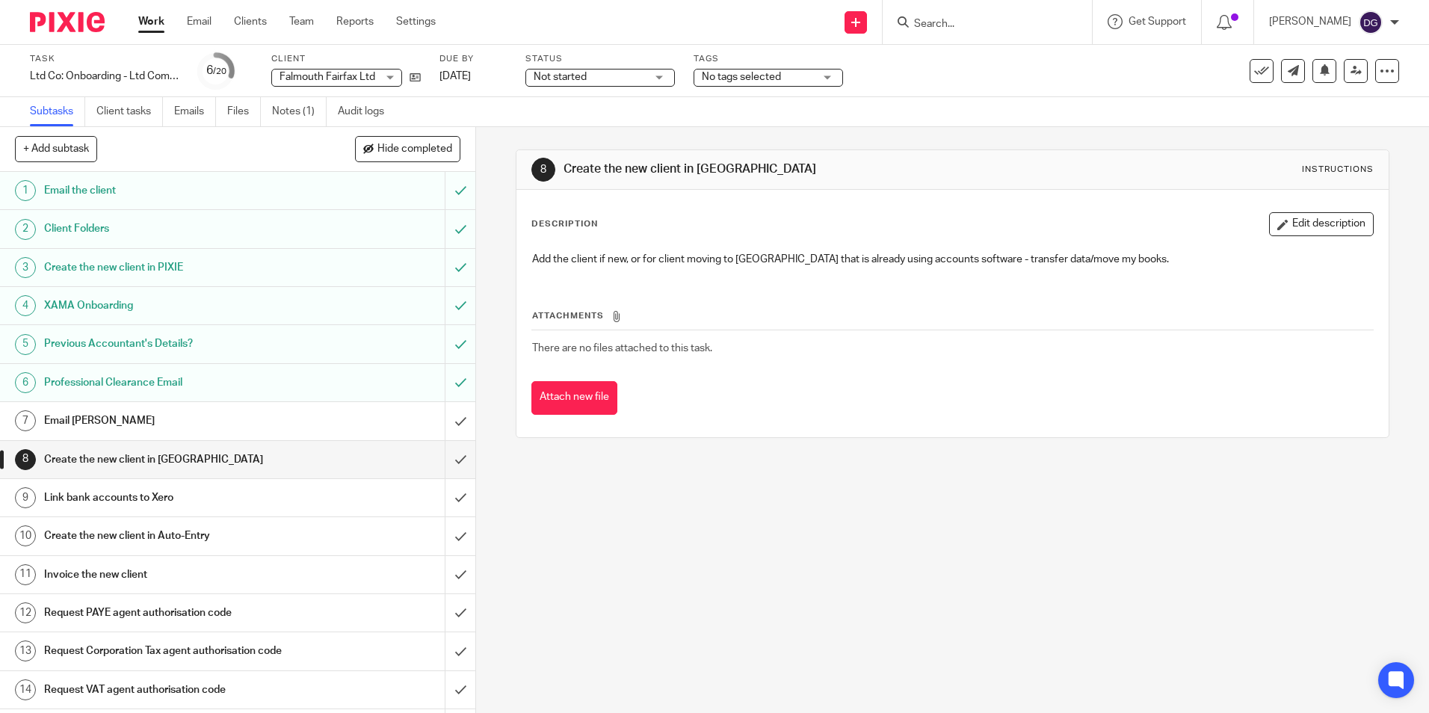
click at [178, 419] on h1 "Email Tarin" at bounding box center [172, 420] width 257 height 22
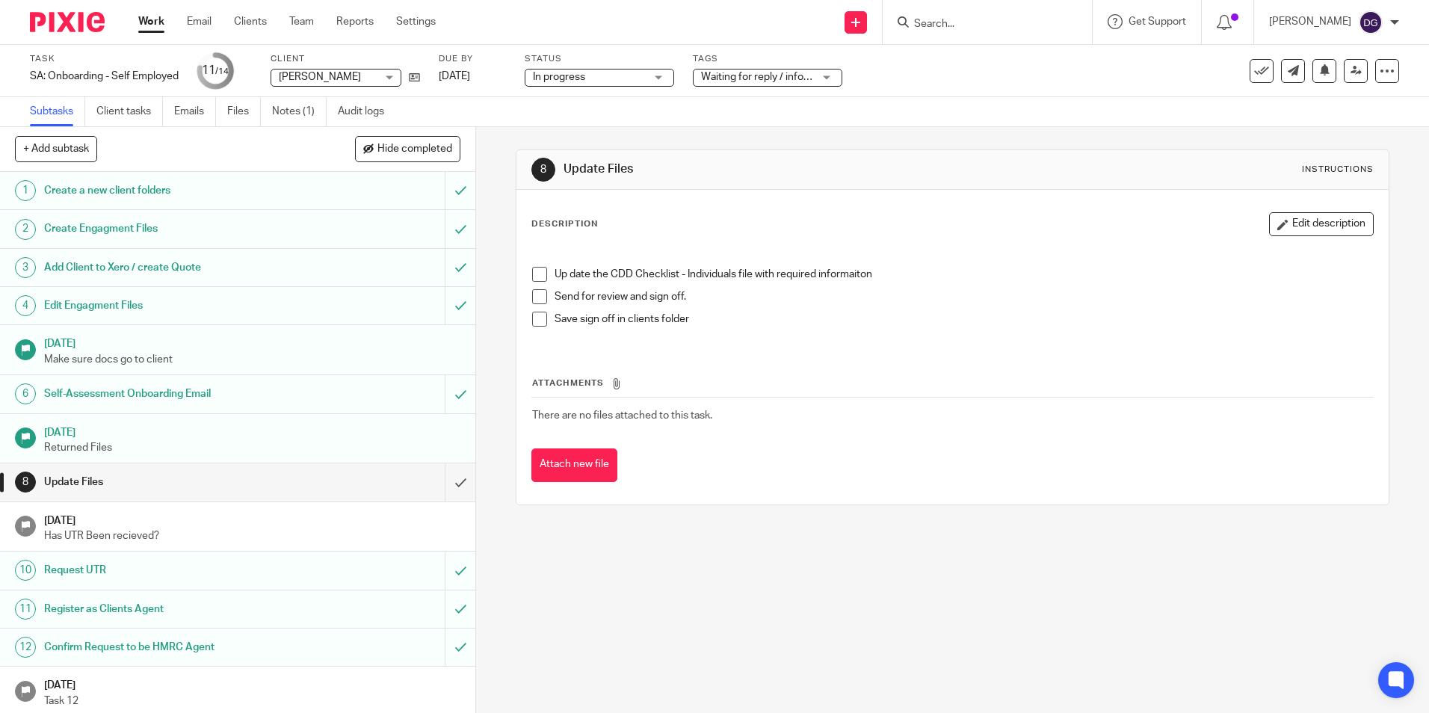
scroll to position [42, 0]
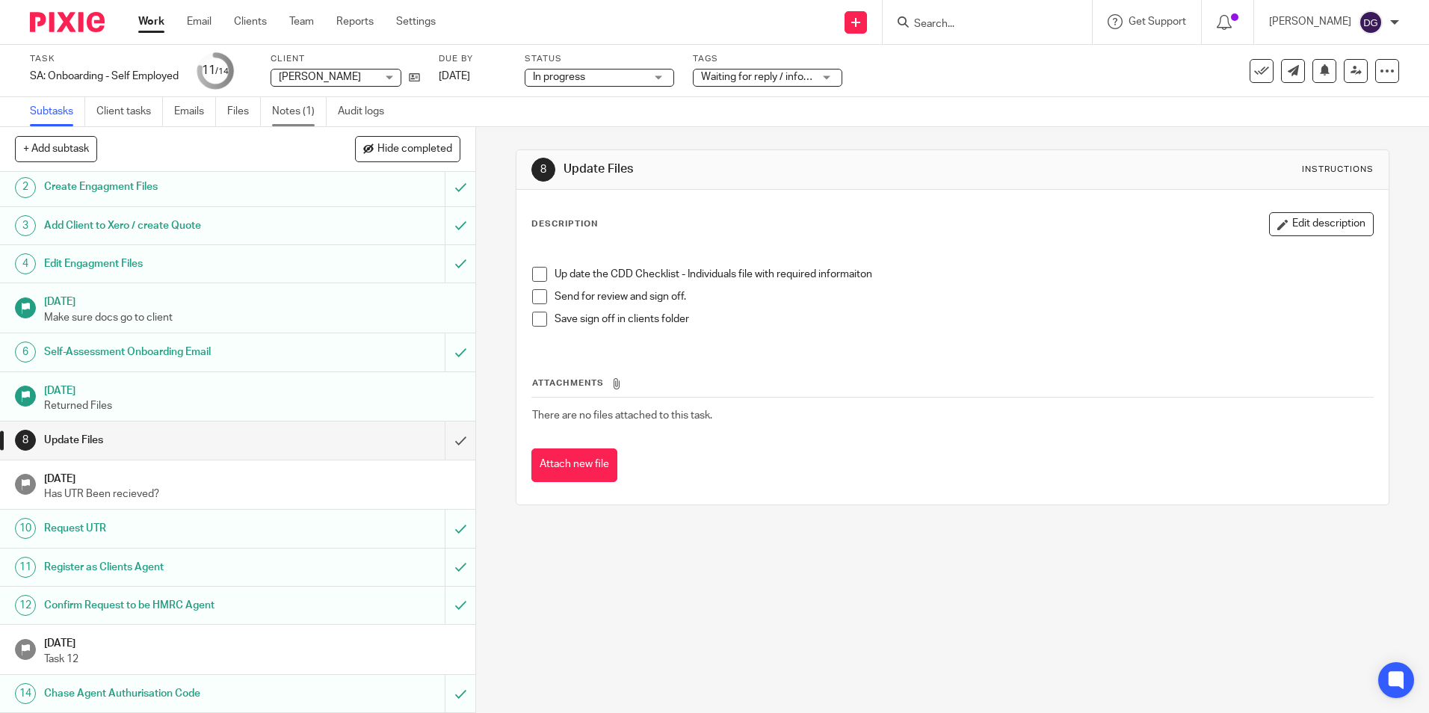
click at [308, 117] on link "Notes (1)" at bounding box center [299, 111] width 55 height 29
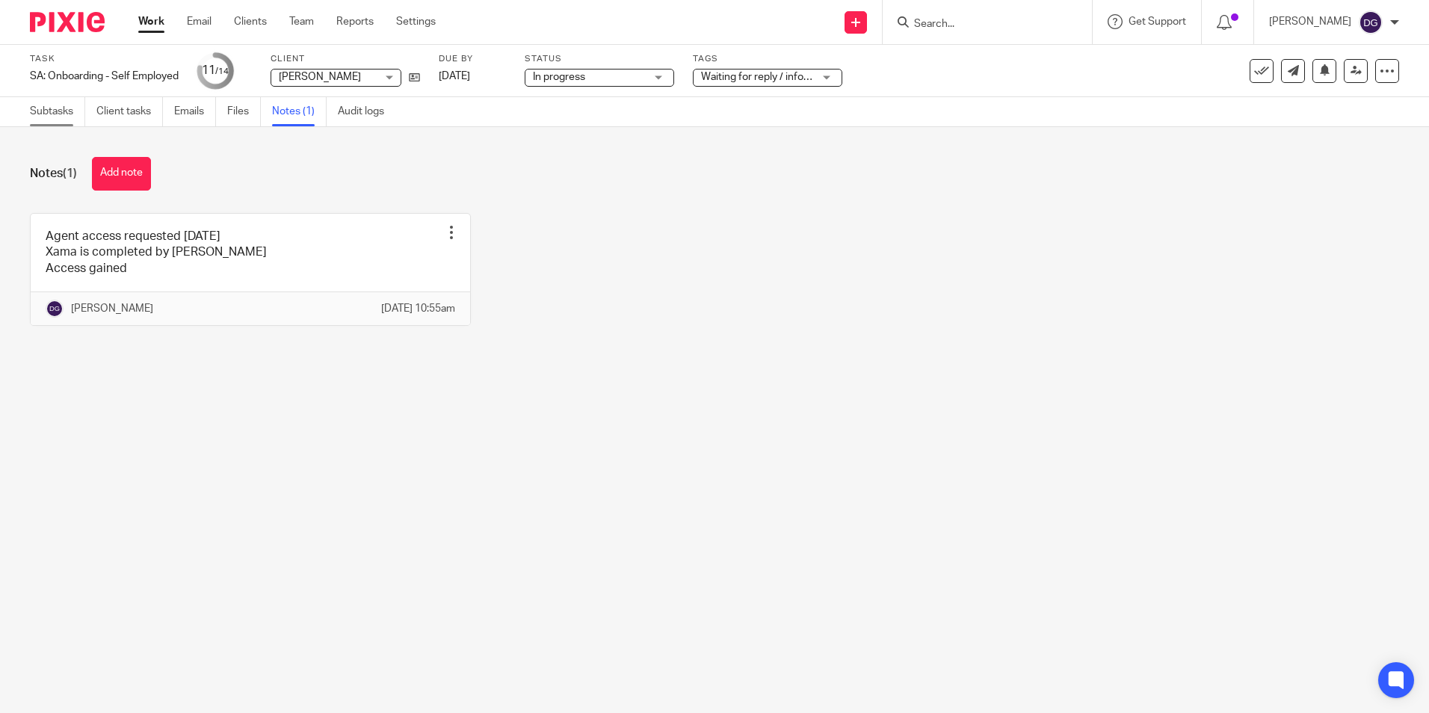
click at [55, 102] on link "Subtasks" at bounding box center [57, 111] width 55 height 29
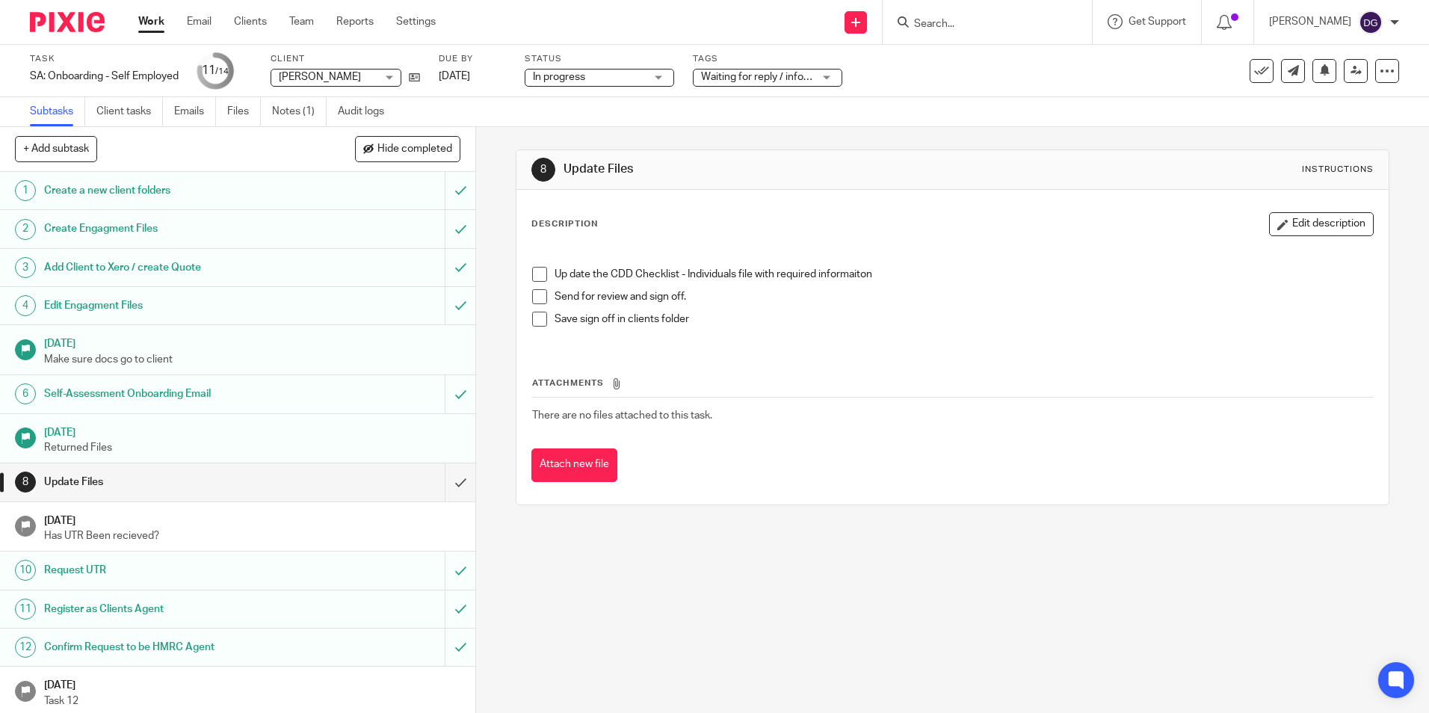
scroll to position [42, 0]
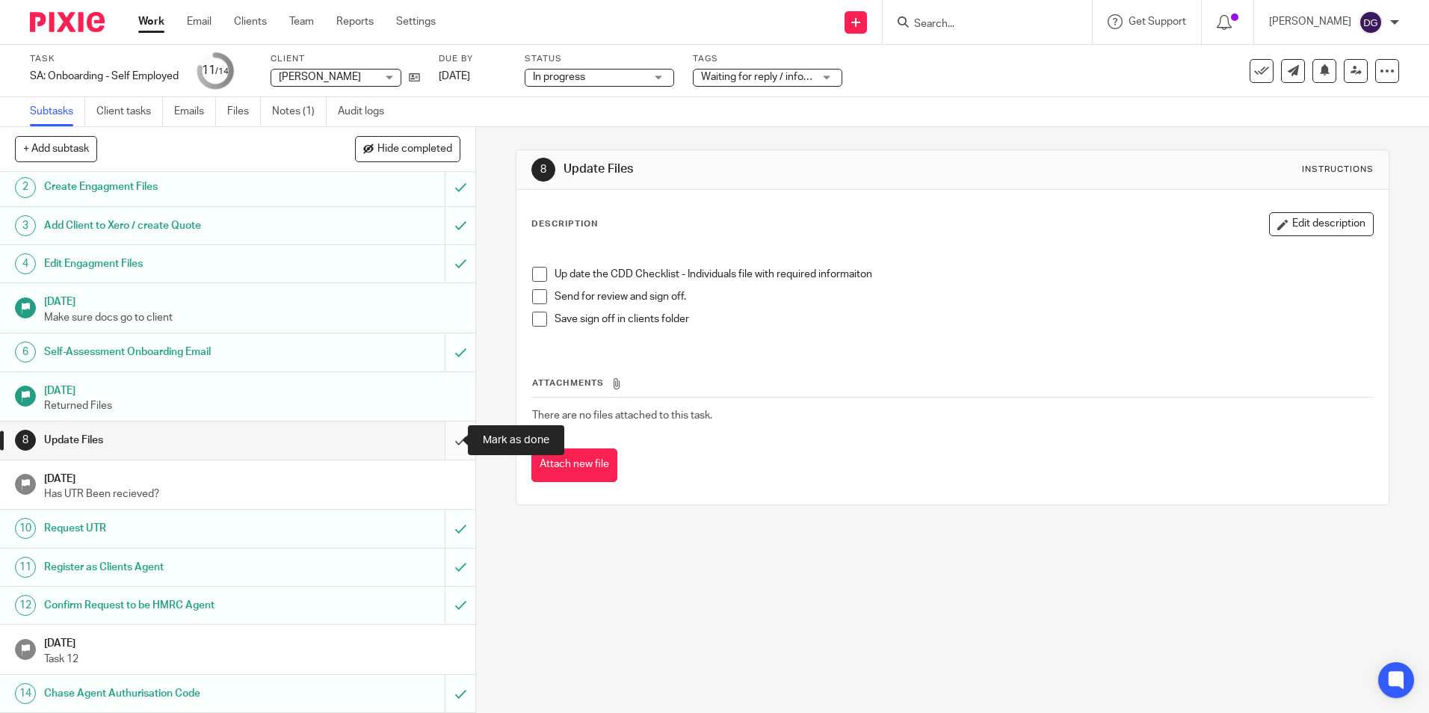
click at [440, 437] on input "submit" at bounding box center [237, 439] width 475 height 37
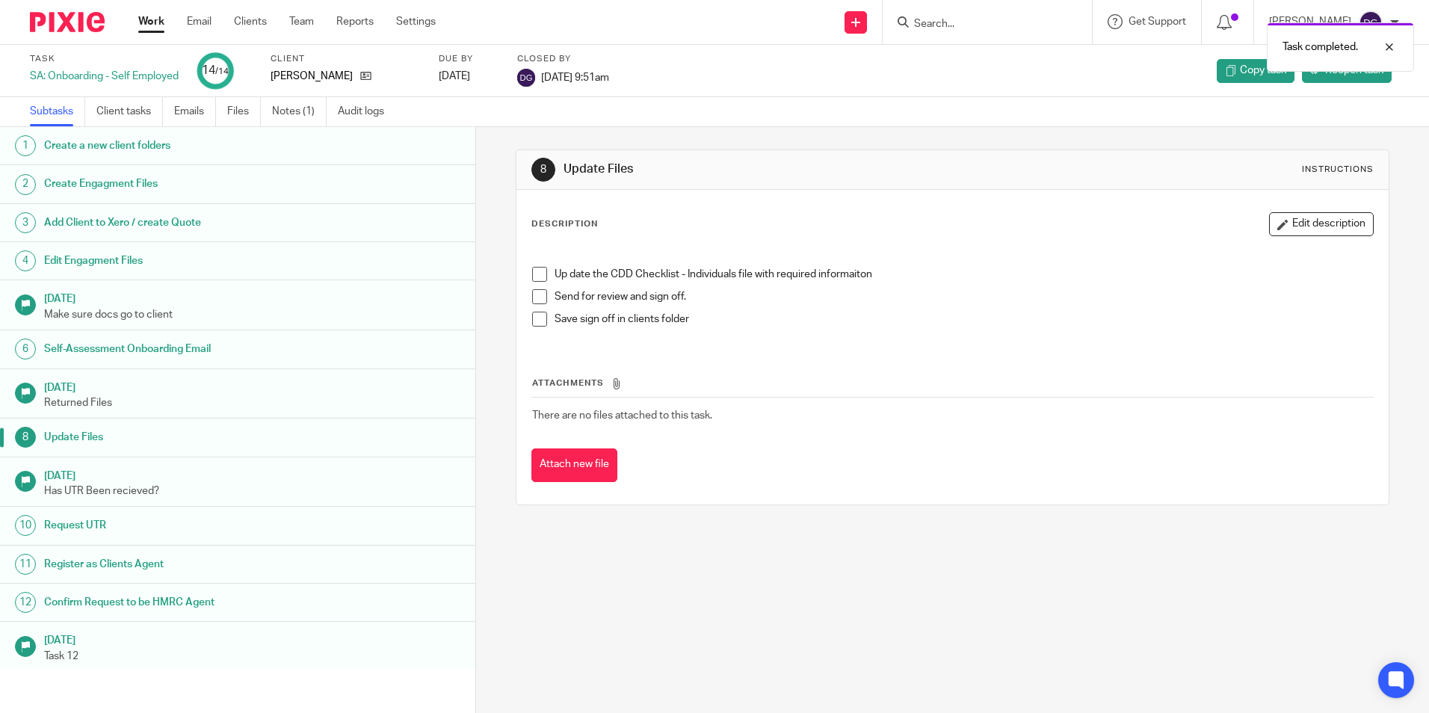
click at [156, 27] on link "Work" at bounding box center [151, 21] width 26 height 15
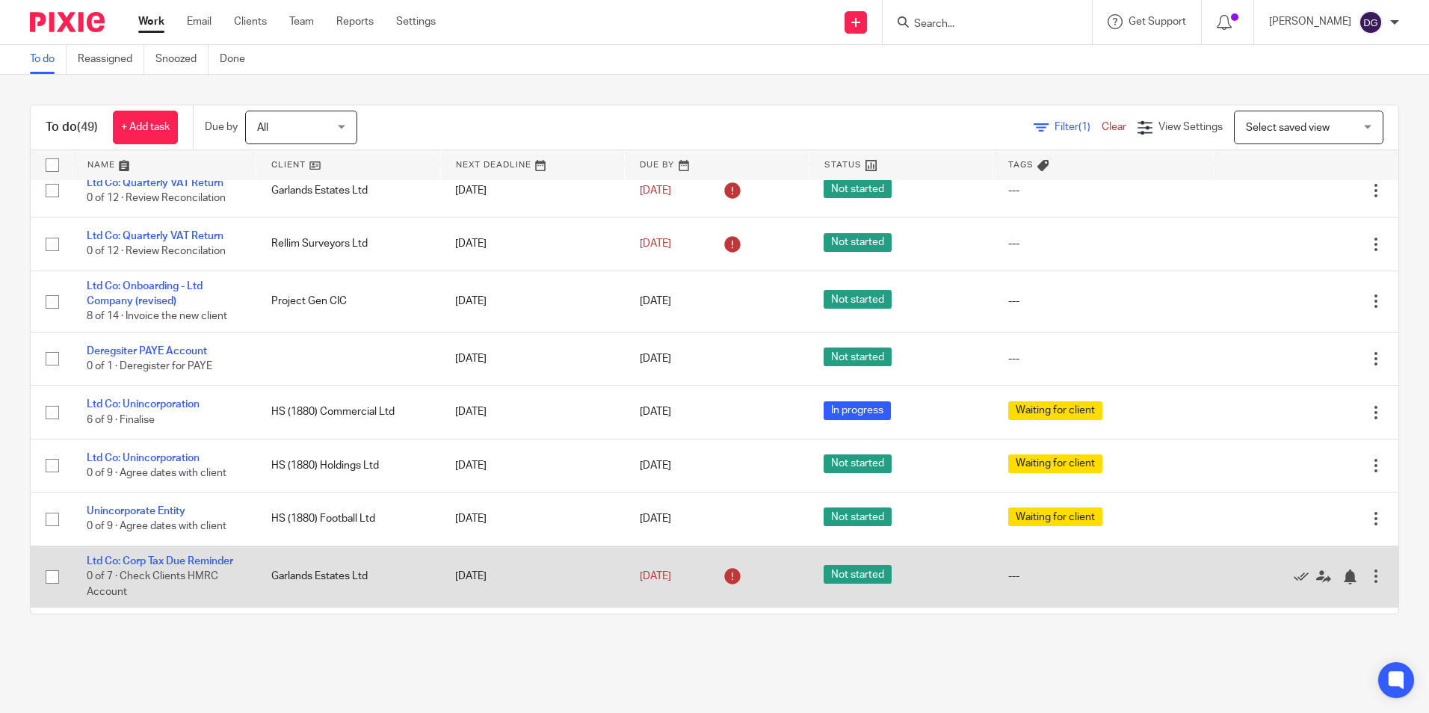
scroll to position [1585, 0]
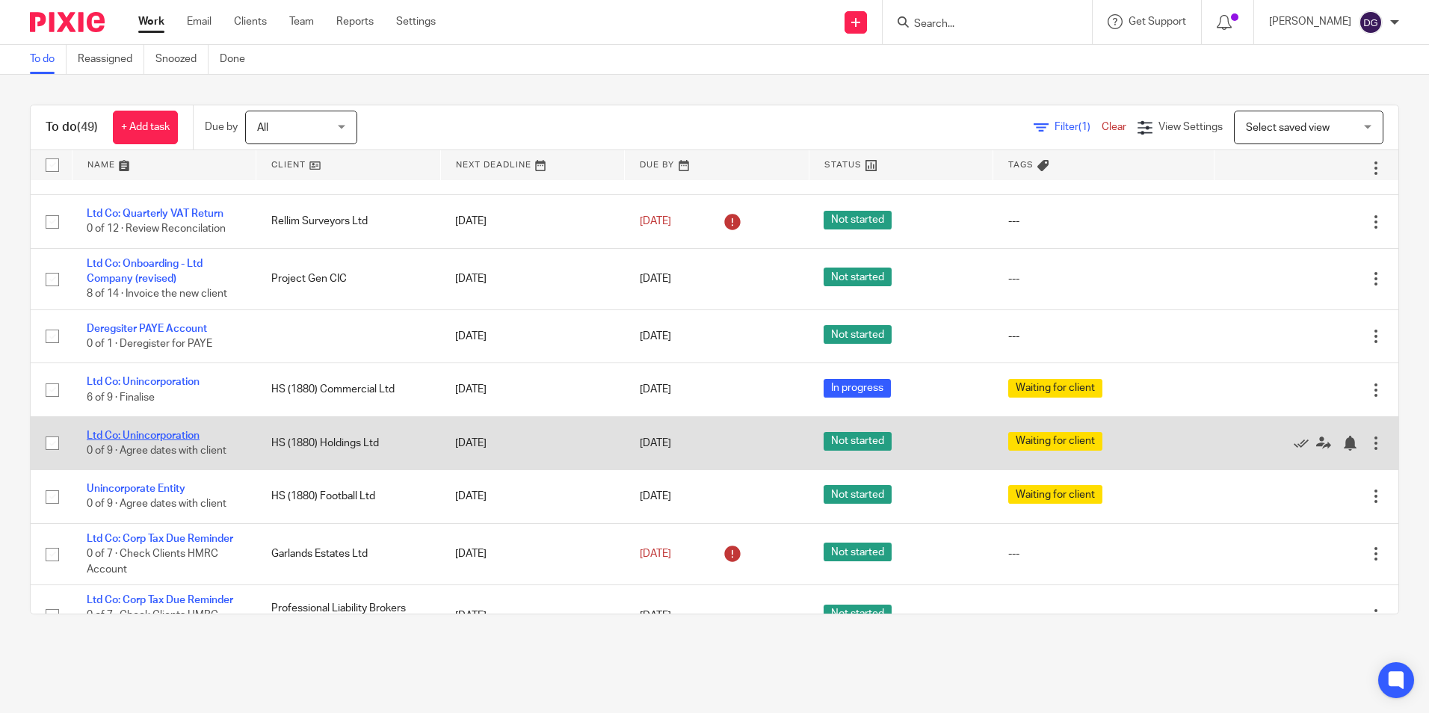
click at [169, 441] on link "Ltd Co: Unincorporation" at bounding box center [143, 435] width 113 height 10
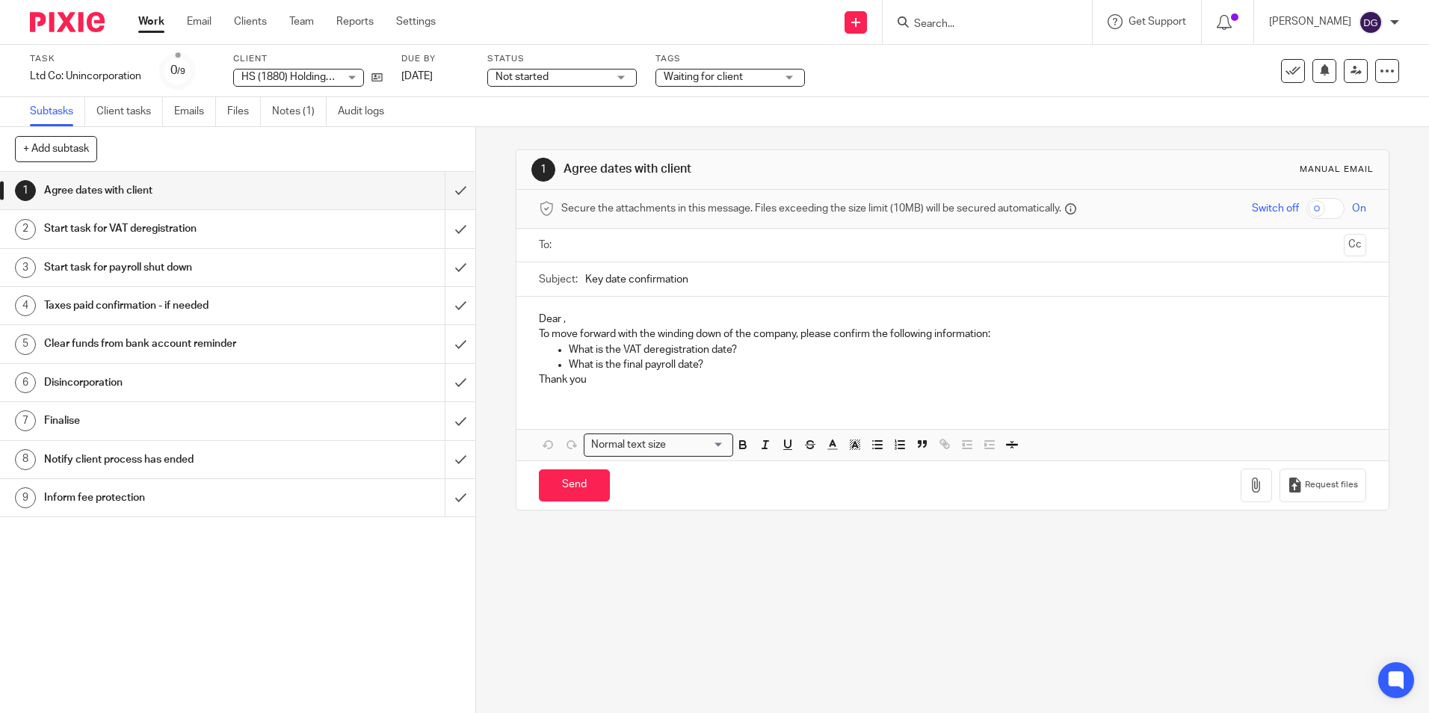
click at [112, 385] on h1 "Disincorporation" at bounding box center [172, 382] width 257 height 22
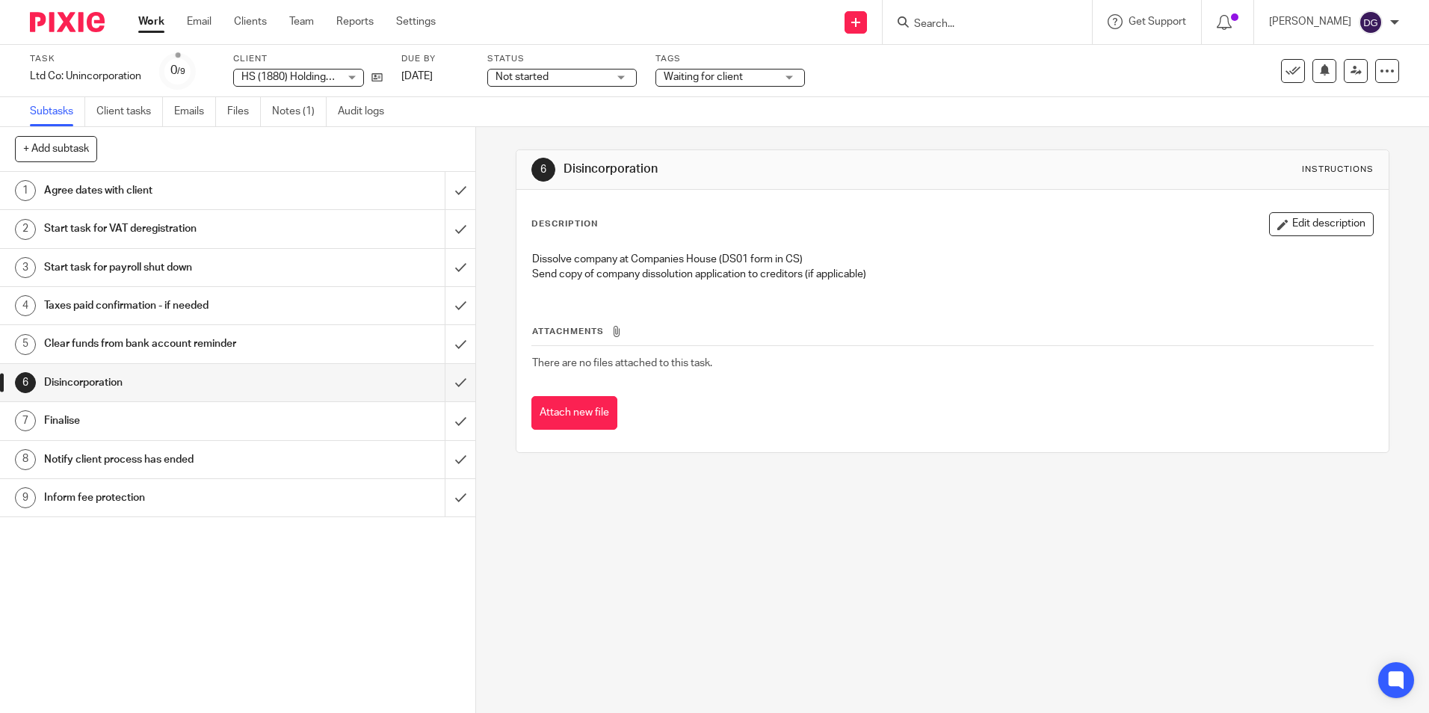
click at [146, 468] on h1 "Notify client process has ended" at bounding box center [172, 459] width 257 height 22
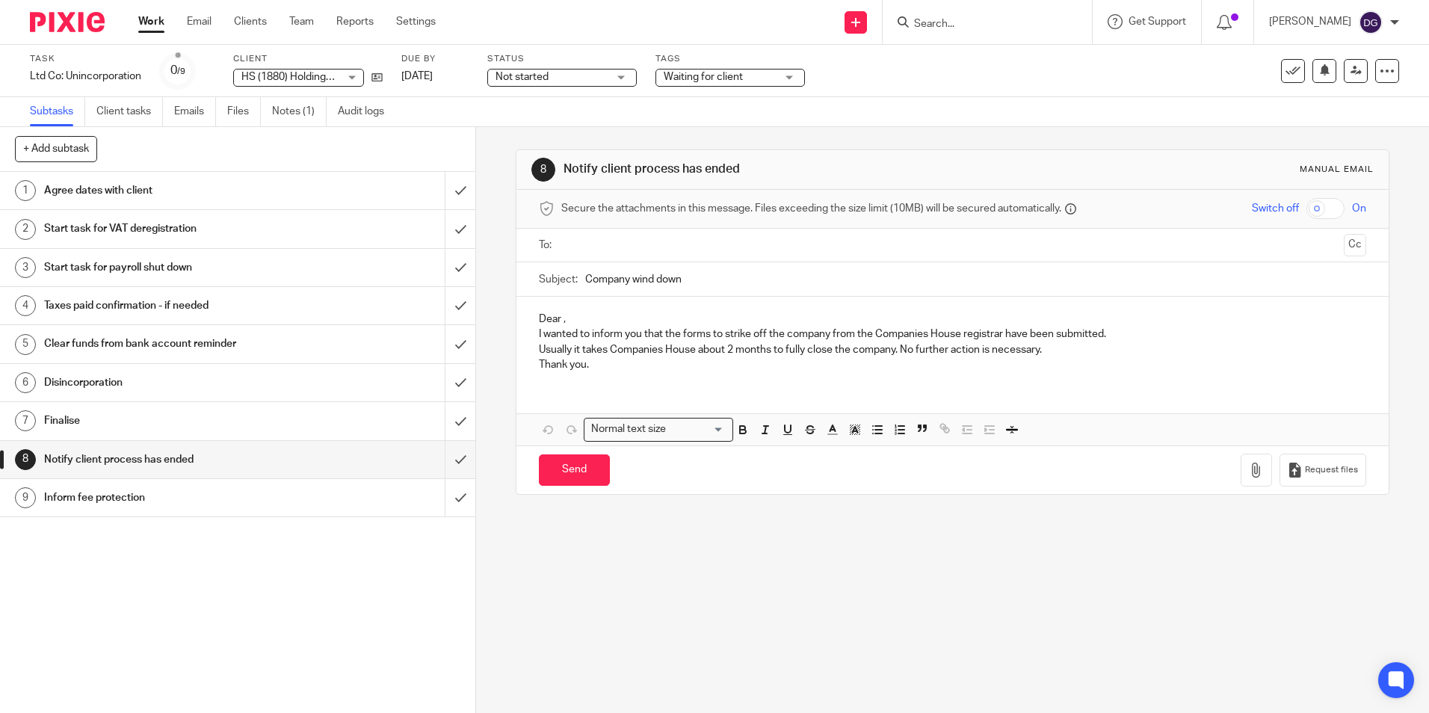
click at [148, 405] on link "7 Finalise" at bounding box center [222, 420] width 445 height 37
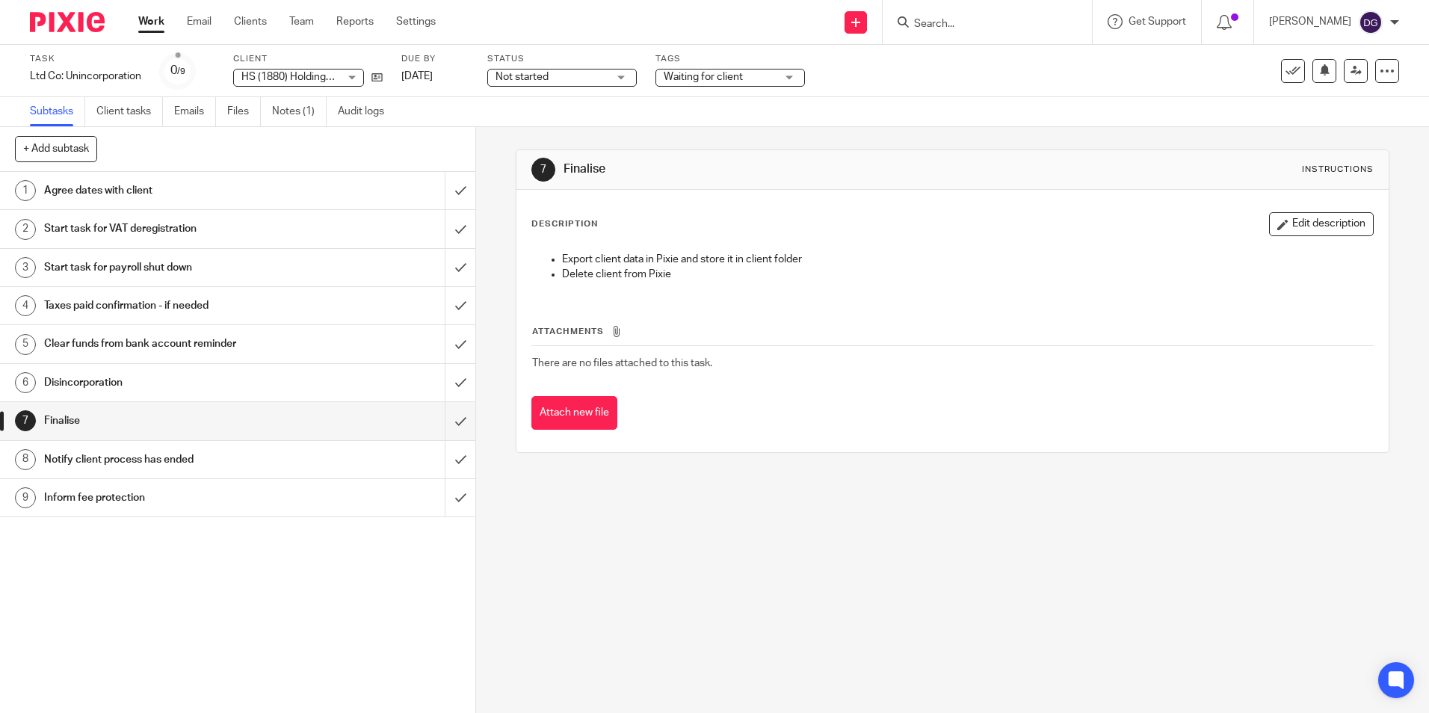
click at [319, 77] on span "HS (1880) Holdings Ltd" at bounding box center [295, 77] width 108 height 10
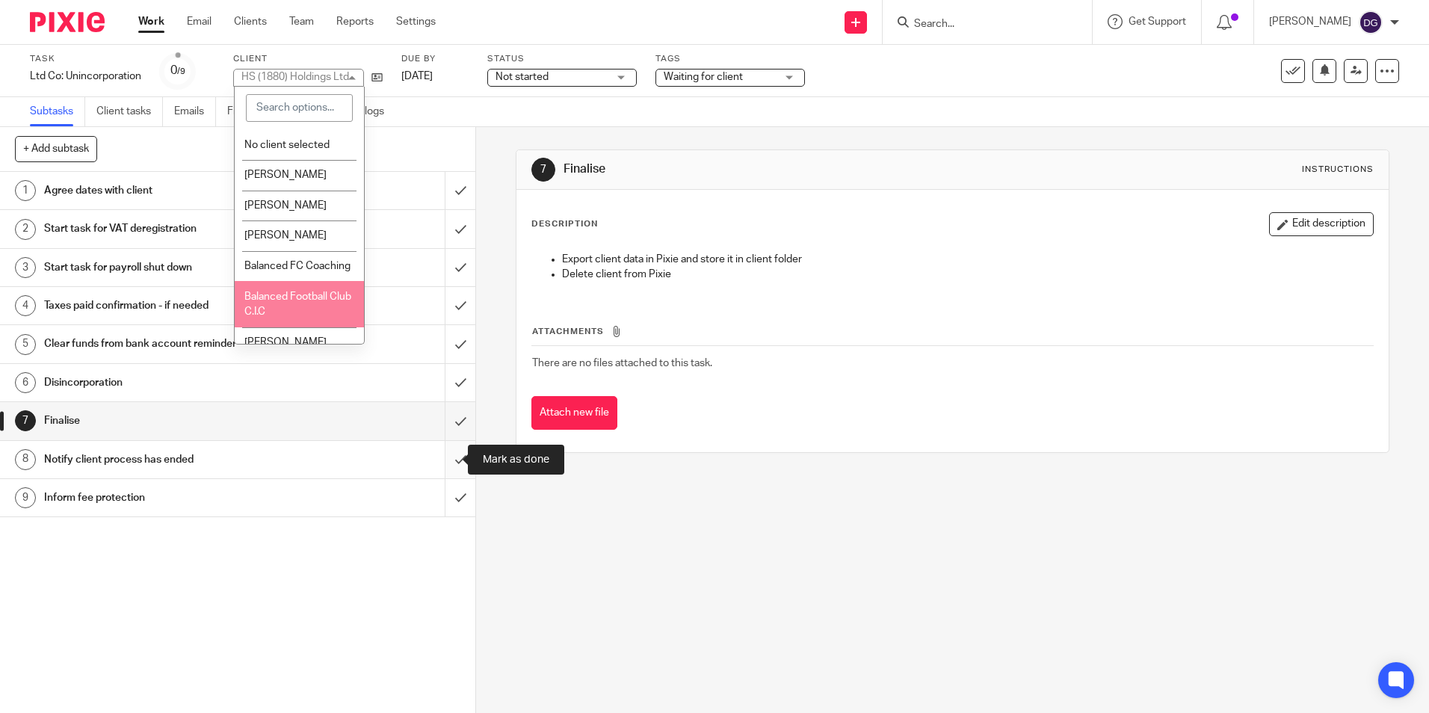
click at [460, 468] on input "submit" at bounding box center [237, 459] width 475 height 37
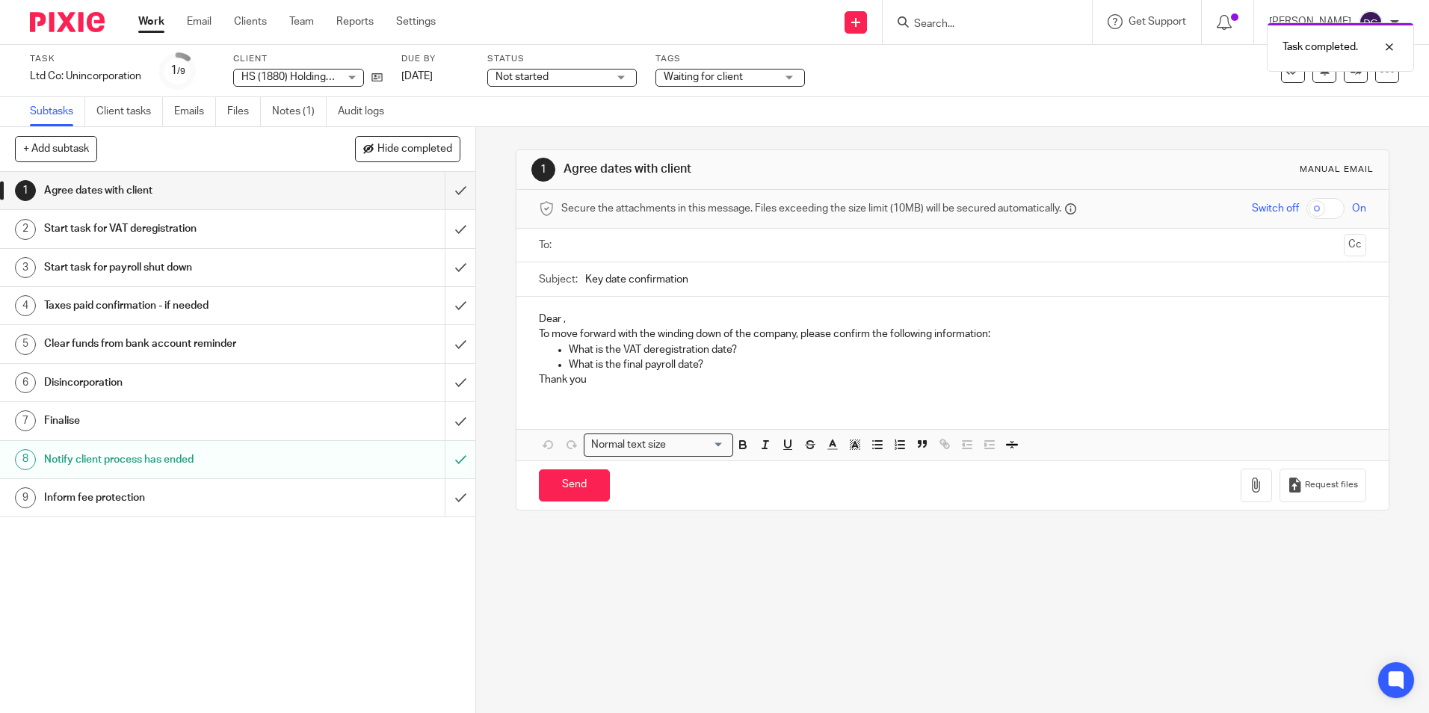
click at [167, 410] on h1 "Finalise" at bounding box center [172, 420] width 257 height 22
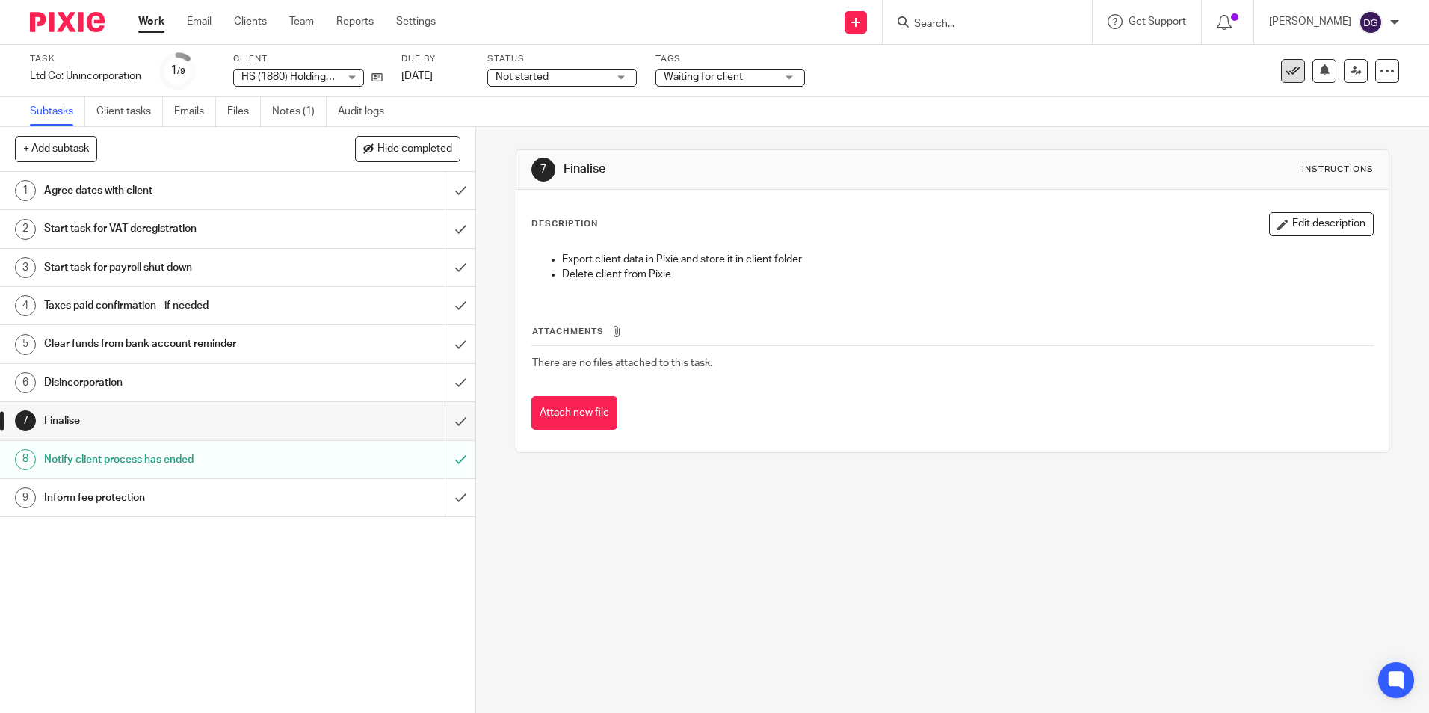
click at [1281, 70] on button at bounding box center [1293, 71] width 24 height 24
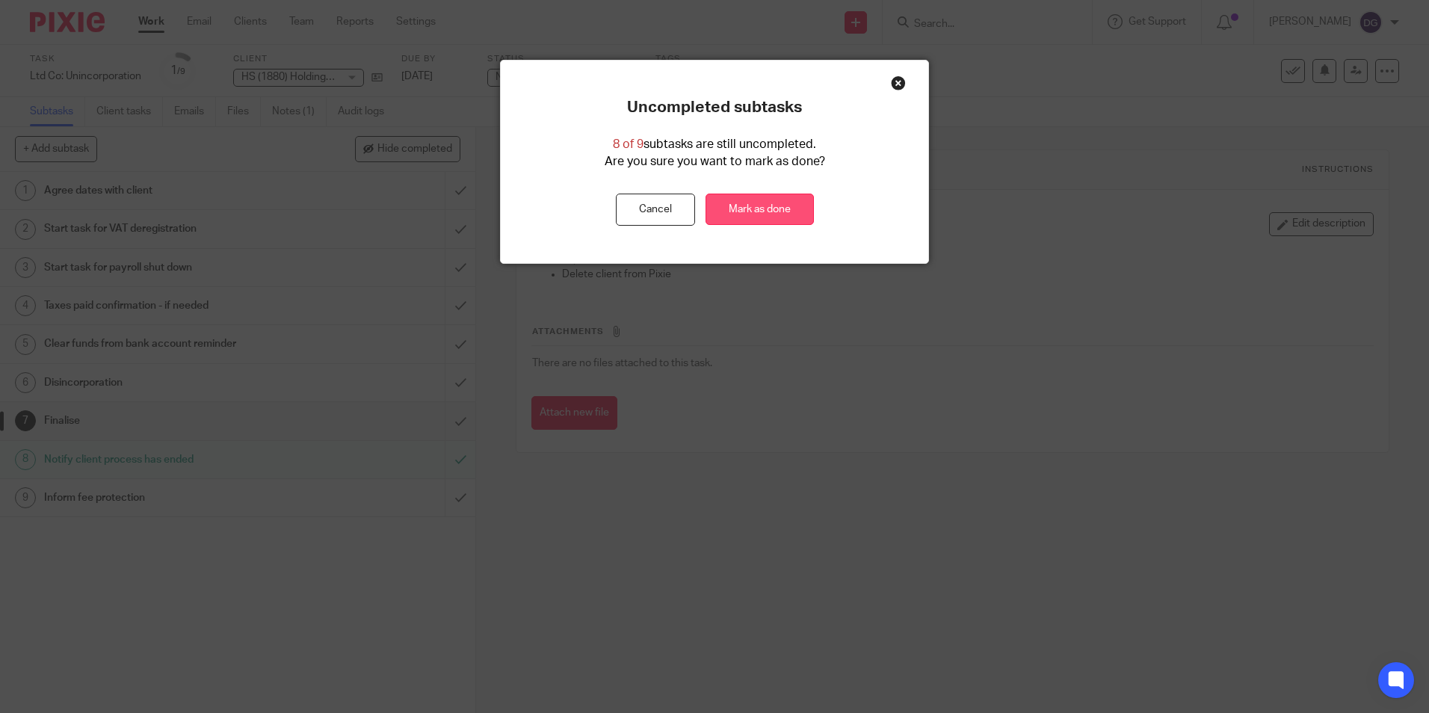
click at [778, 207] on link "Mark as done" at bounding box center [759, 210] width 108 height 32
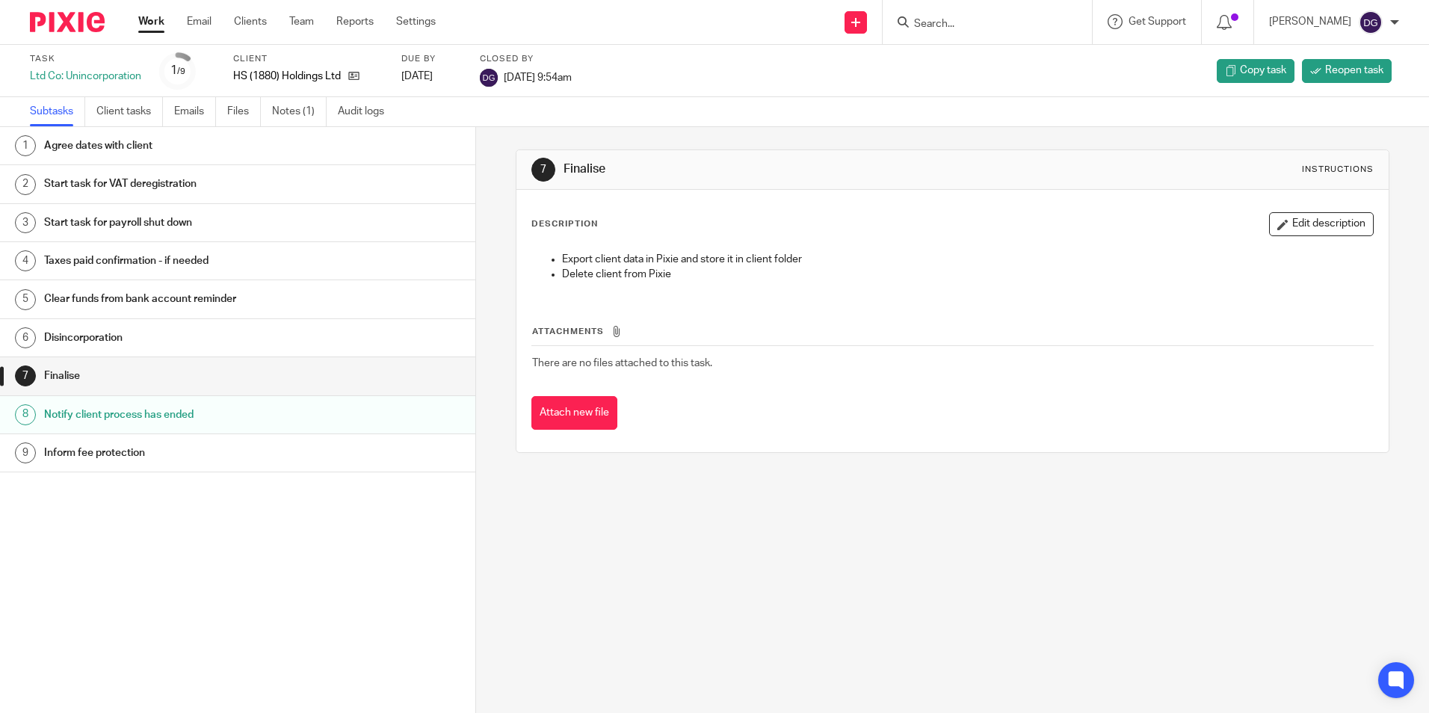
click at [80, 23] on img at bounding box center [67, 22] width 75 height 20
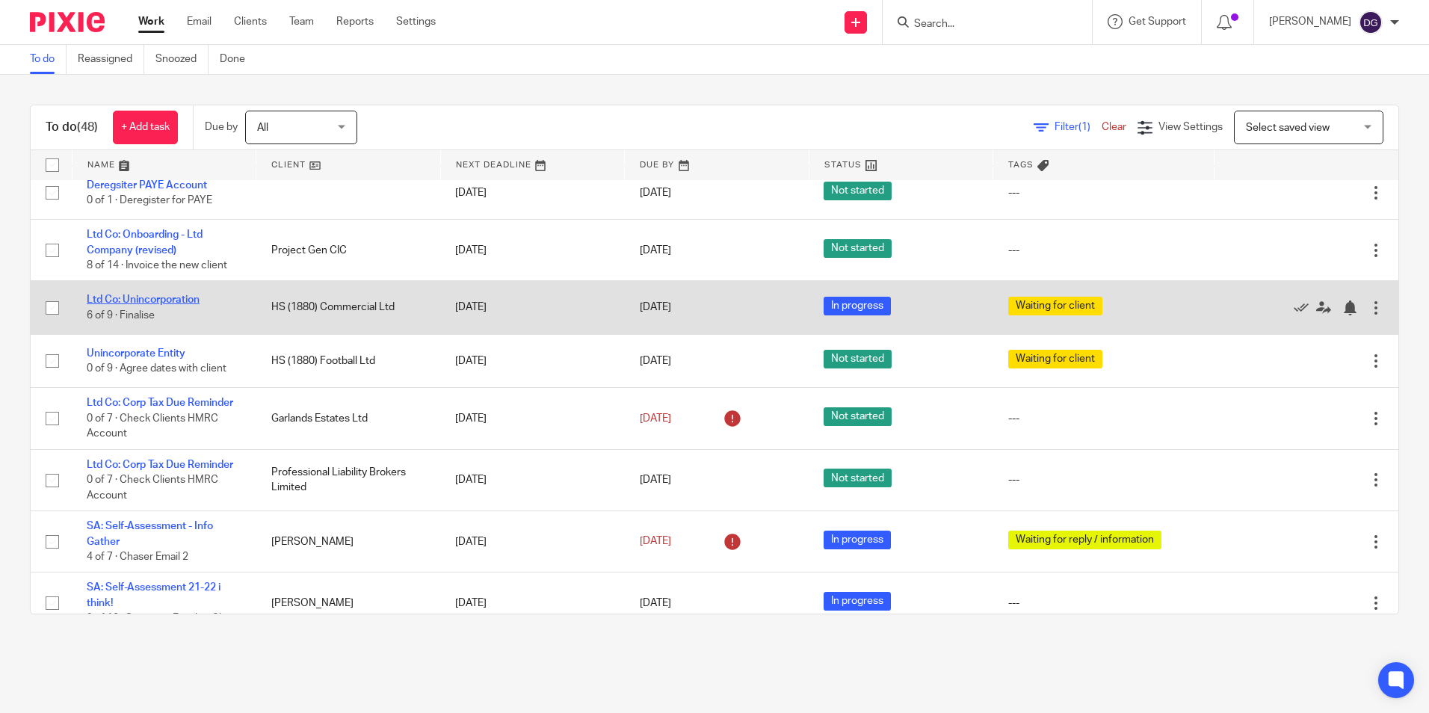
scroll to position [1644, 0]
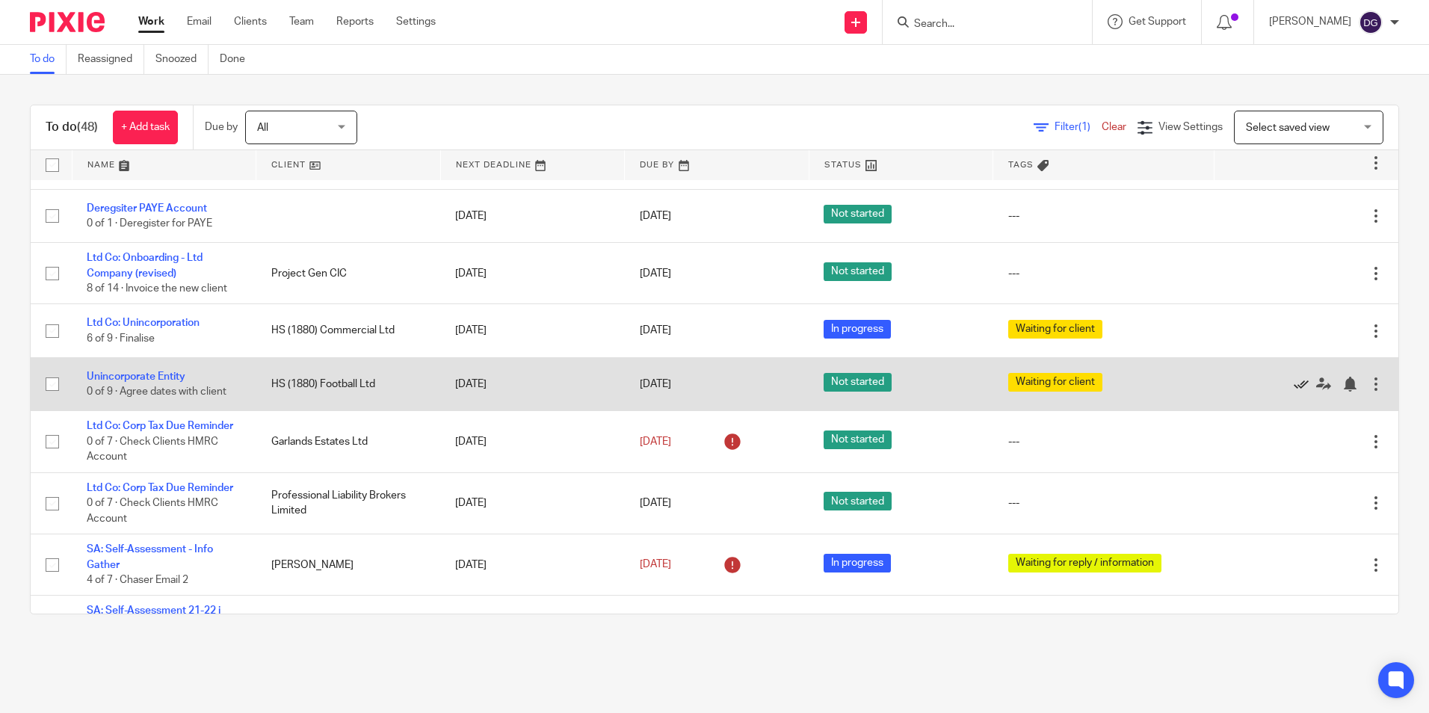
click at [1293, 392] on icon at bounding box center [1300, 384] width 15 height 15
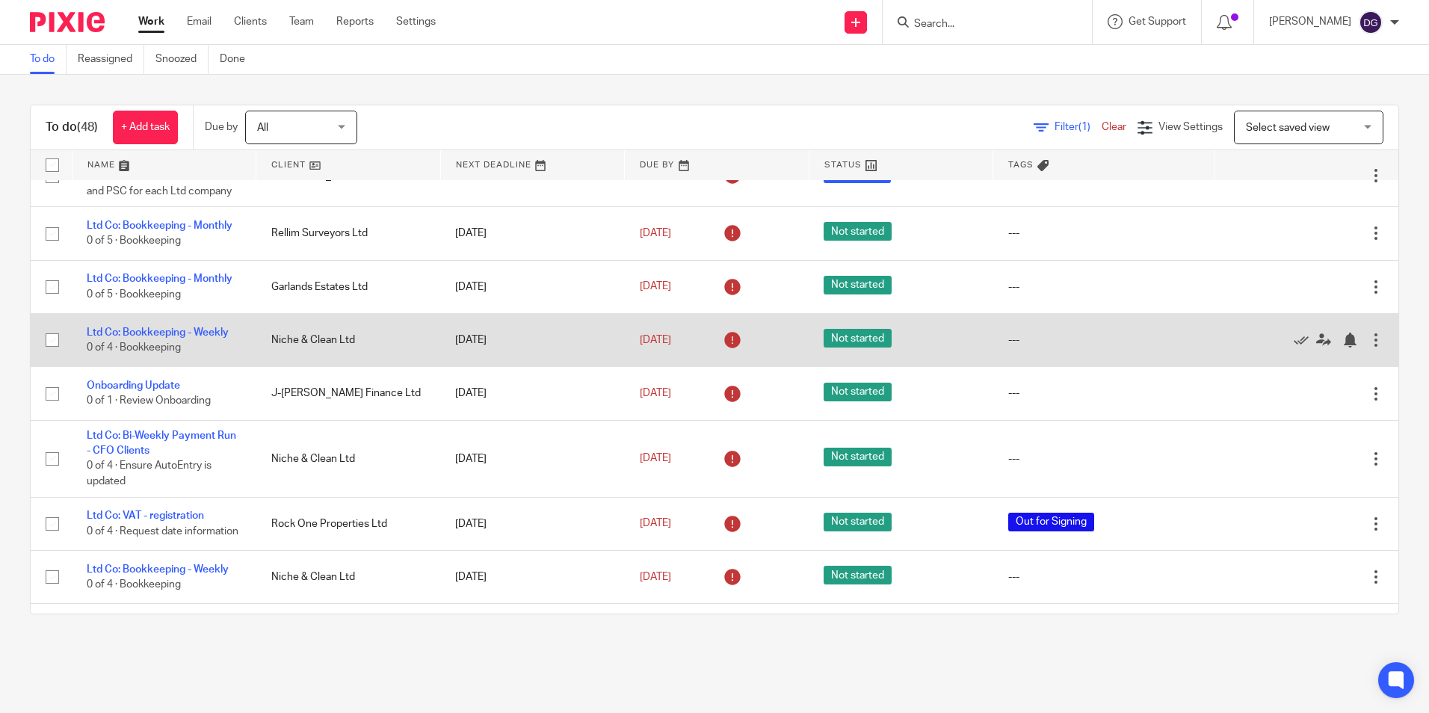
scroll to position [523, 0]
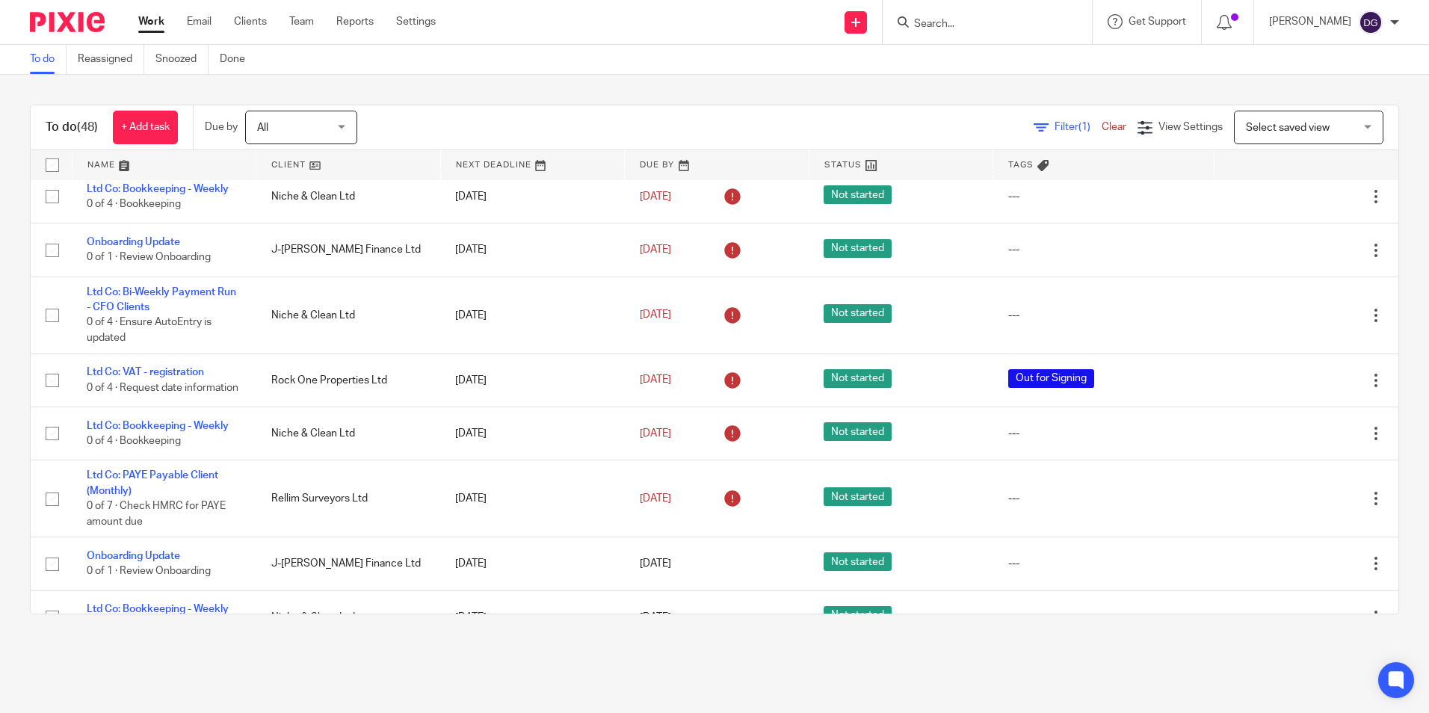
click at [946, 16] on form at bounding box center [991, 22] width 159 height 19
click at [952, 30] on input "Search" at bounding box center [979, 24] width 134 height 13
type input "catering"
click at [989, 72] on link at bounding box center [1035, 64] width 253 height 34
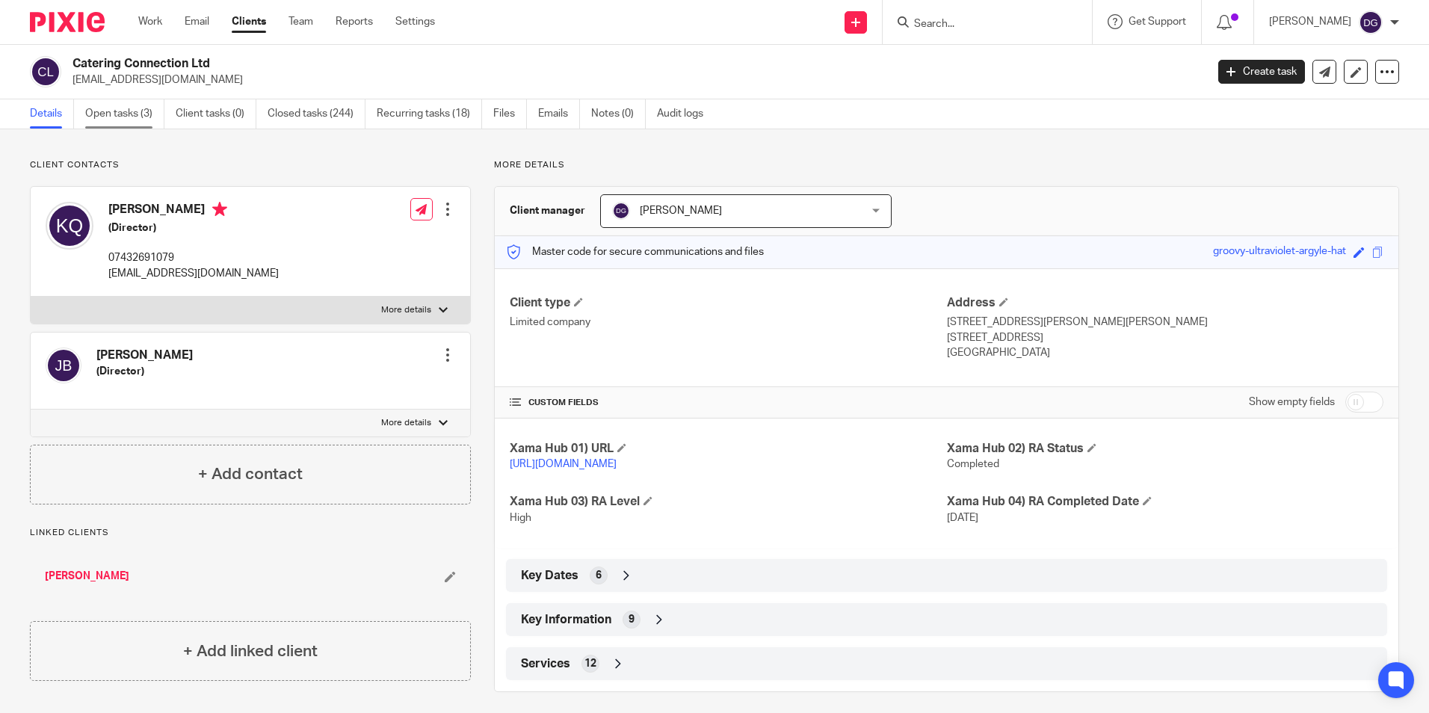
click at [117, 110] on link "Open tasks (3)" at bounding box center [124, 113] width 79 height 29
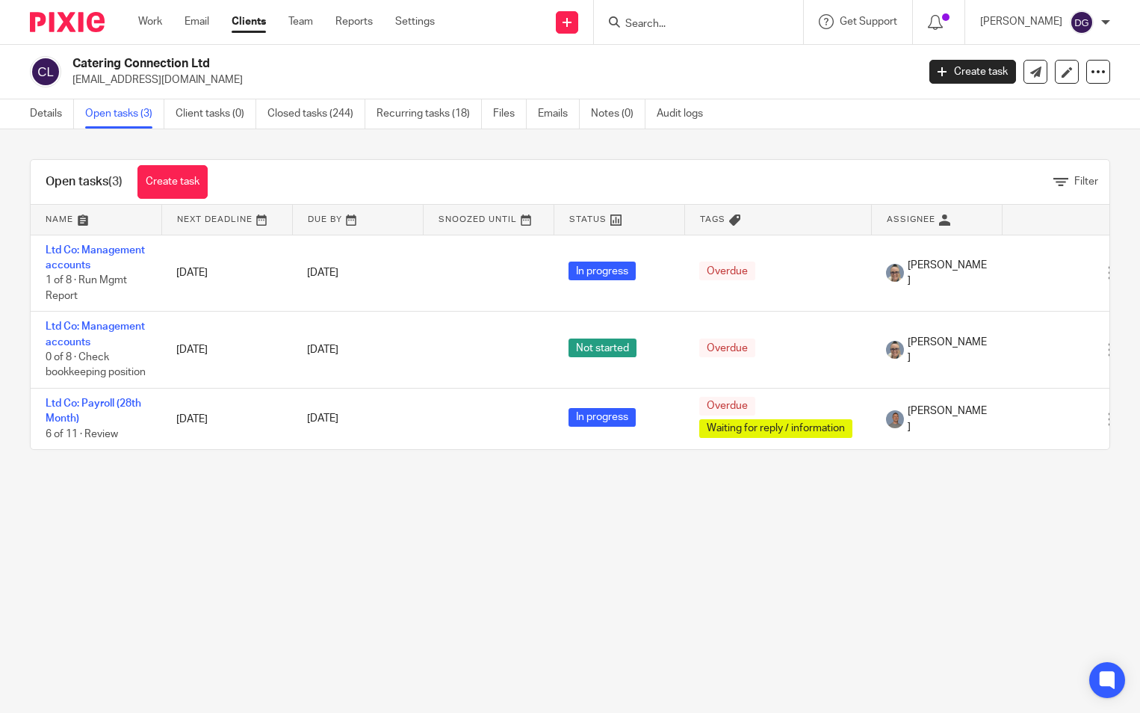
click at [736, 612] on main "Catering Connection Ltd [EMAIL_ADDRESS][DOMAIN_NAME] Create task Update from Co…" at bounding box center [570, 356] width 1140 height 713
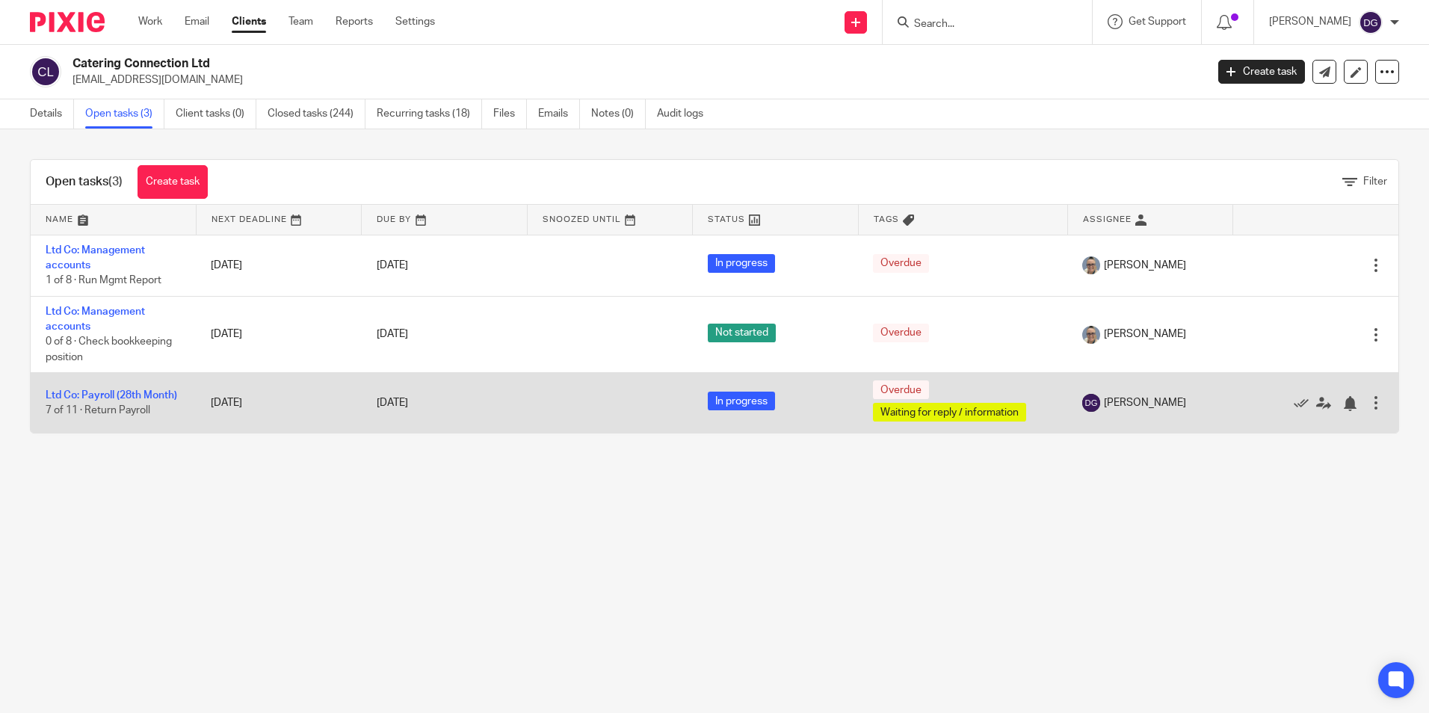
click at [109, 384] on td "Ltd Co: Payroll (28th Month) 7 of 11 · Return Payroll" at bounding box center [113, 403] width 165 height 61
click at [111, 386] on td "Ltd Co: Payroll (28th Month) 7 of 11 · Return Payroll" at bounding box center [113, 403] width 165 height 61
click at [111, 389] on td "Ltd Co: Payroll (28th Month) 7 of 11 · Return Payroll" at bounding box center [113, 403] width 165 height 61
click at [114, 397] on link "Ltd Co: Payroll (28th Month)" at bounding box center [112, 395] width 132 height 10
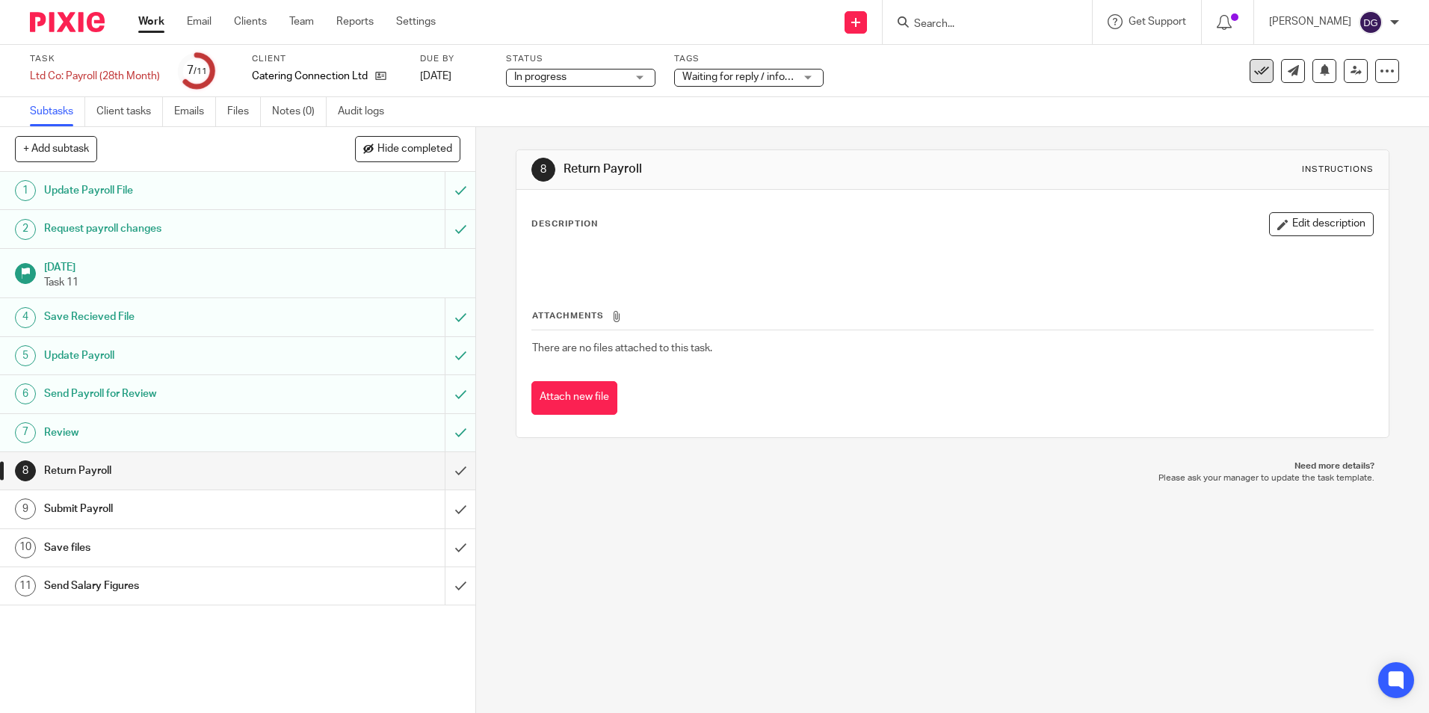
click at [1254, 72] on icon at bounding box center [1261, 71] width 15 height 15
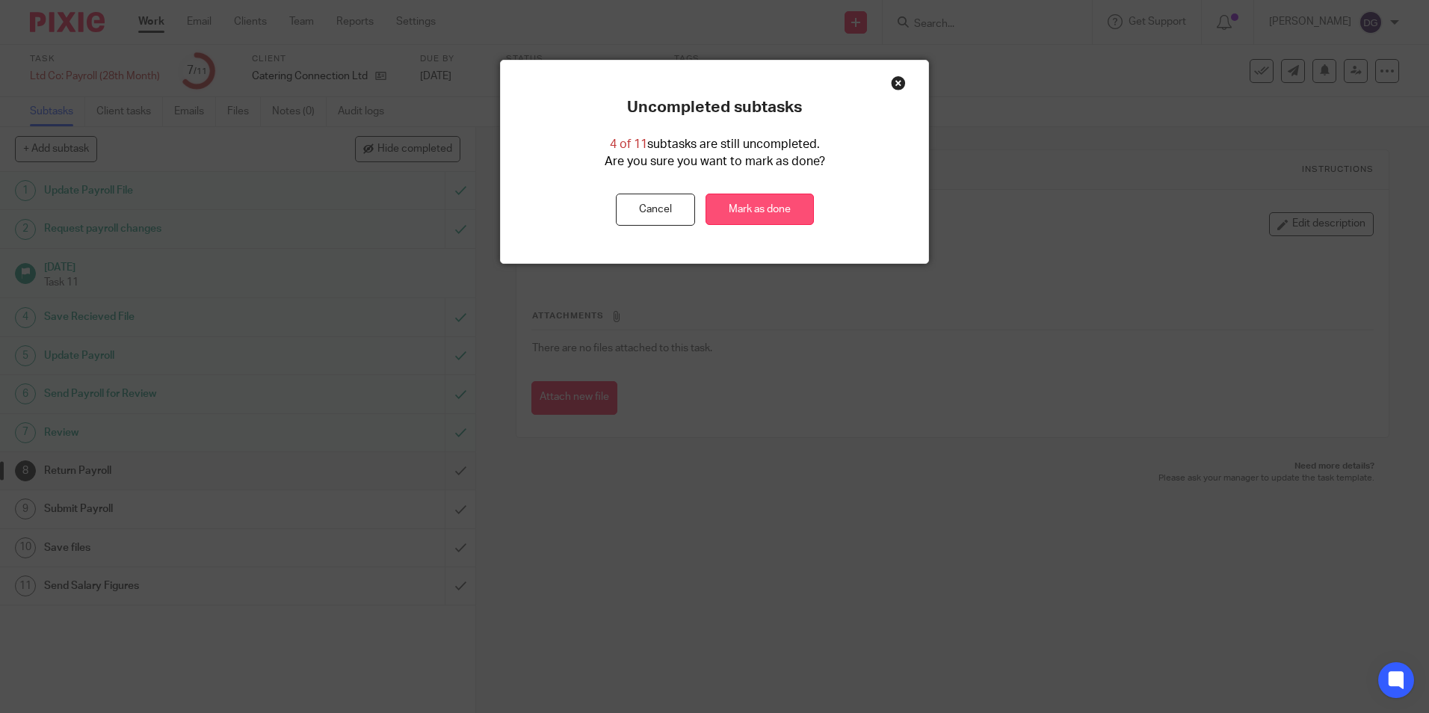
click at [723, 209] on link "Mark as done" at bounding box center [759, 210] width 108 height 32
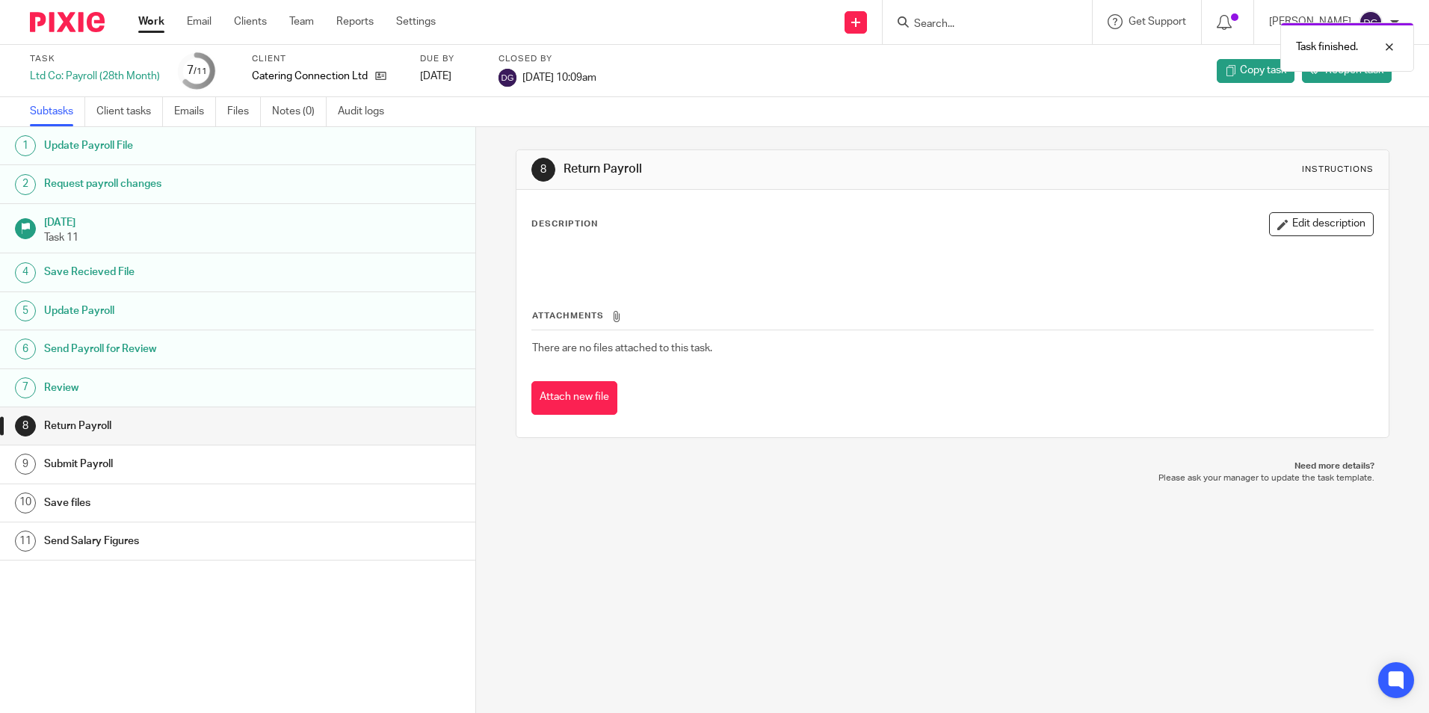
click at [159, 19] on link "Work" at bounding box center [151, 21] width 26 height 15
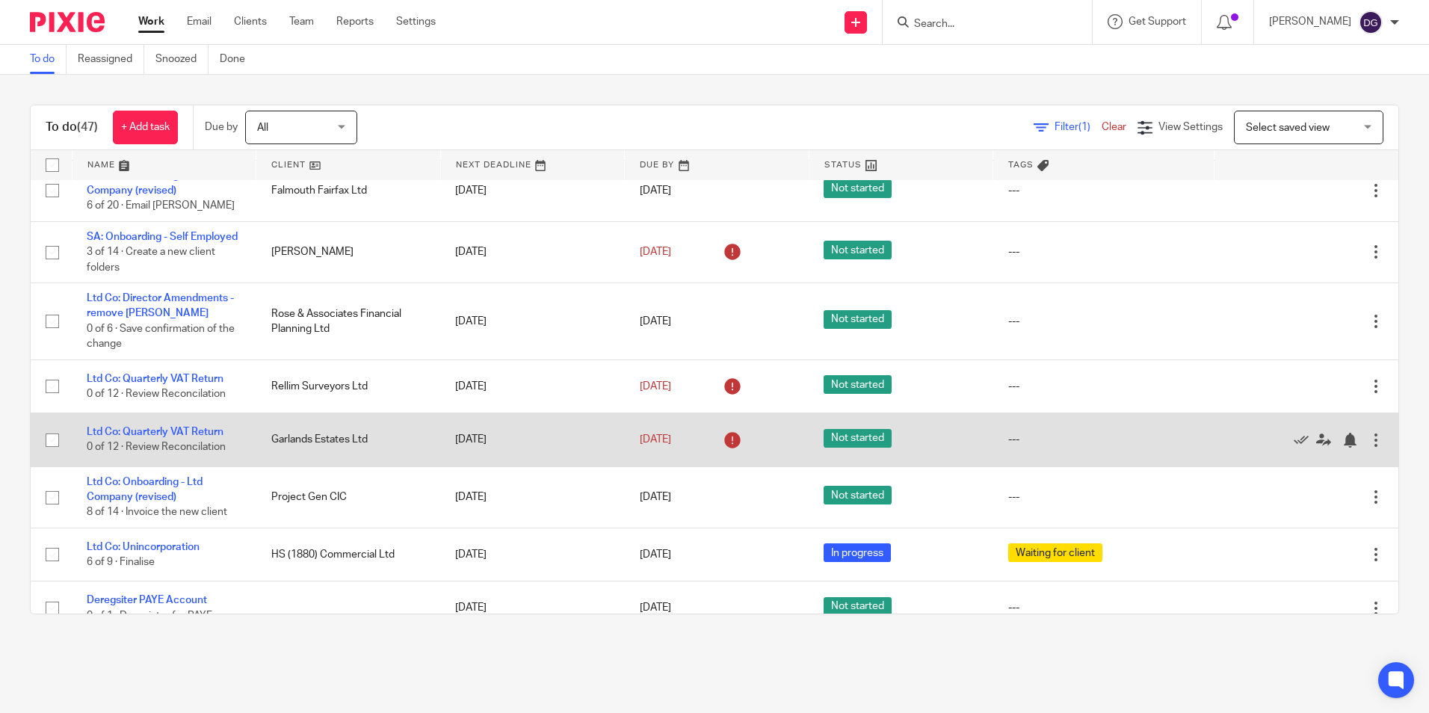
scroll to position [1329, 0]
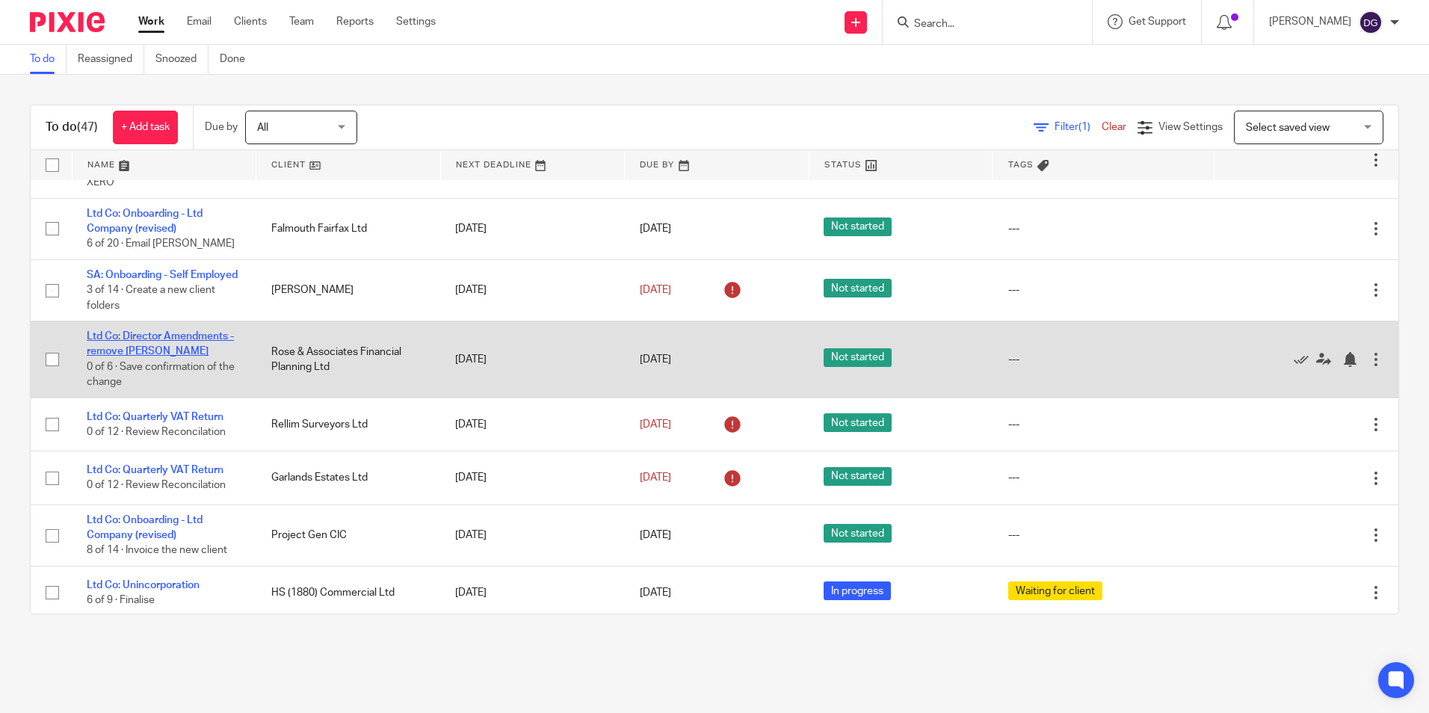
click at [191, 356] on link "Ltd Co: Director Amendments - remove [PERSON_NAME]" at bounding box center [160, 343] width 147 height 25
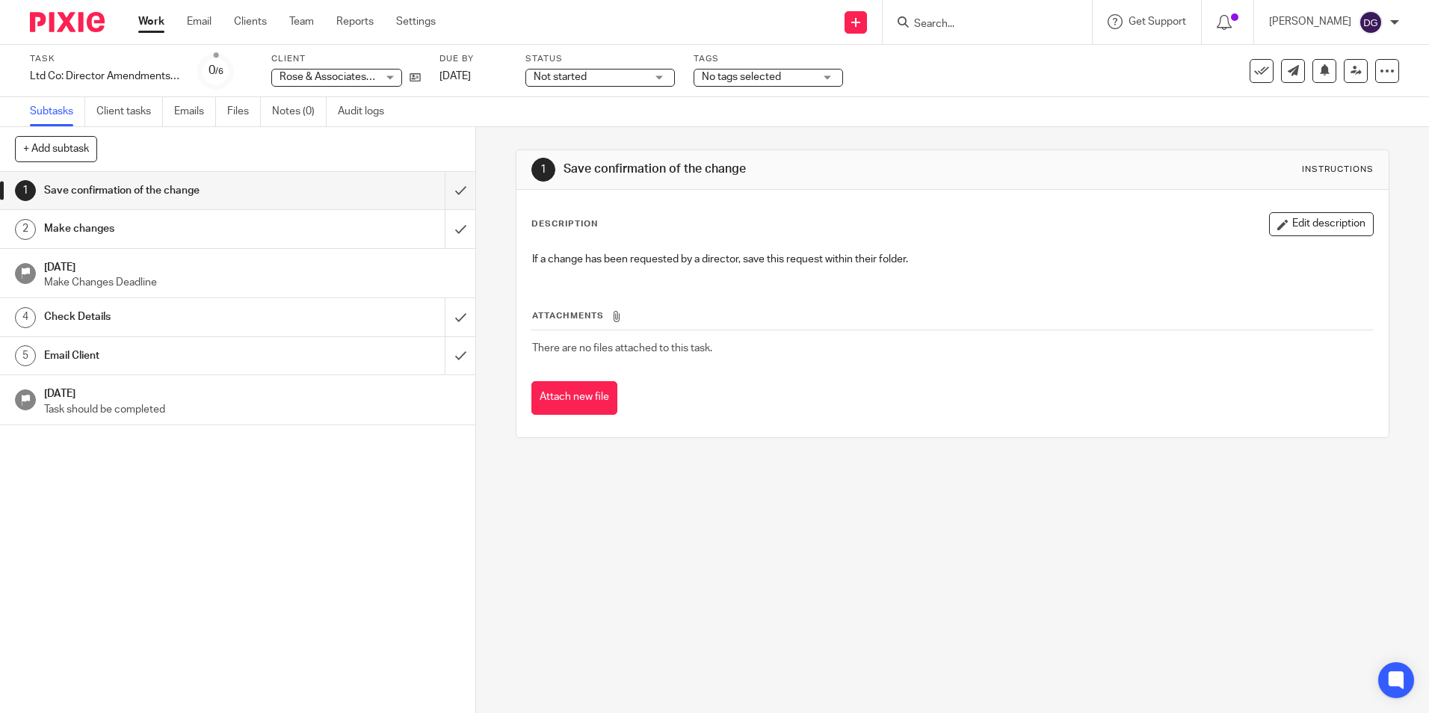
click at [154, 28] on link "Work" at bounding box center [151, 21] width 26 height 15
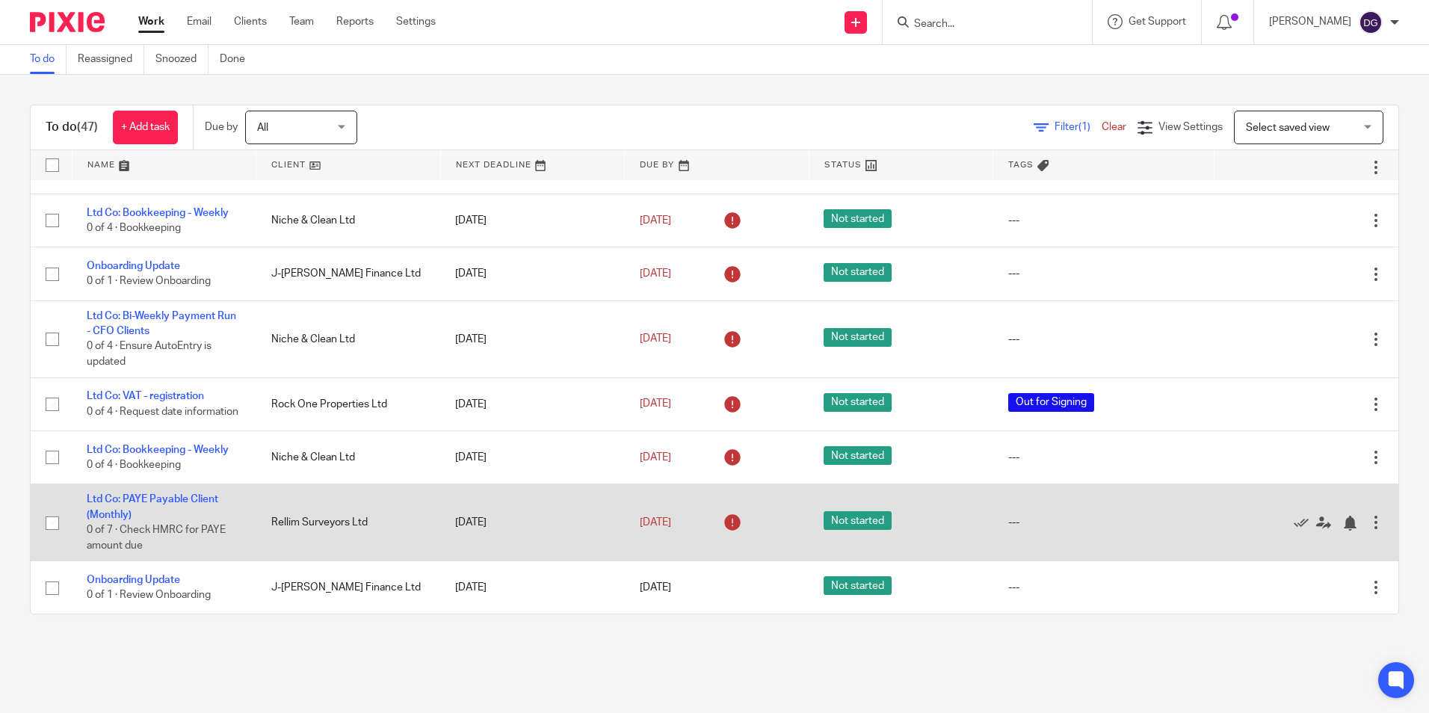
scroll to position [523, 0]
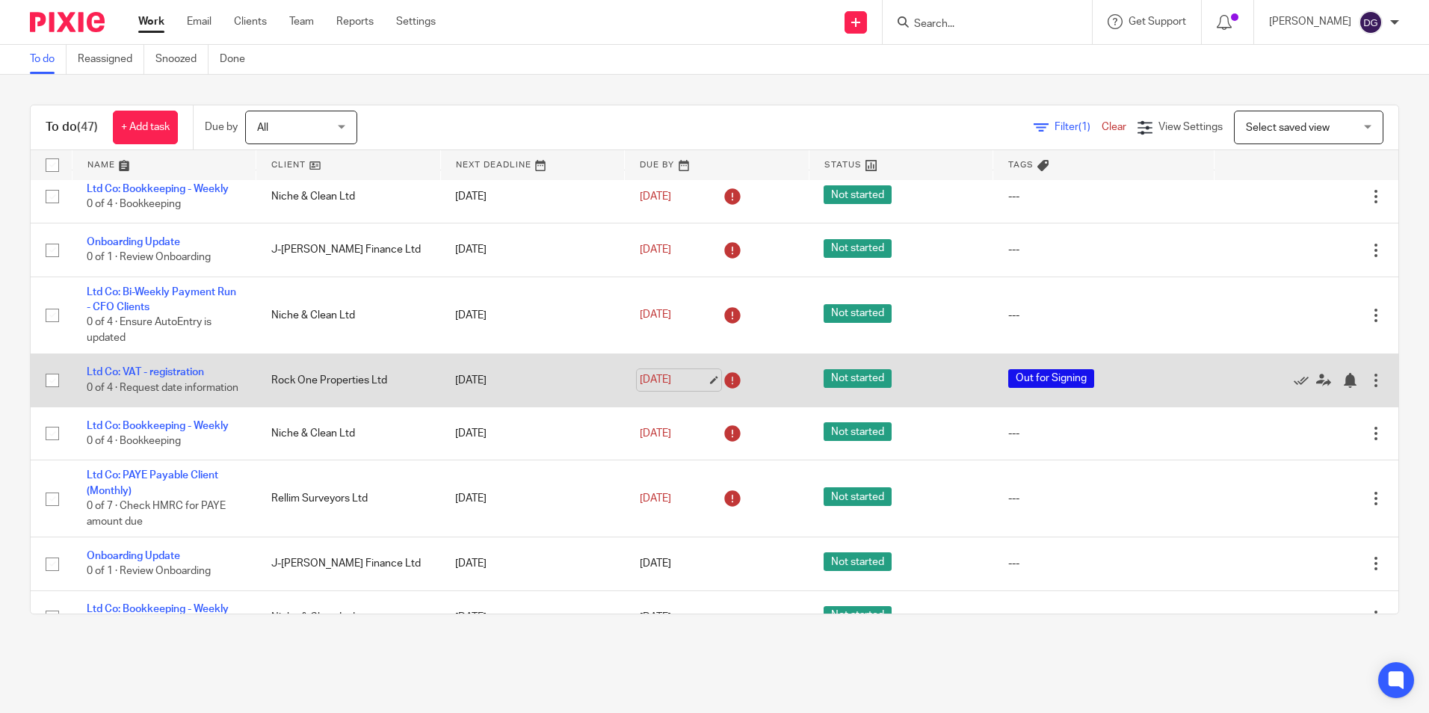
click at [648, 388] on link "17 Sep 2025" at bounding box center [673, 380] width 67 height 16
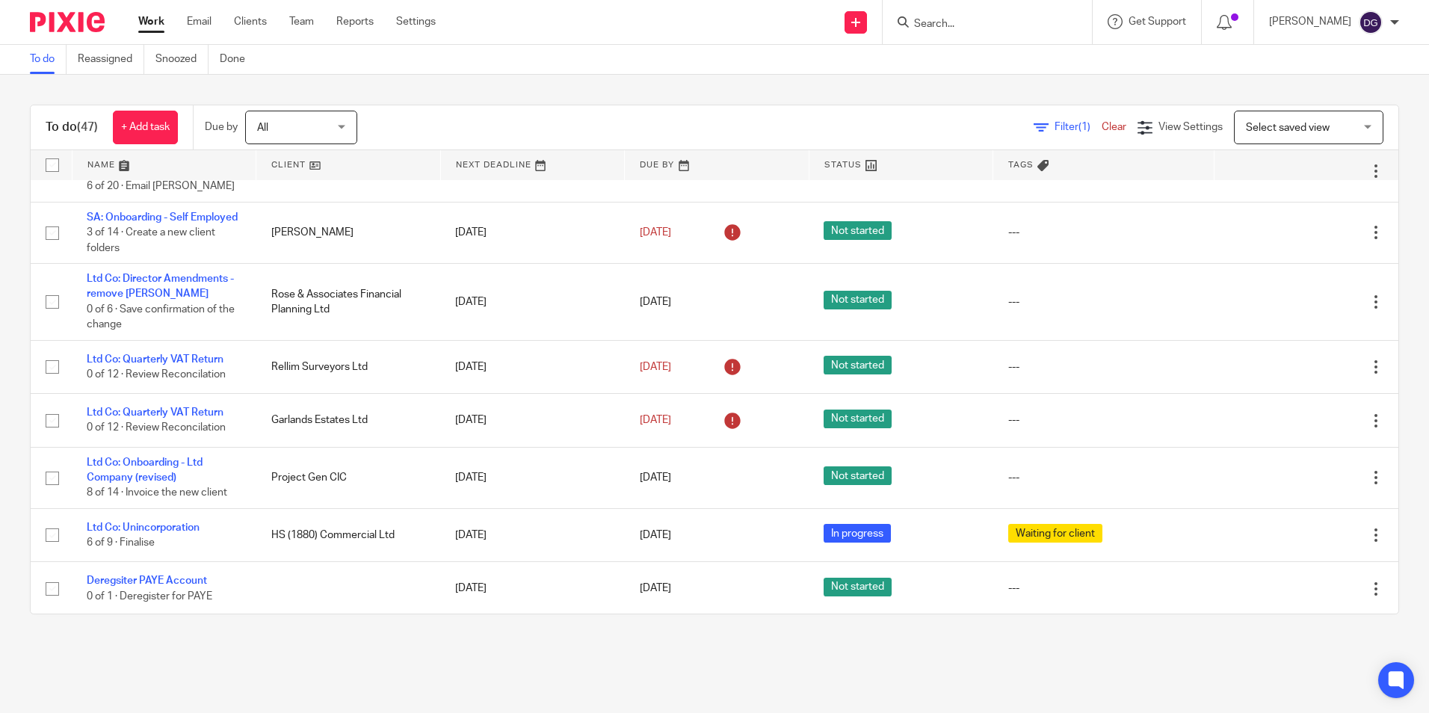
scroll to position [1420, 0]
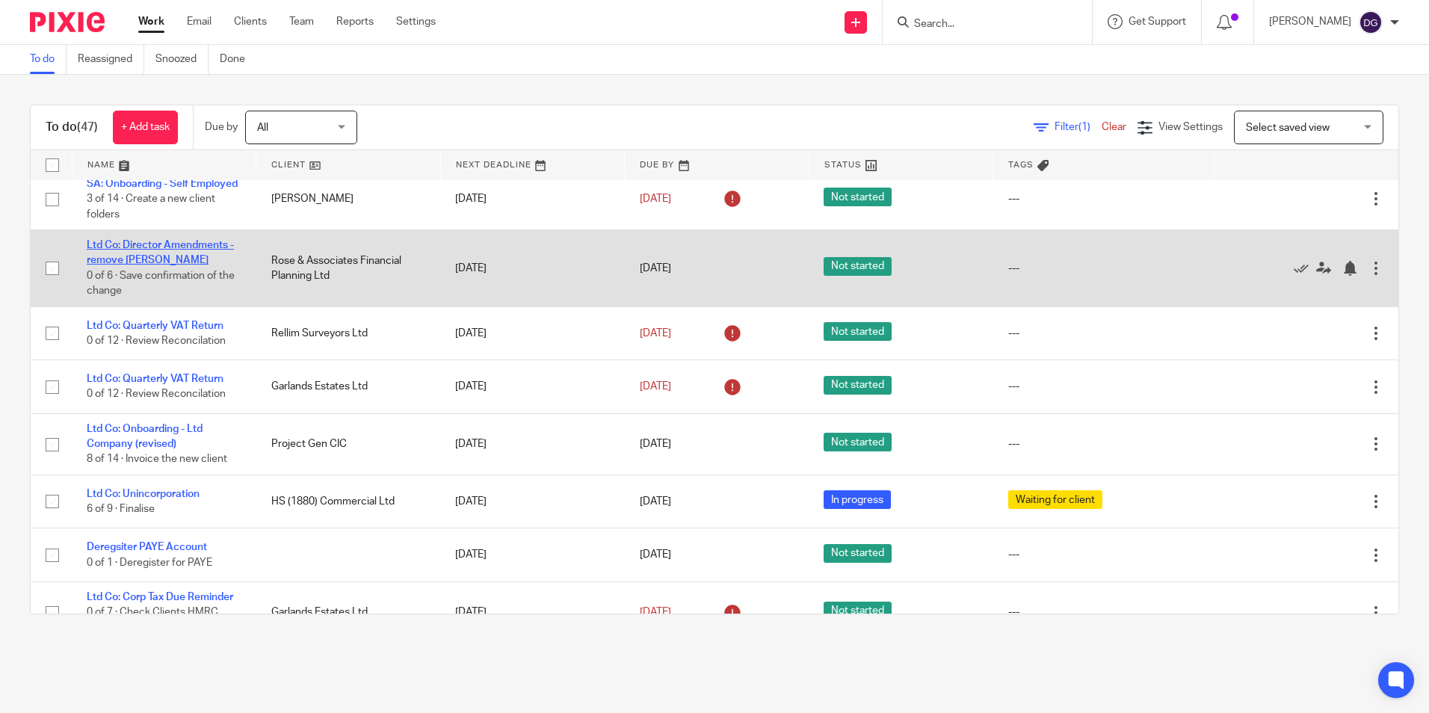
click at [160, 265] on link "Ltd Co: Director Amendments - remove Helen" at bounding box center [160, 252] width 147 height 25
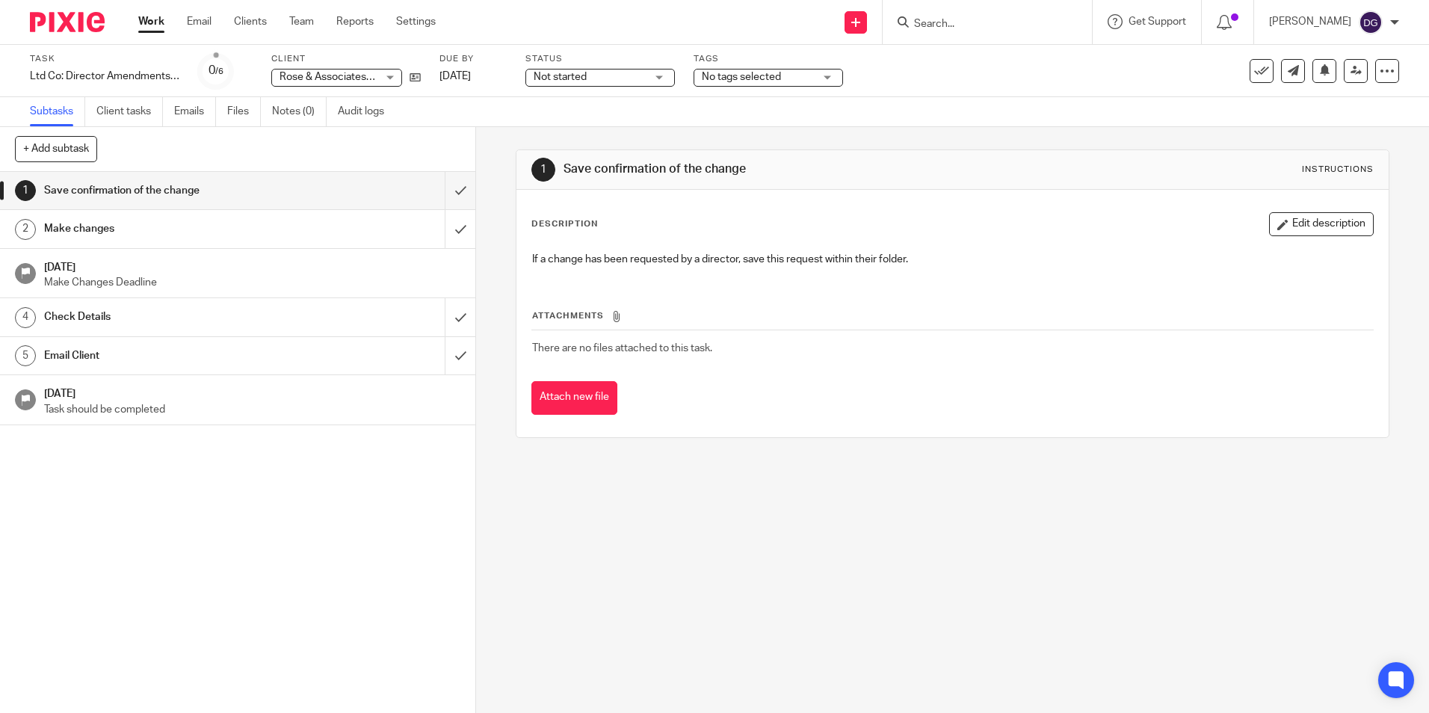
click at [173, 240] on h1 "Make changes" at bounding box center [172, 228] width 257 height 22
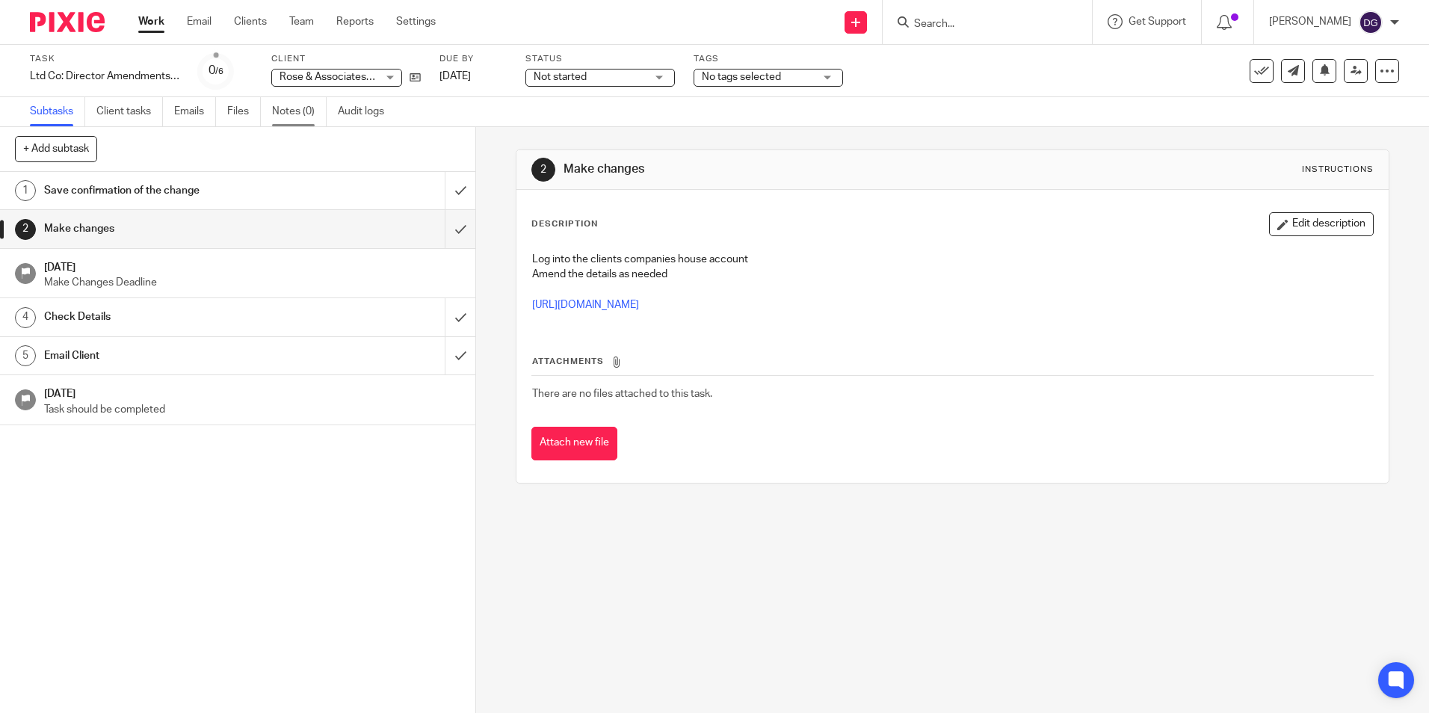
click at [290, 107] on link "Notes (0)" at bounding box center [299, 111] width 55 height 29
click at [288, 109] on link "Notes (0)" at bounding box center [299, 111] width 55 height 29
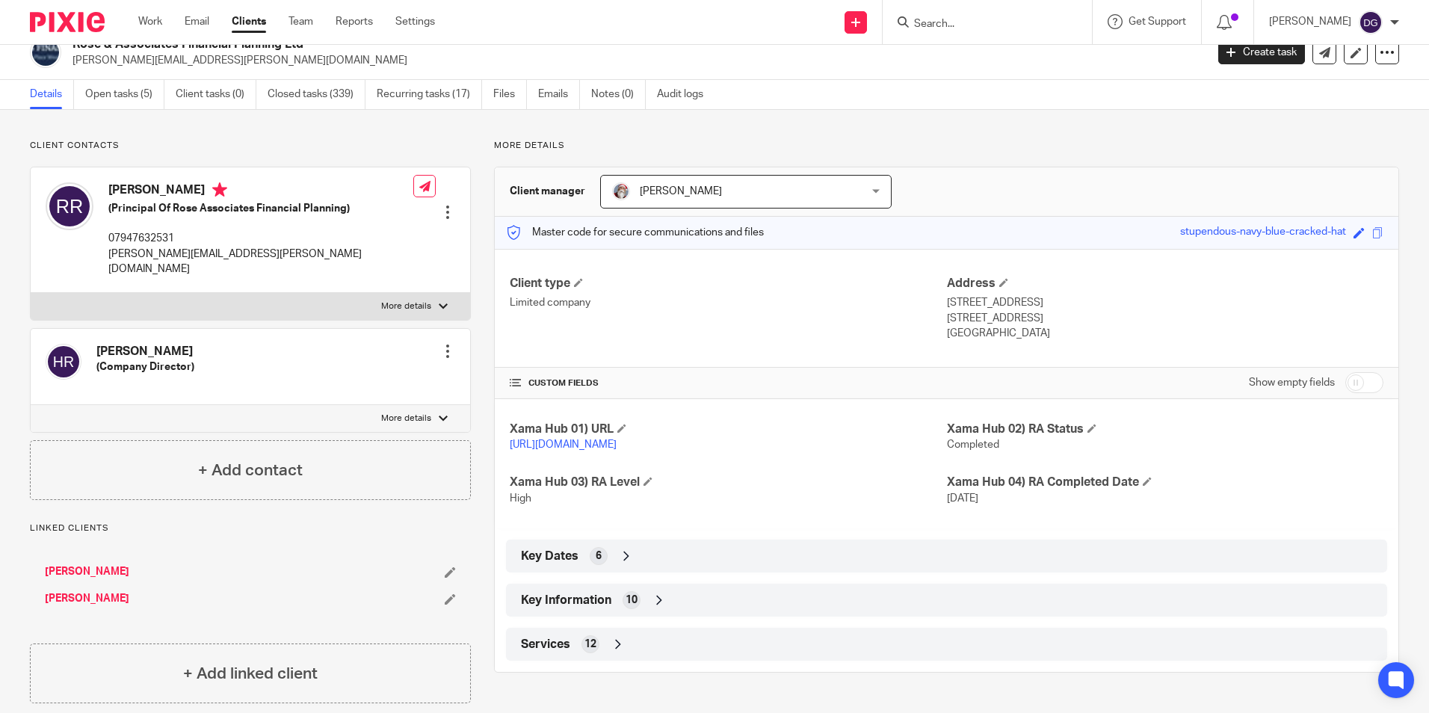
scroll to position [25, 0]
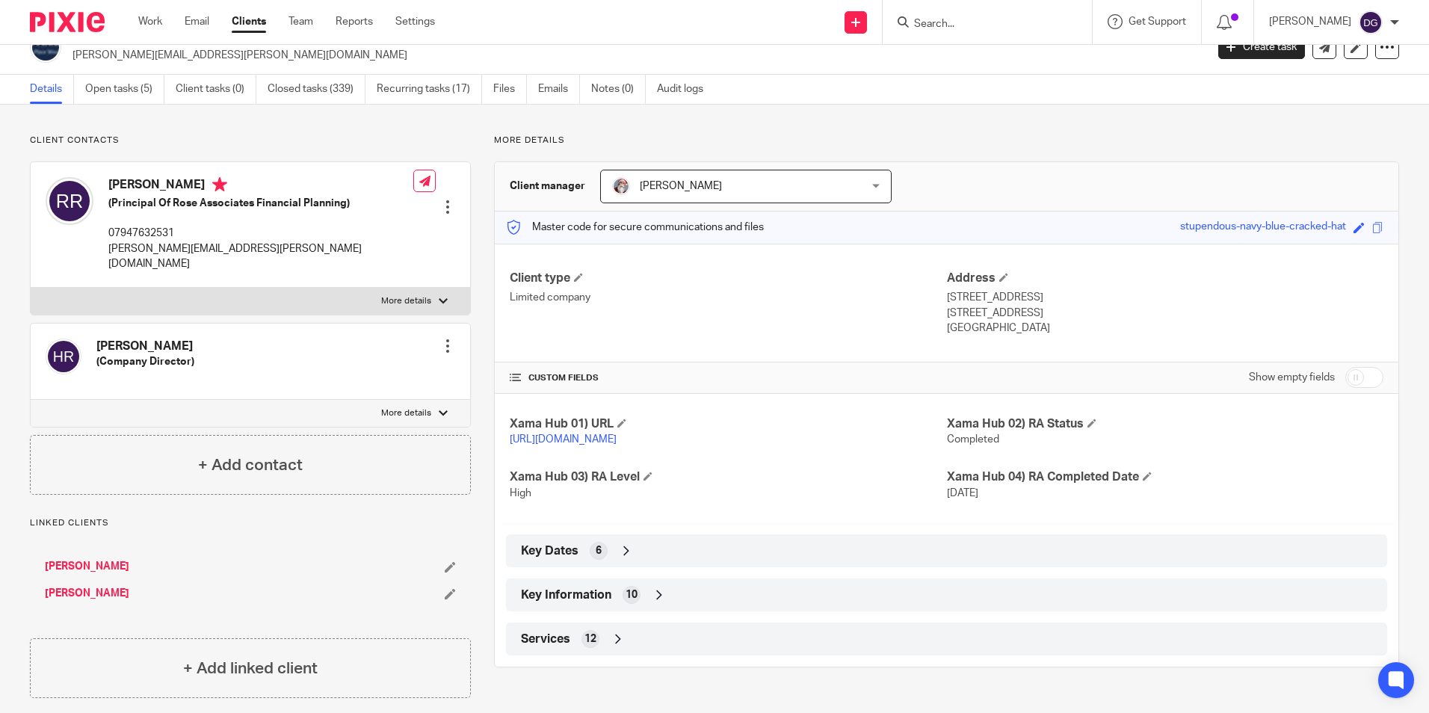
click at [619, 558] on icon at bounding box center [626, 550] width 15 height 15
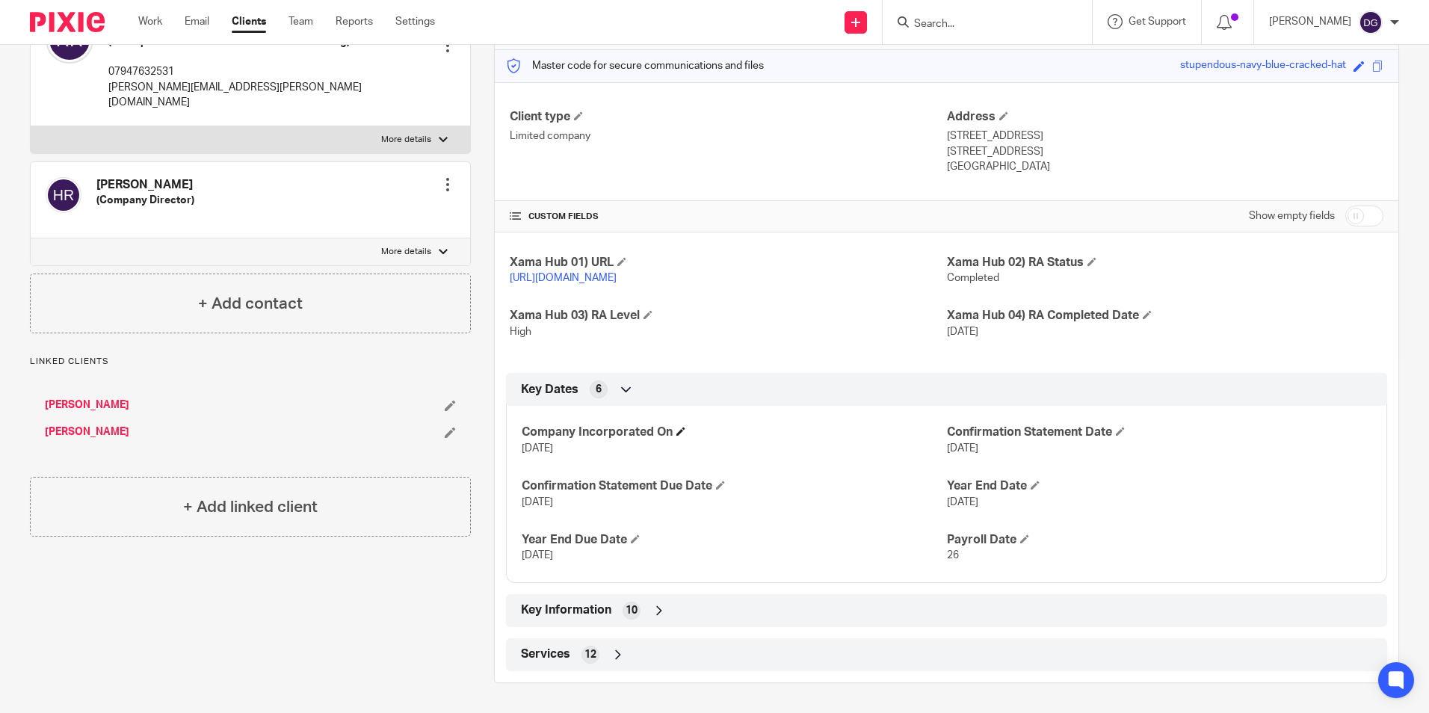
scroll to position [201, 0]
click at [662, 610] on icon at bounding box center [659, 610] width 15 height 15
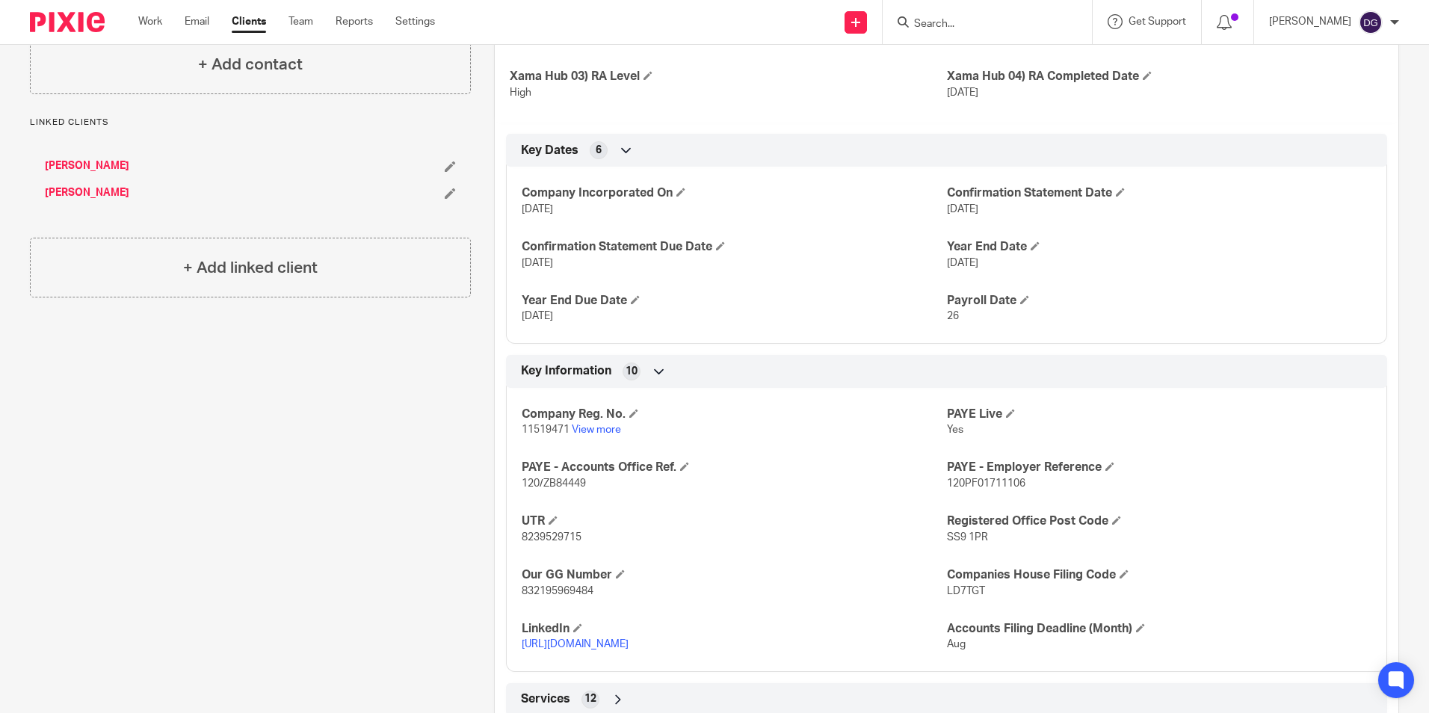
scroll to position [485, 0]
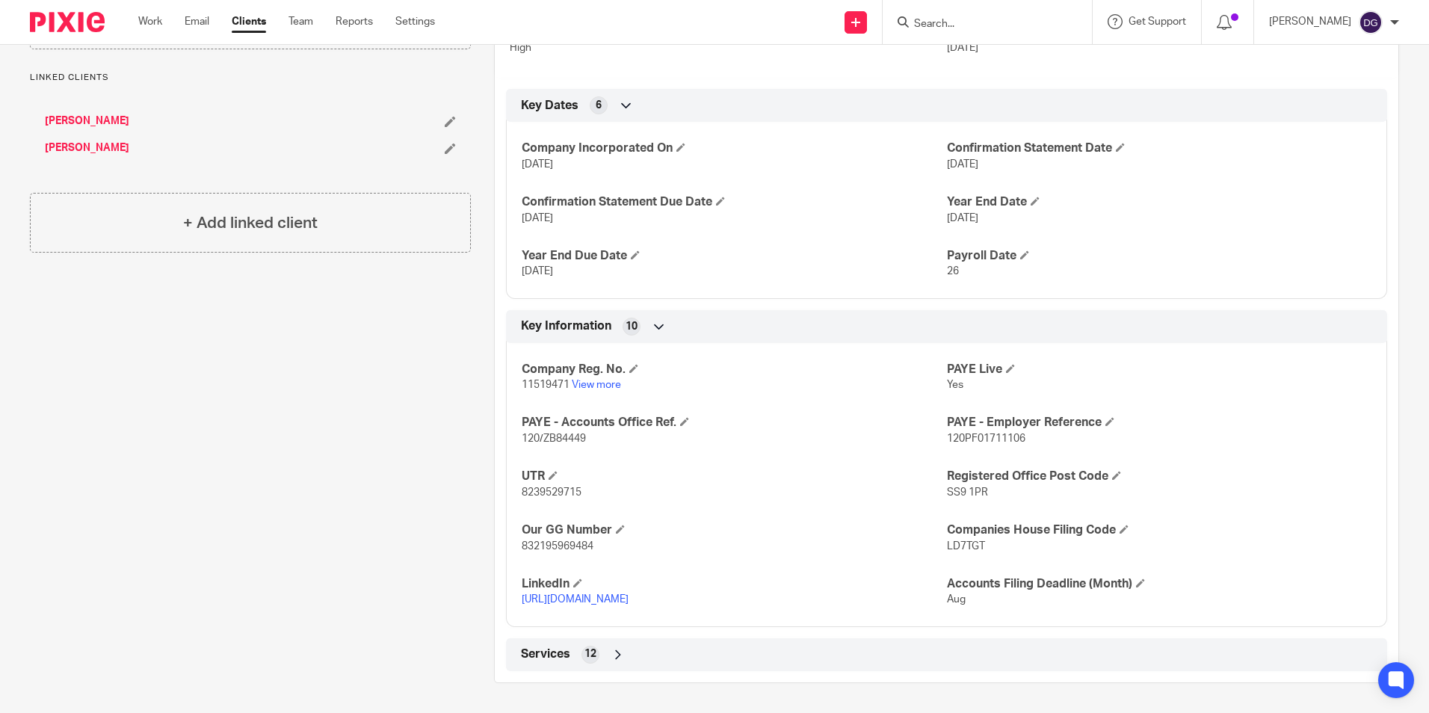
click at [619, 652] on icon at bounding box center [617, 654] width 15 height 15
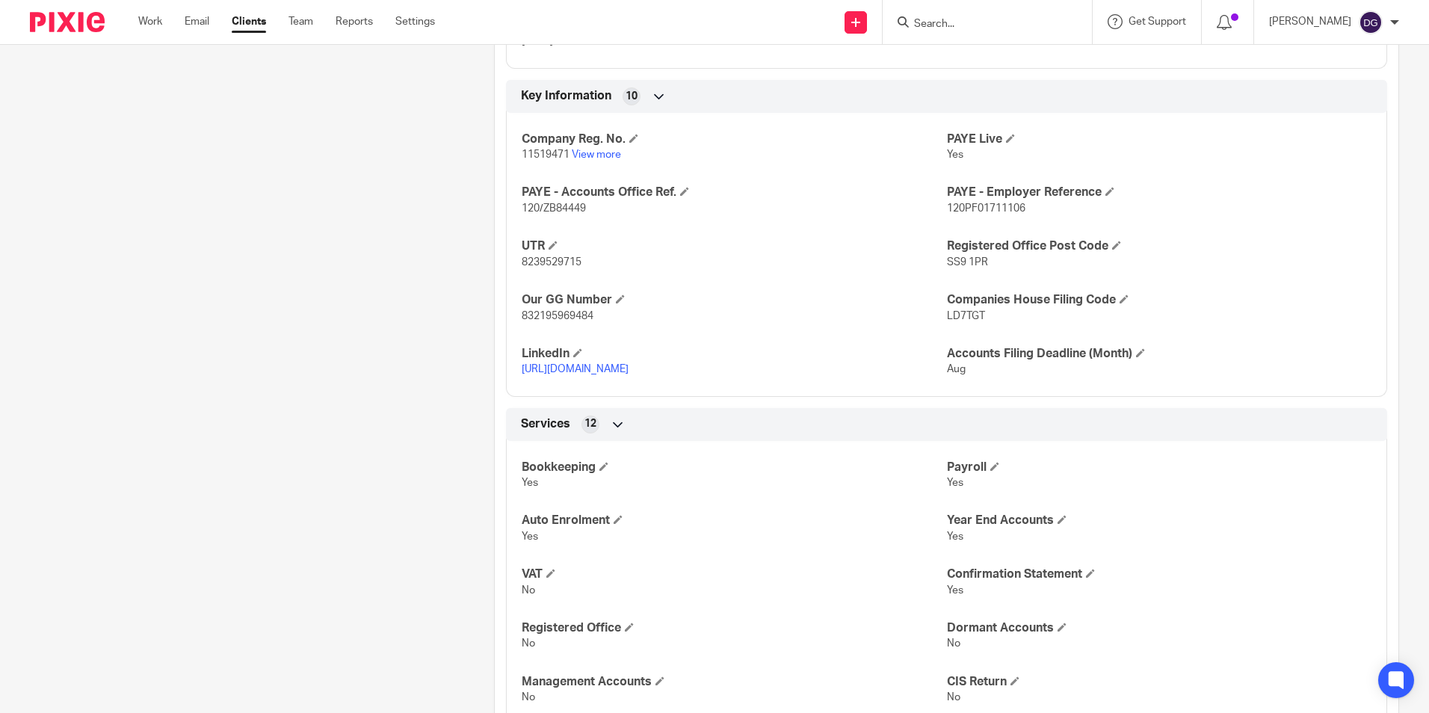
scroll to position [449, 0]
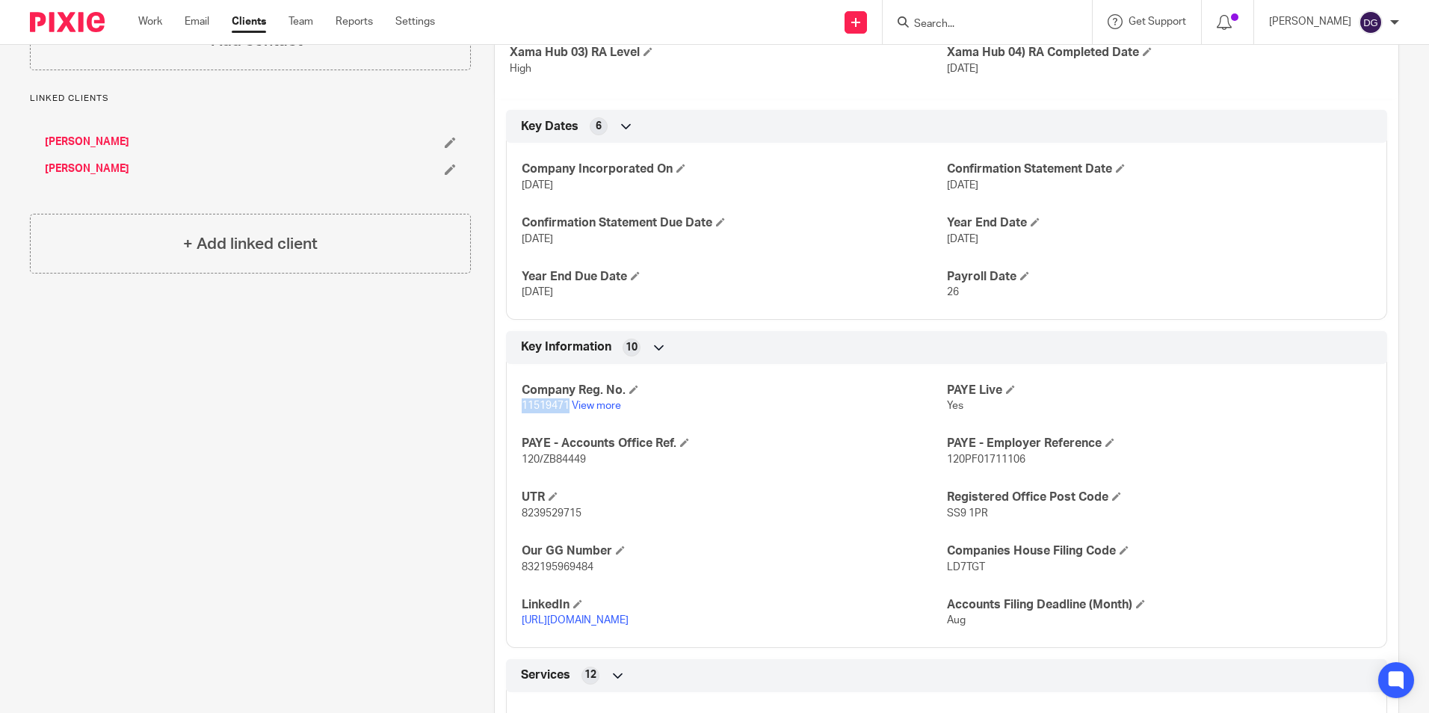
drag, startPoint x: 565, startPoint y: 418, endPoint x: 514, endPoint y: 420, distance: 50.8
click at [514, 420] on div "Company Reg. No. 11519471 View more PAYE Live Yes PAYE - Accounts Office Ref. 1…" at bounding box center [946, 500] width 881 height 295
copy span "11519471"
click at [589, 411] on link "View more" at bounding box center [596, 405] width 49 height 10
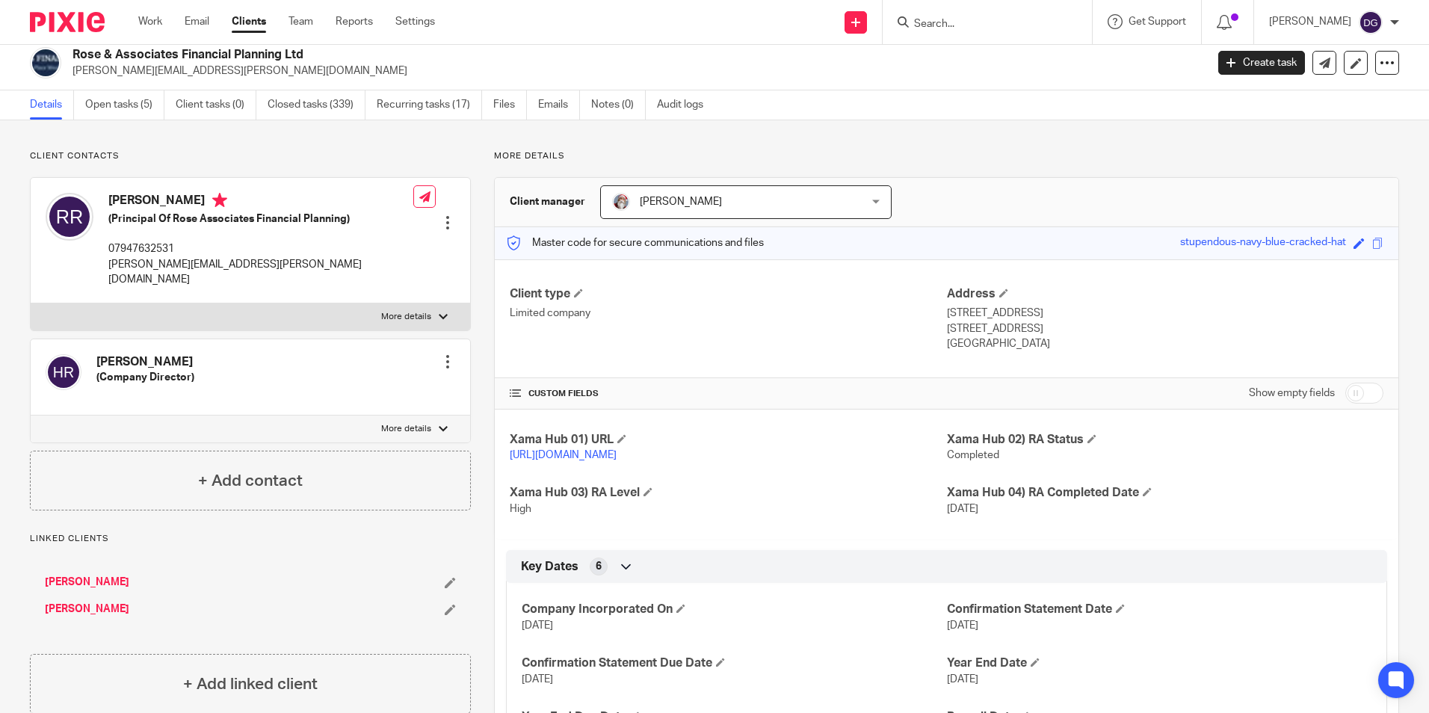
scroll to position [0, 0]
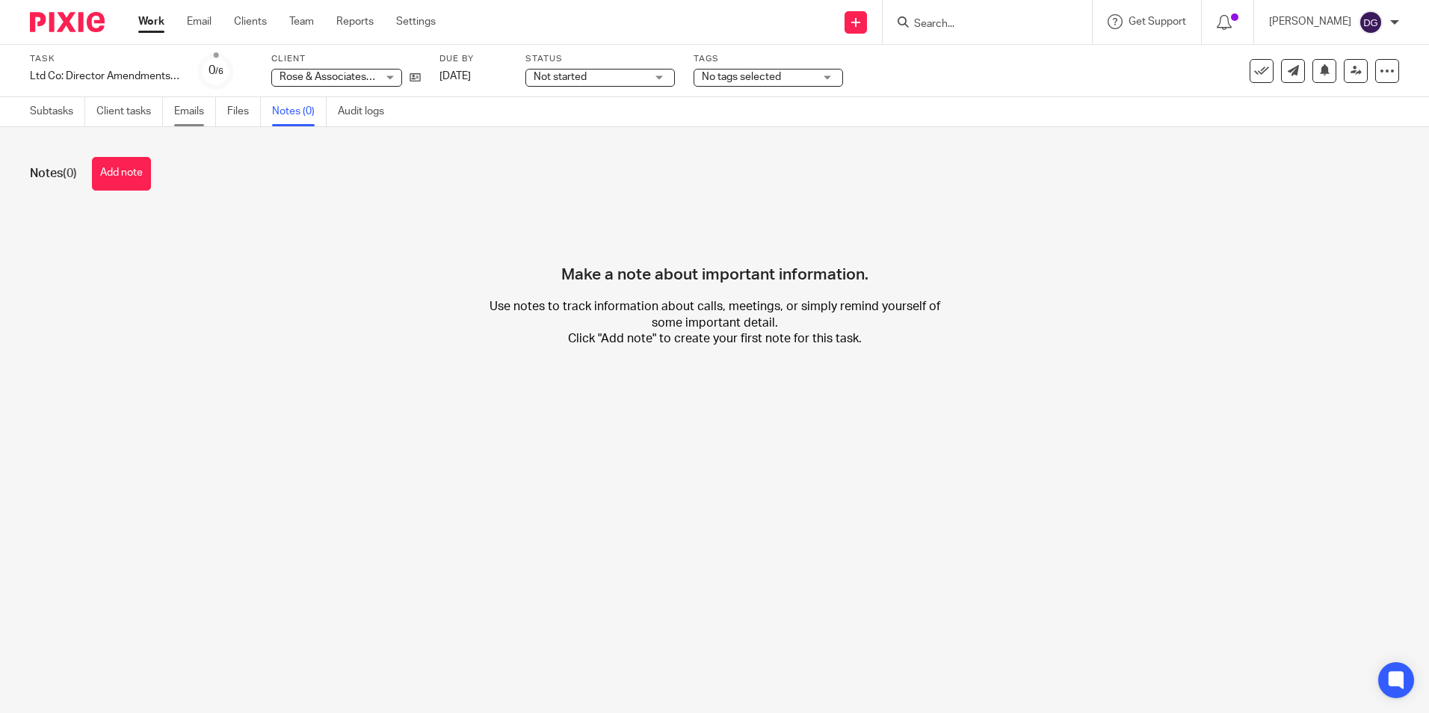
click at [176, 117] on link "Emails" at bounding box center [195, 111] width 42 height 29
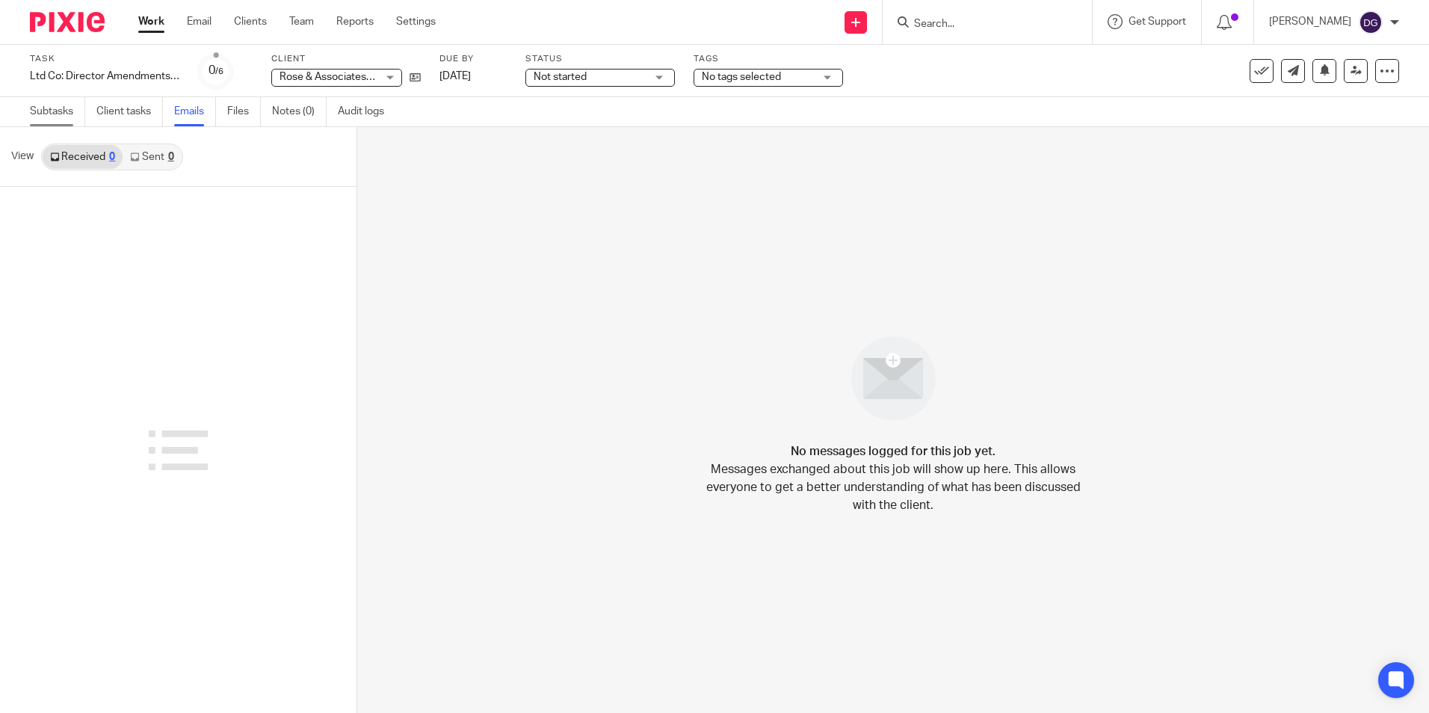
click at [54, 107] on link "Subtasks" at bounding box center [57, 111] width 55 height 29
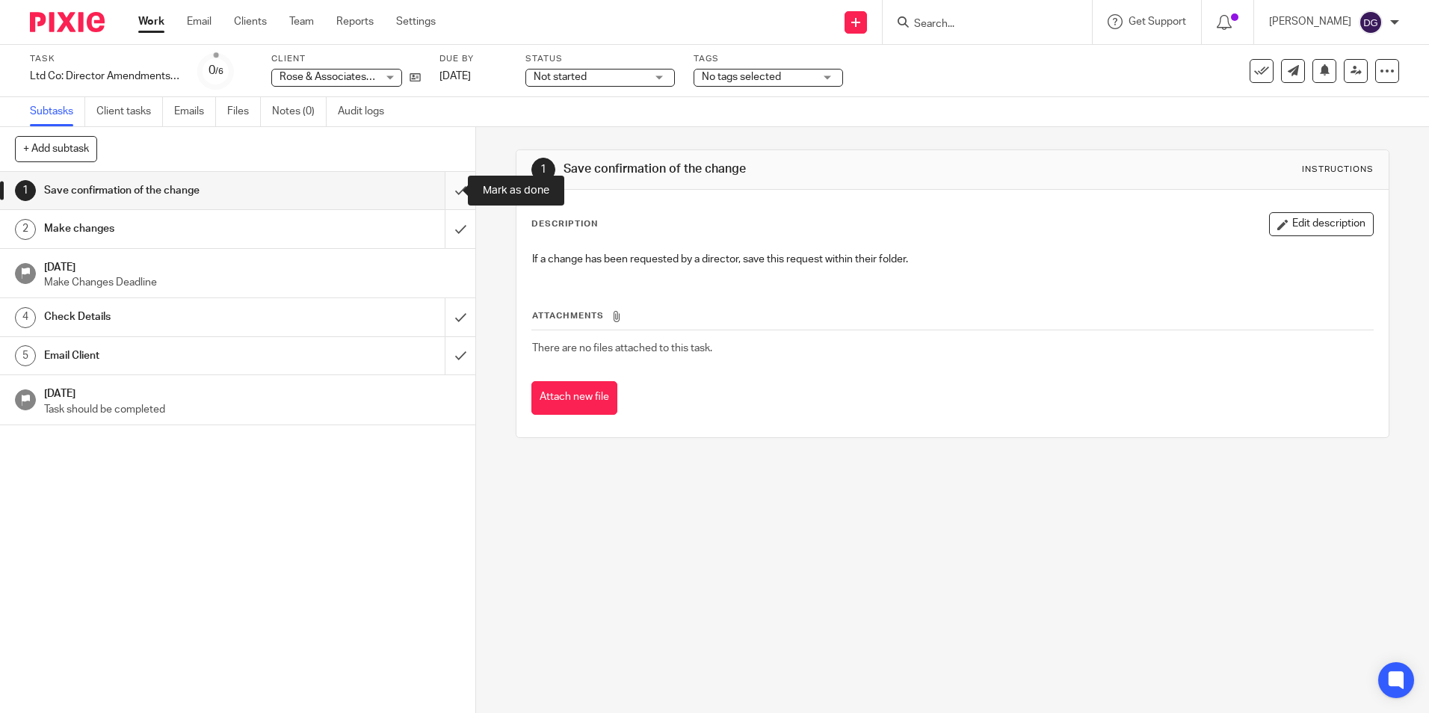
click at [447, 198] on input "submit" at bounding box center [237, 190] width 475 height 37
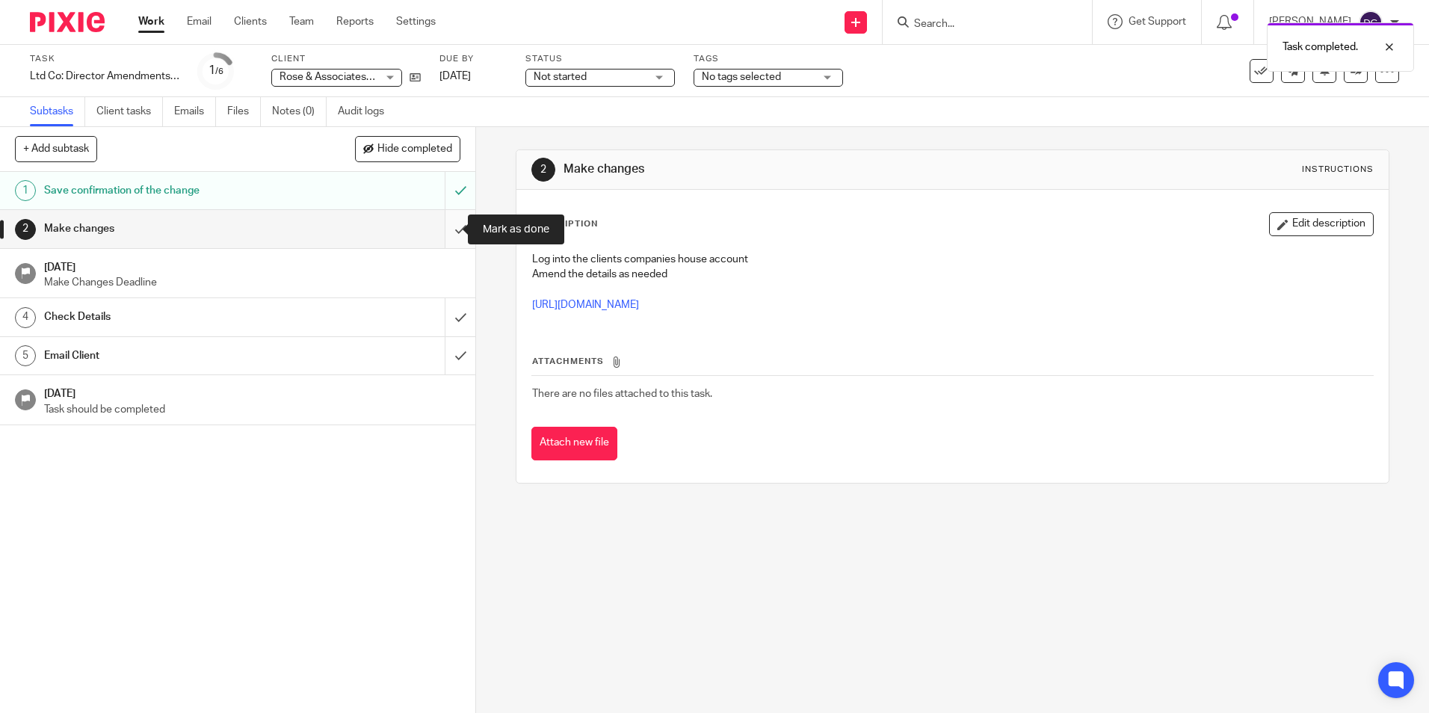
click at [454, 230] on input "submit" at bounding box center [237, 228] width 475 height 37
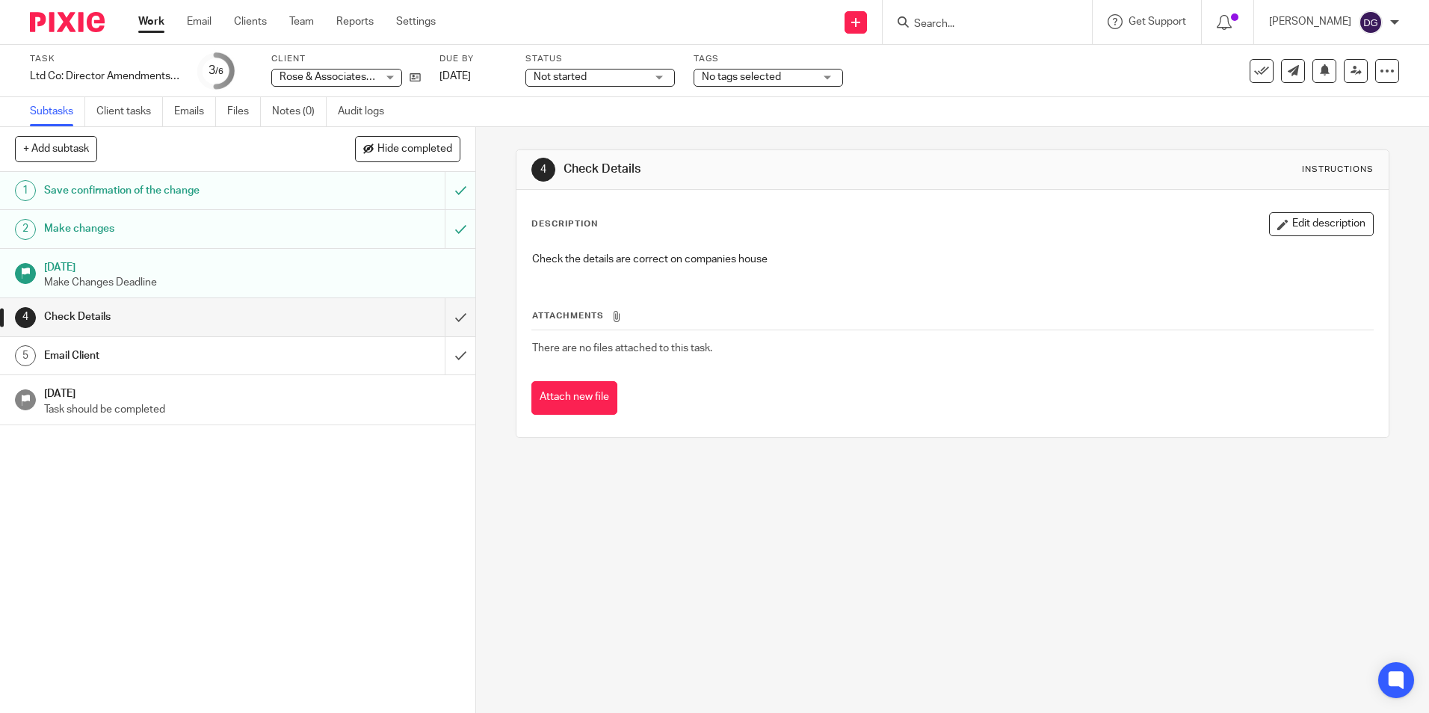
click at [613, 81] on span "Not started" at bounding box center [589, 77] width 112 height 16
click at [610, 127] on li "In progress" at bounding box center [600, 132] width 148 height 31
click at [779, 75] on span "No tags selected" at bounding box center [741, 77] width 79 height 10
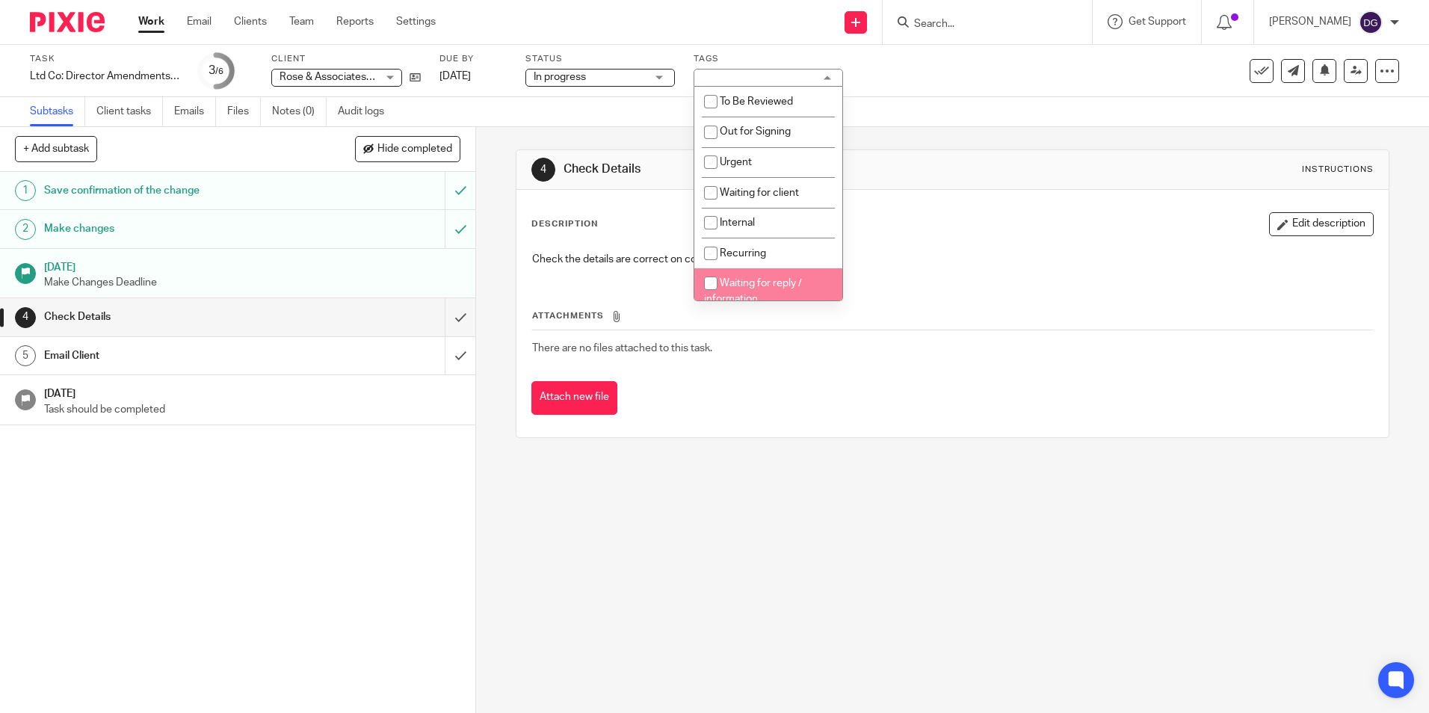
click at [754, 289] on li "Waiting for reply / information" at bounding box center [768, 291] width 148 height 46
checkbox input "true"
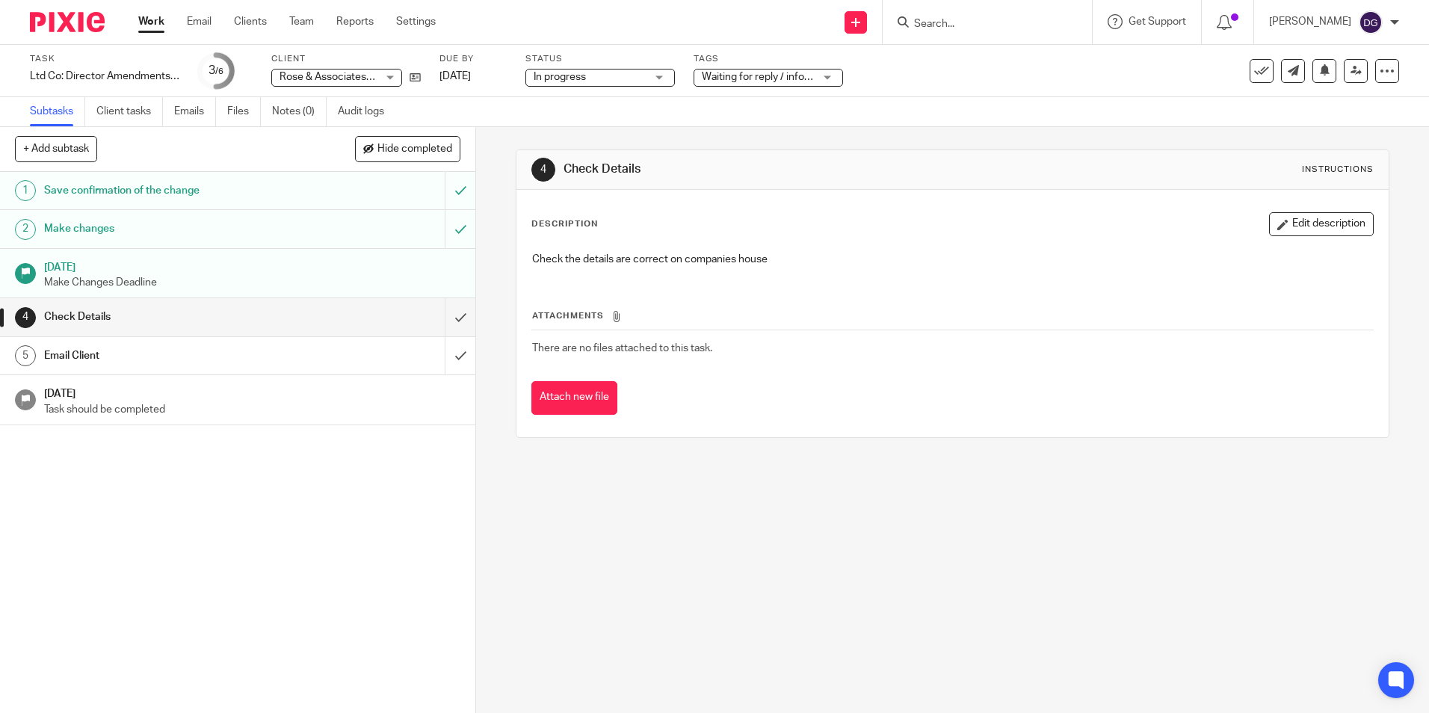
click at [788, 572] on div "4 Check Details Instructions Description Edit description Check the details are…" at bounding box center [952, 420] width 953 height 586
click at [158, 25] on link "Work" at bounding box center [151, 21] width 26 height 15
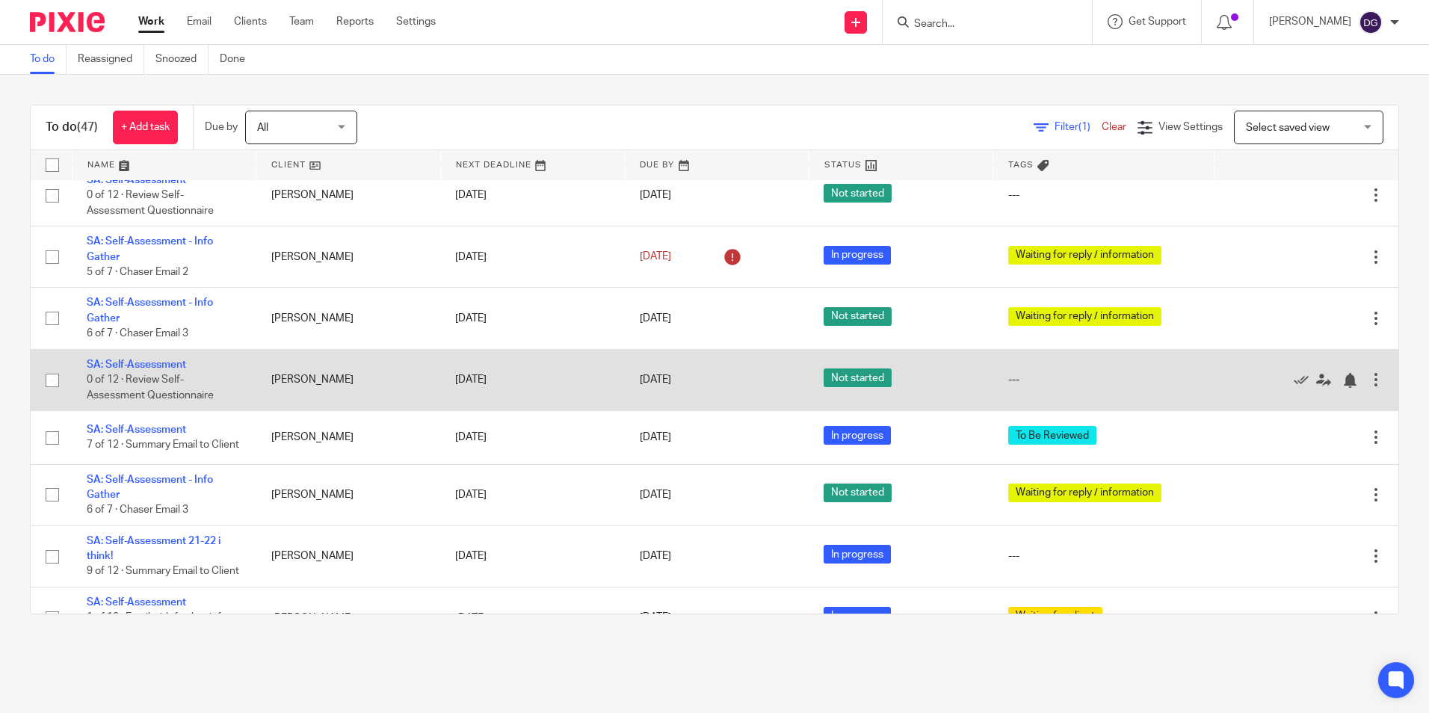
scroll to position [2434, 0]
